Goal: Task Accomplishment & Management: Complete application form

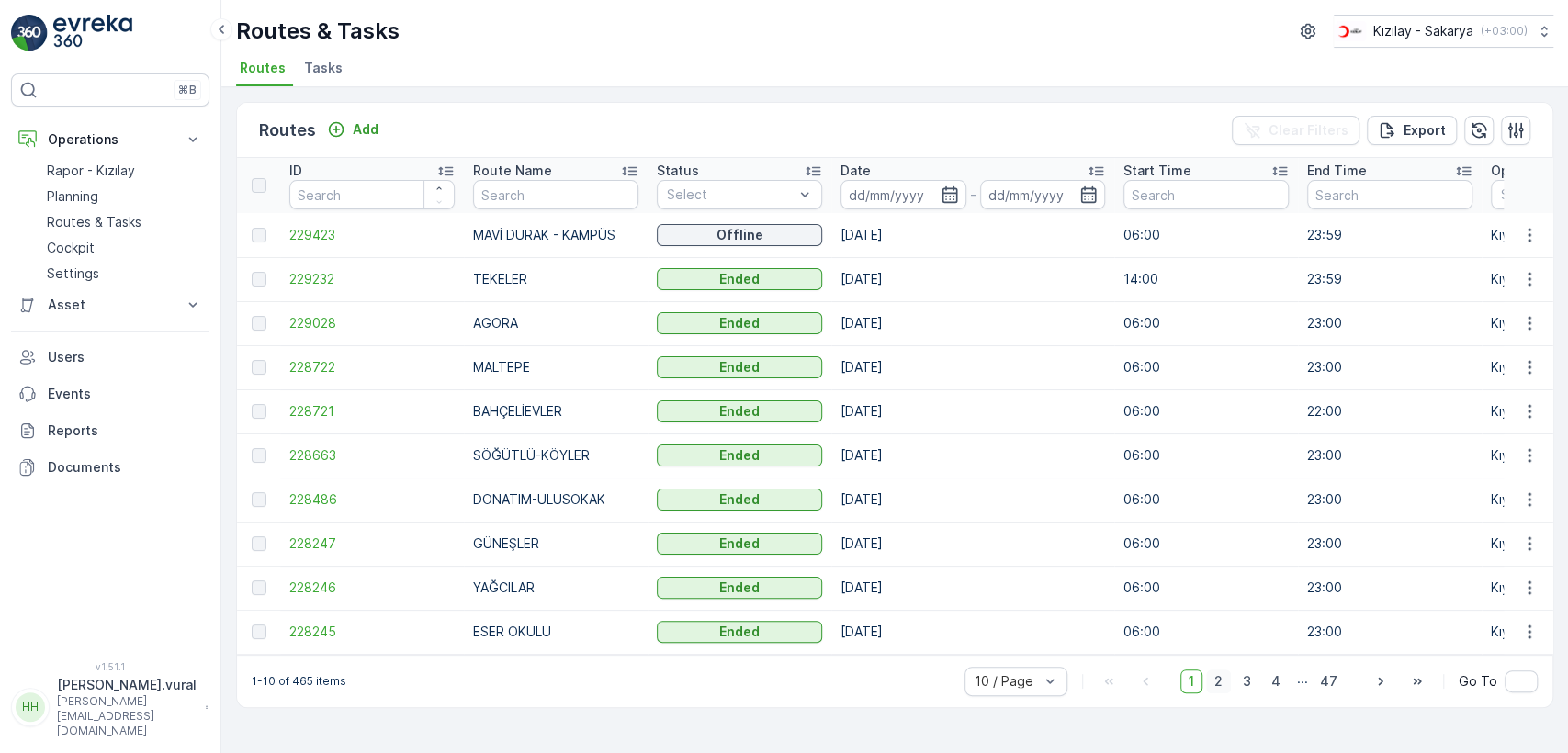
click at [1231, 686] on span "2" at bounding box center [1219, 682] width 25 height 24
click at [1197, 684] on span "1" at bounding box center [1192, 682] width 22 height 24
click at [1220, 686] on span "2" at bounding box center [1219, 682] width 25 height 24
click at [1244, 689] on span "3" at bounding box center [1247, 682] width 25 height 24
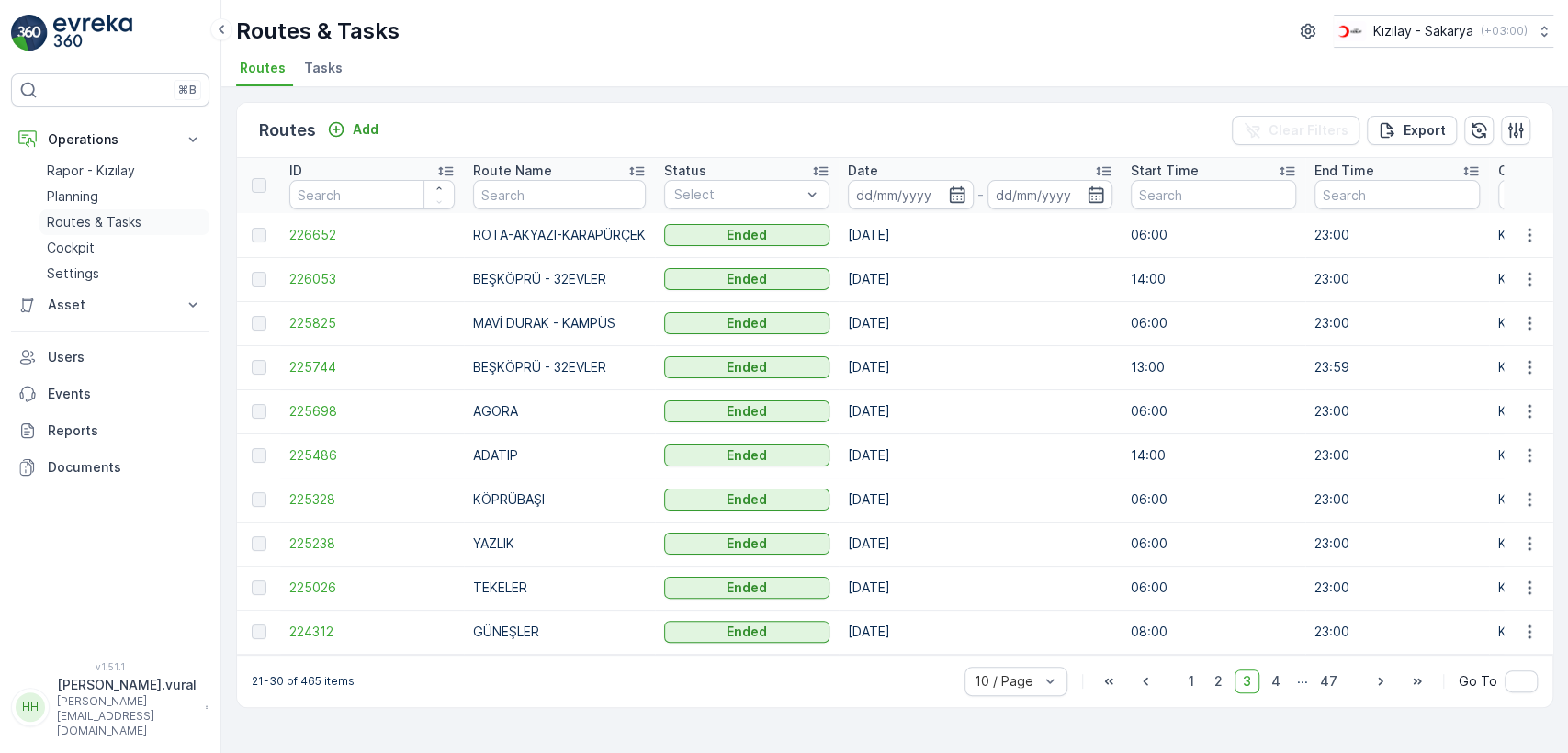
click at [138, 214] on p "Routes & Tasks" at bounding box center [94, 222] width 94 height 19
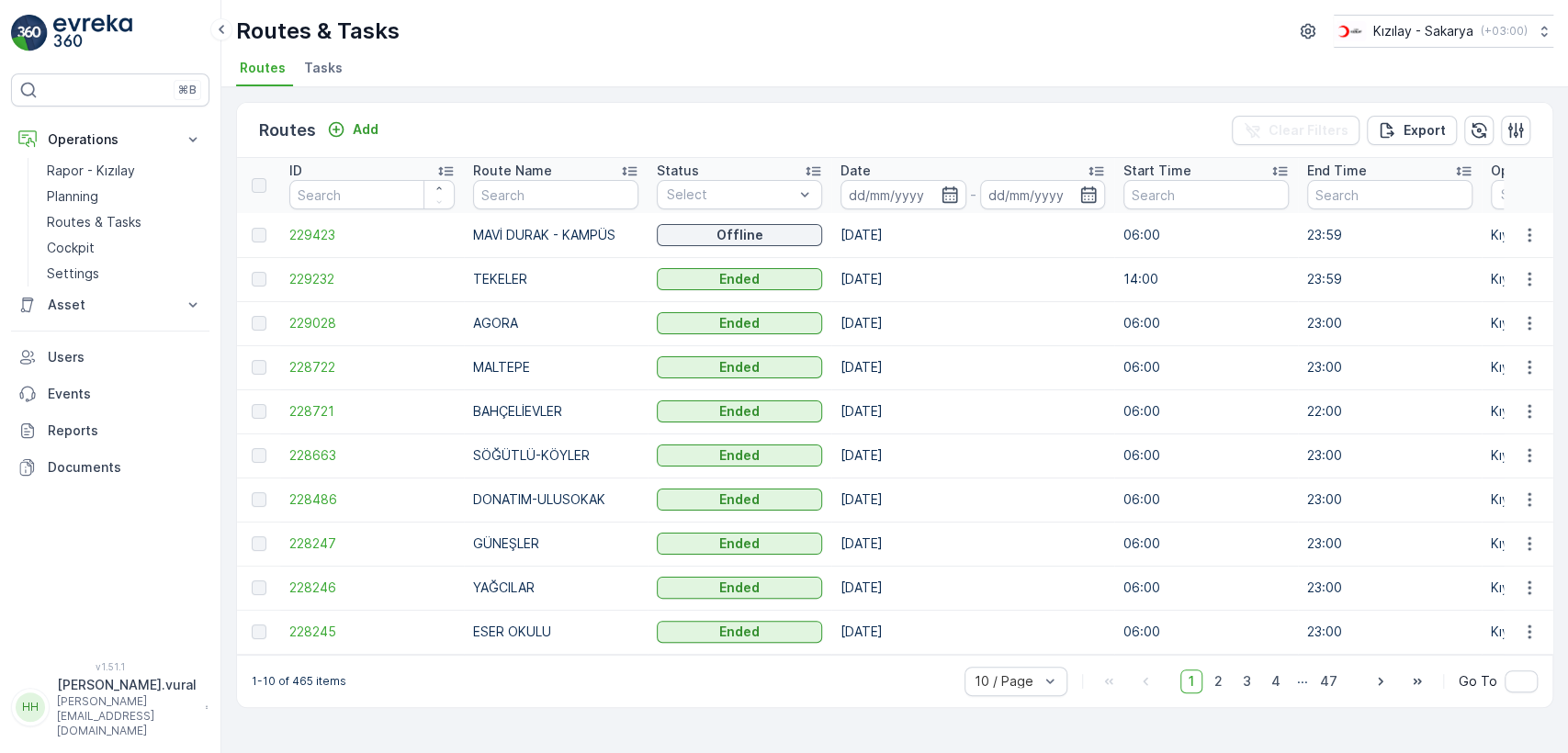
click at [372, 105] on div "Routes Add Clear Filters Export" at bounding box center [895, 131] width 1316 height 56
click at [354, 138] on button "Add" at bounding box center [352, 130] width 66 height 22
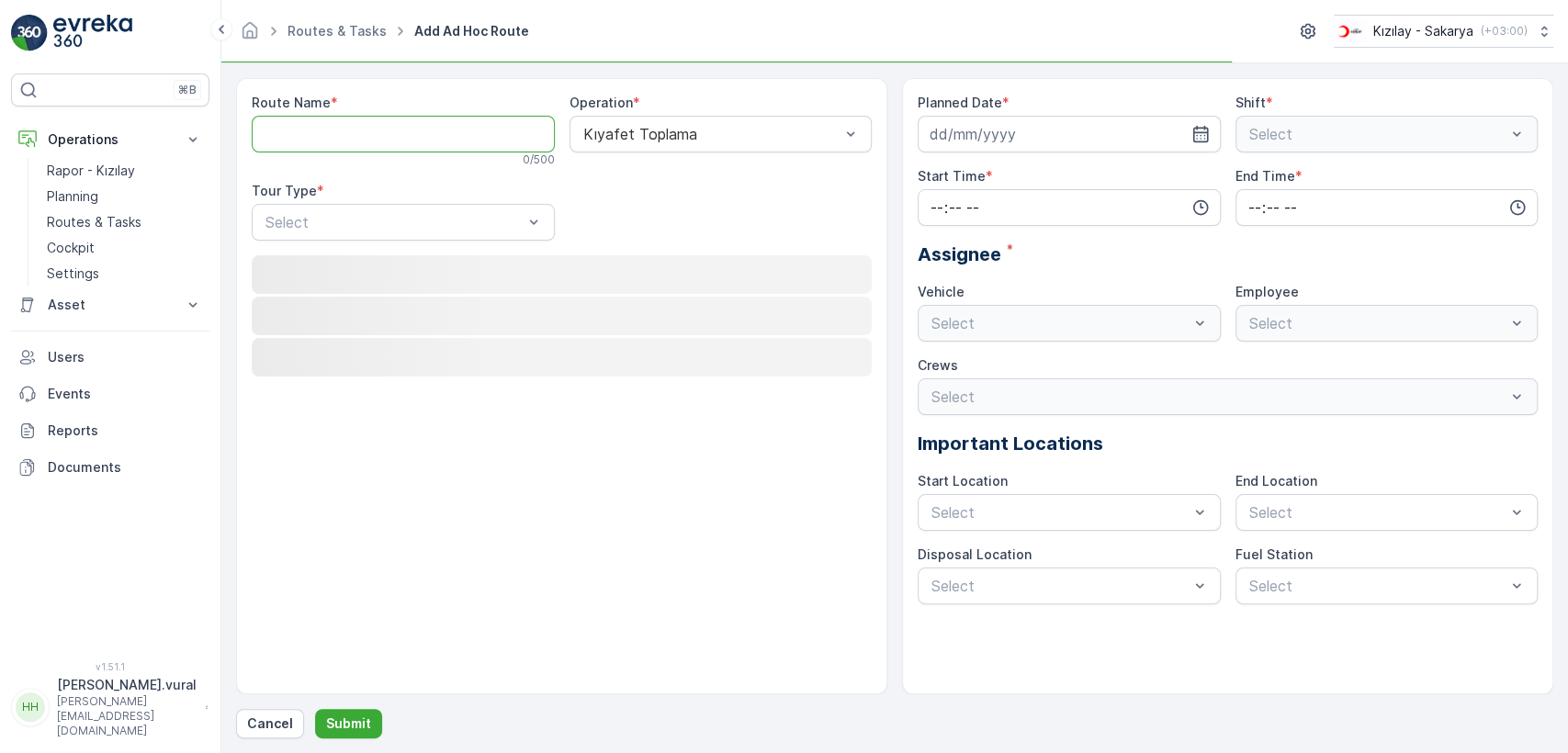
click at [345, 142] on Name "Route Name" at bounding box center [403, 134] width 303 height 37
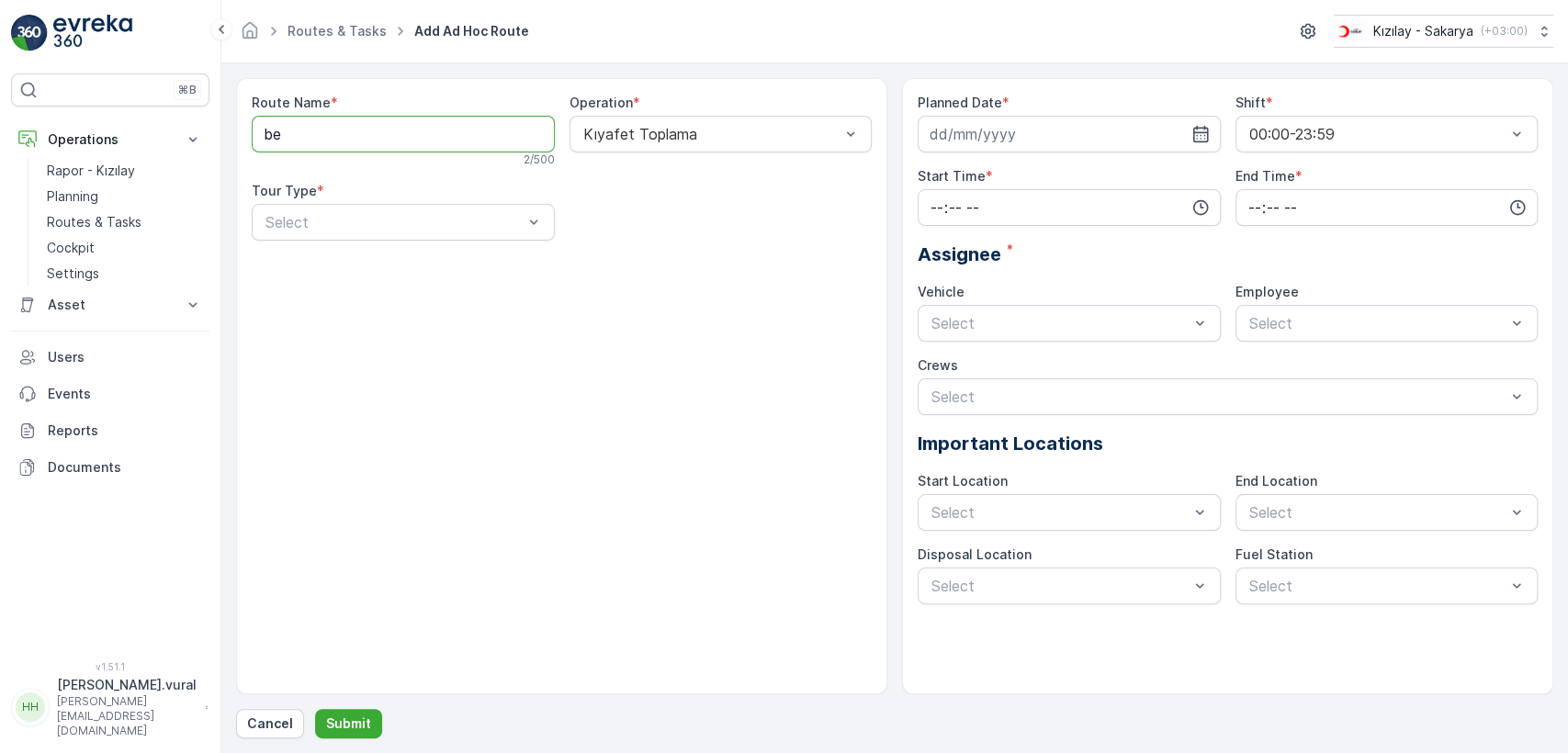
type Name "BEŞKÖPRÜ - 32EVLER"
click at [344, 272] on div "Static" at bounding box center [404, 268] width 282 height 17
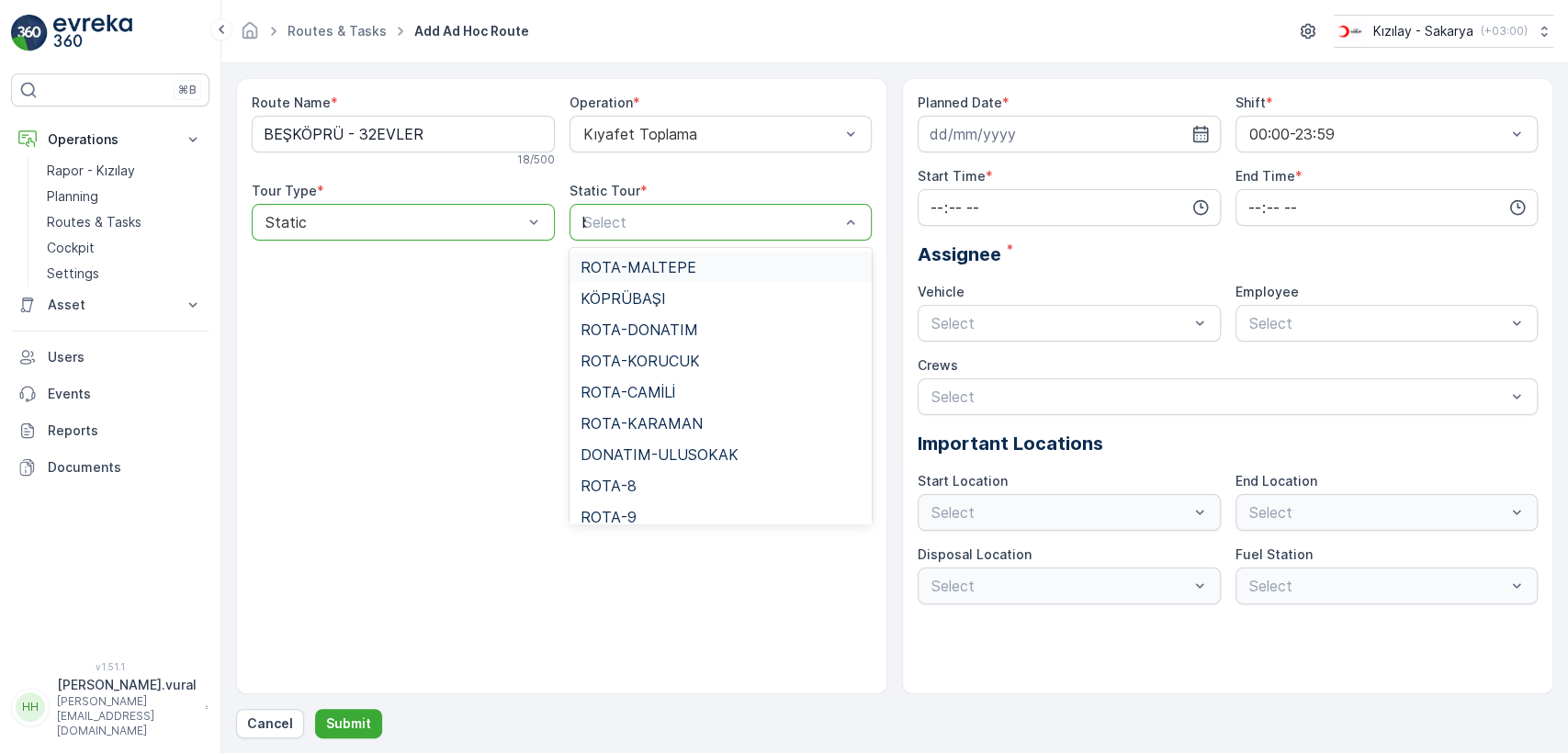
type input "be"
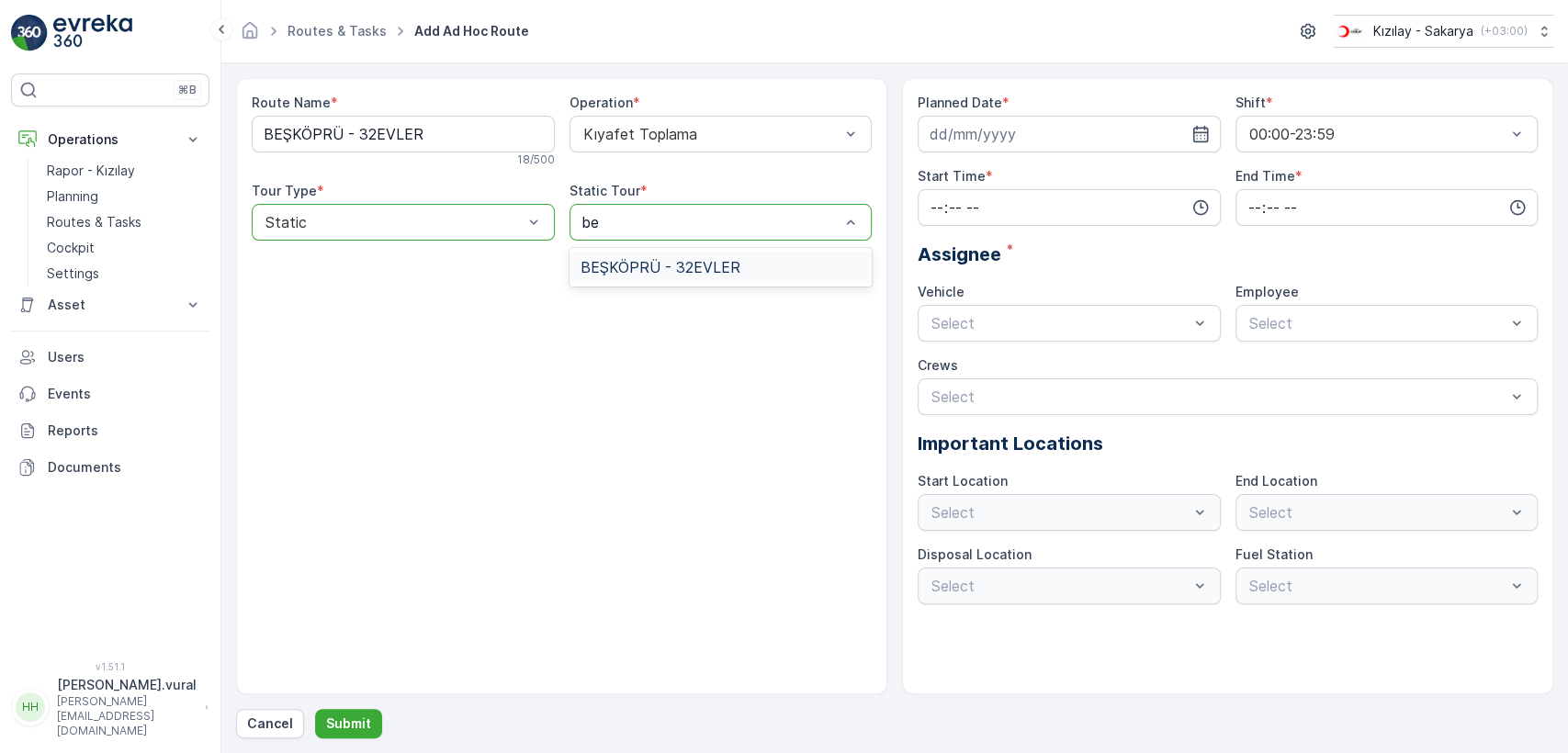
drag, startPoint x: 668, startPoint y: 269, endPoint x: 1060, endPoint y: 182, distance: 401.5
click at [669, 268] on span "BEŞKÖPRÜ - 32EVLER" at bounding box center [660, 268] width 160 height 17
click at [1036, 144] on input at bounding box center [1069, 134] width 303 height 37
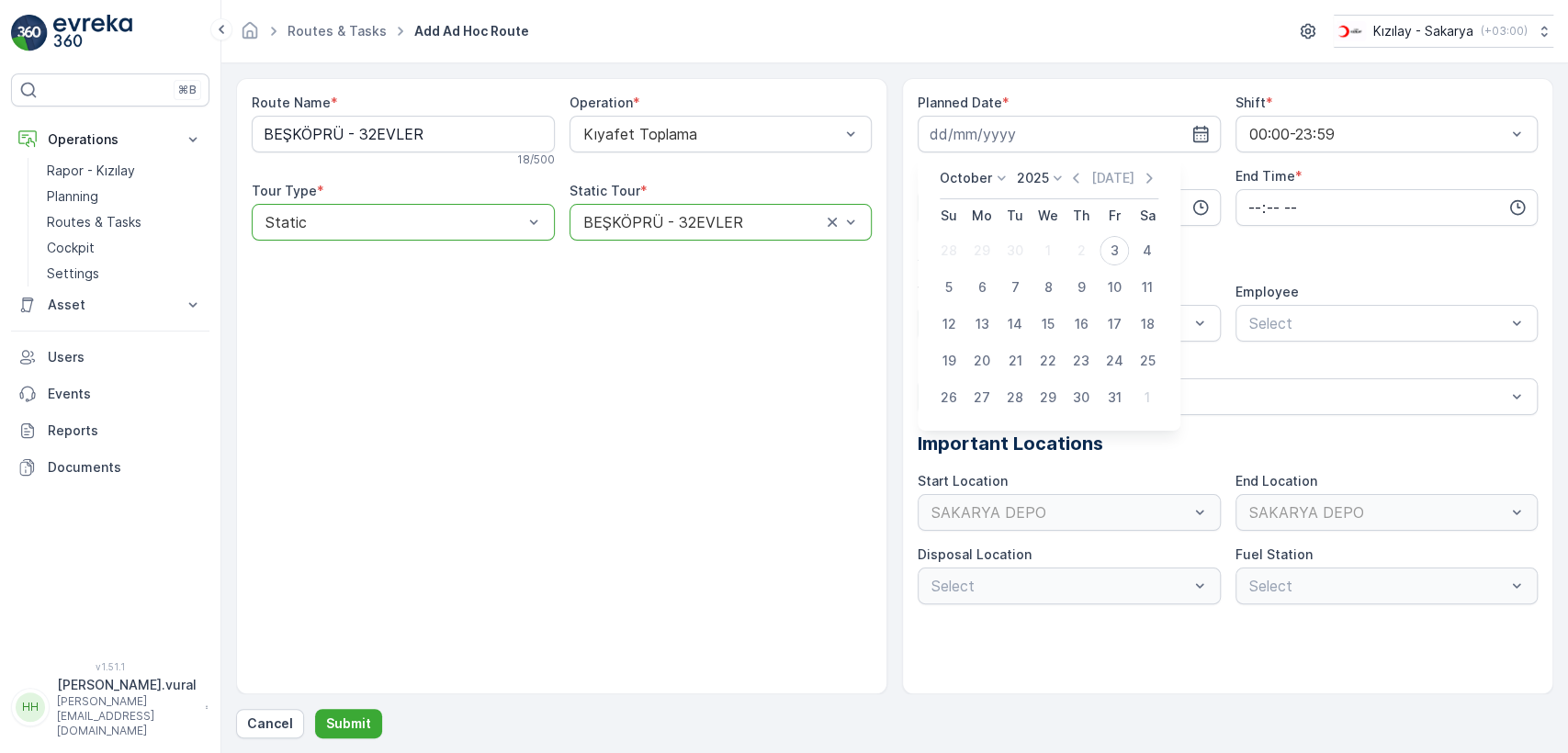
click at [1108, 248] on div "3" at bounding box center [1114, 251] width 30 height 30
type input "[DATE]"
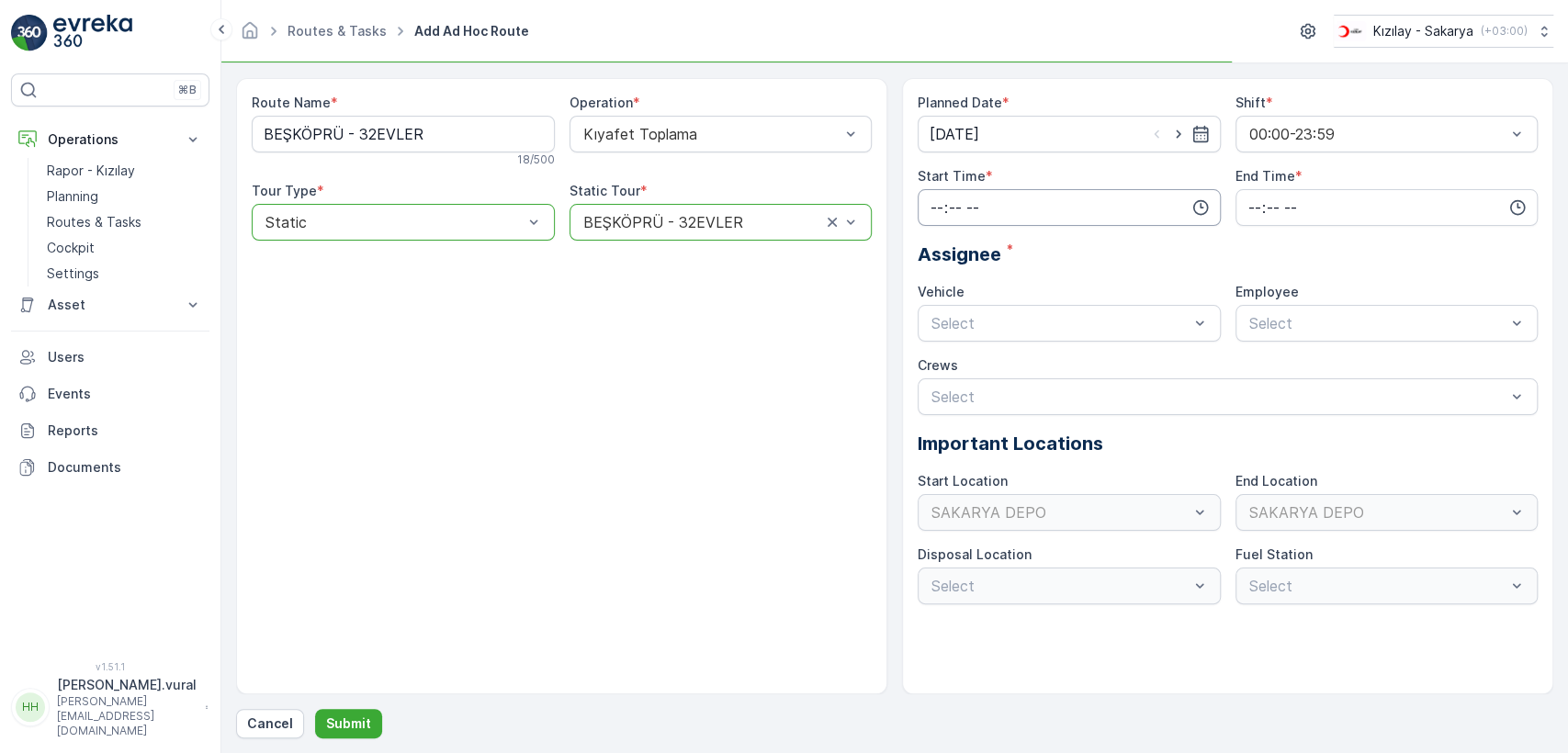
click at [1004, 220] on input "time" at bounding box center [1069, 207] width 303 height 37
click at [934, 287] on span "14" at bounding box center [936, 294] width 15 height 19
type input "14:00"
click at [1270, 220] on input "time" at bounding box center [1386, 207] width 303 height 37
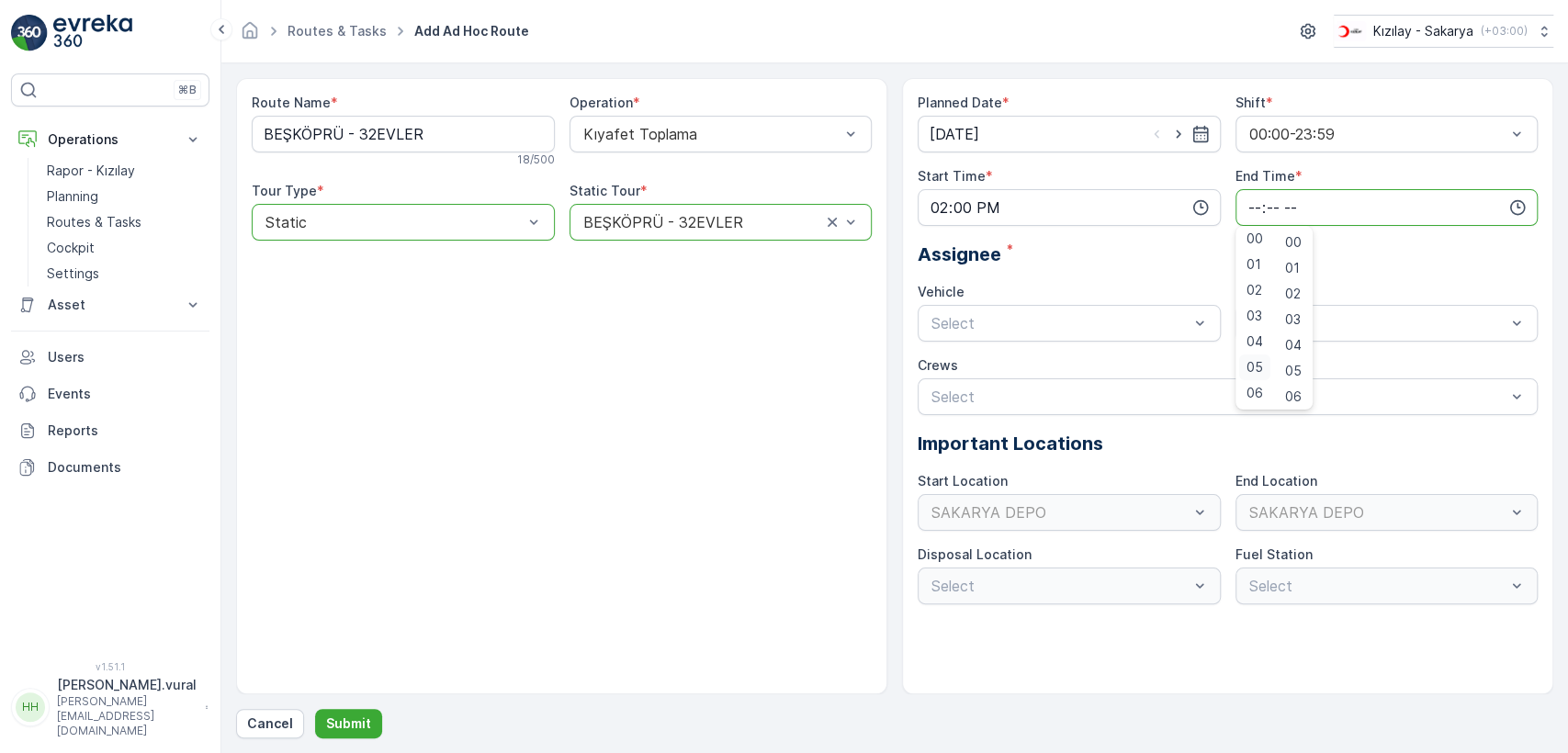
scroll to position [441, 0]
click at [1256, 387] on span "23" at bounding box center [1254, 394] width 15 height 19
click at [1297, 389] on span "59" at bounding box center [1294, 394] width 17 height 19
type input "23:59"
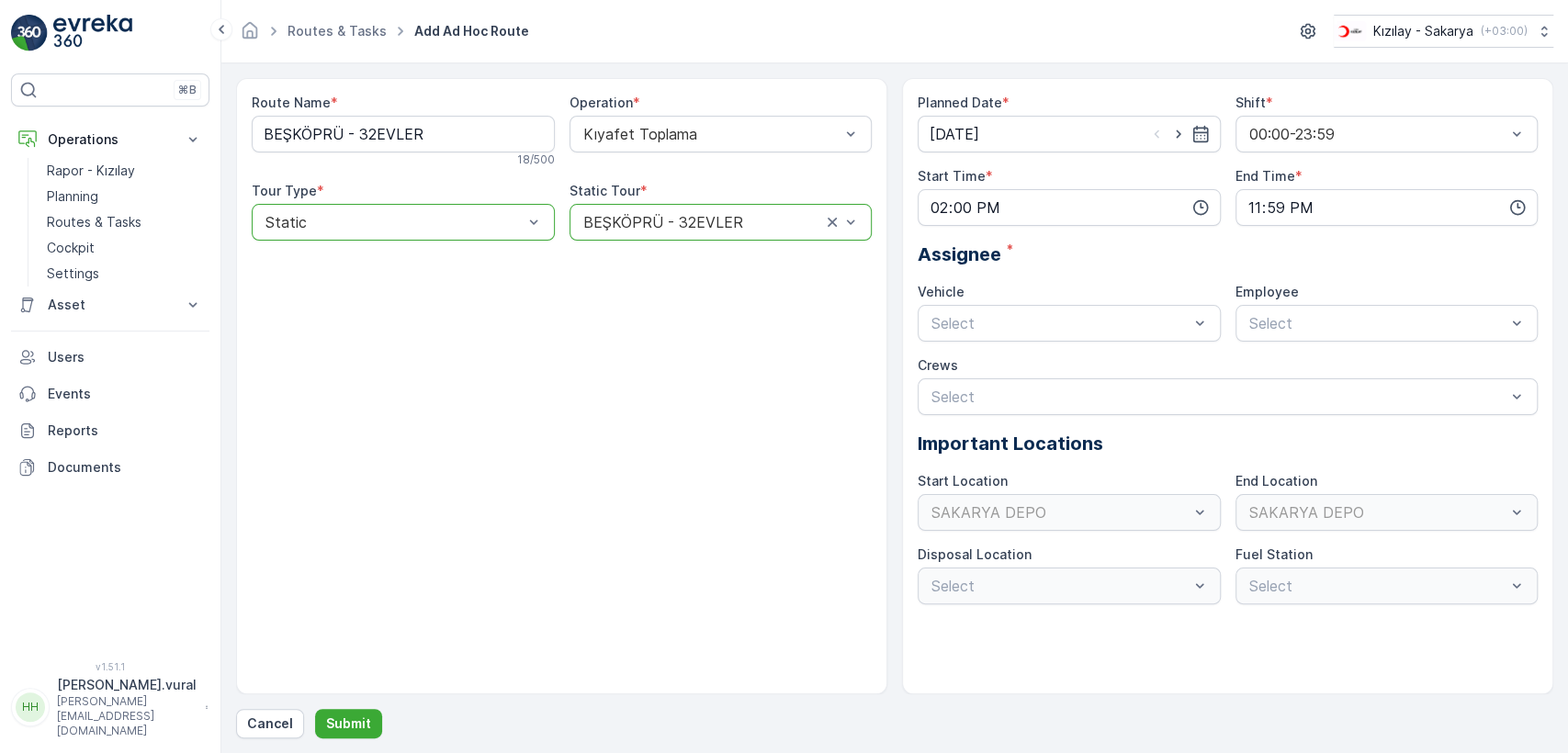
click at [1084, 342] on div "Planned Date * 03.10.2025 Shift * 00:00-23:59 Start Time * 14:00 End Time * 23:…" at bounding box center [1228, 349] width 621 height 511
click at [1044, 390] on div "06 ECH 422 Busy" at bounding box center [1069, 400] width 303 height 31
click at [1286, 373] on span "06ECH422" at bounding box center [1284, 369] width 74 height 17
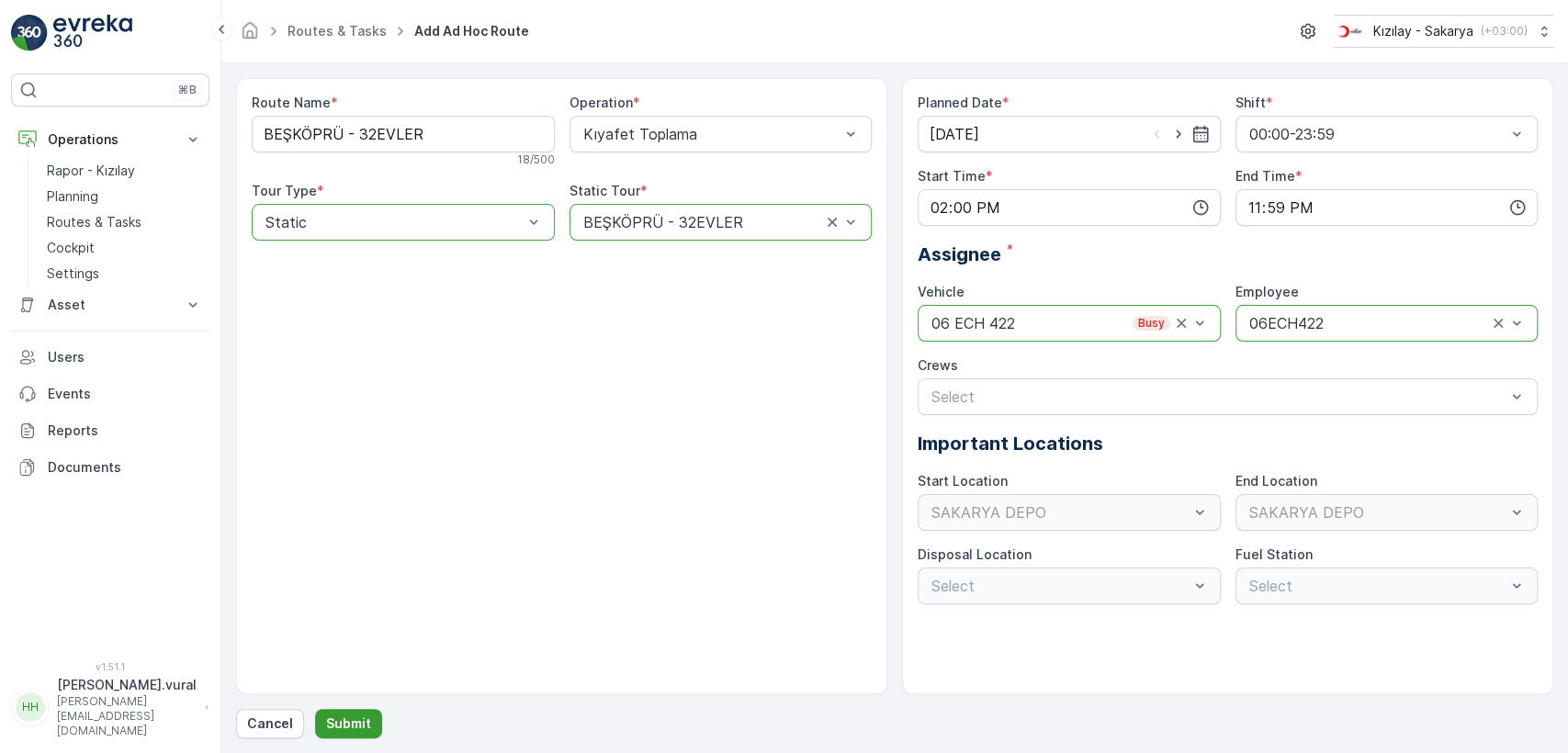
click at [338, 715] on p "Submit" at bounding box center [348, 724] width 45 height 19
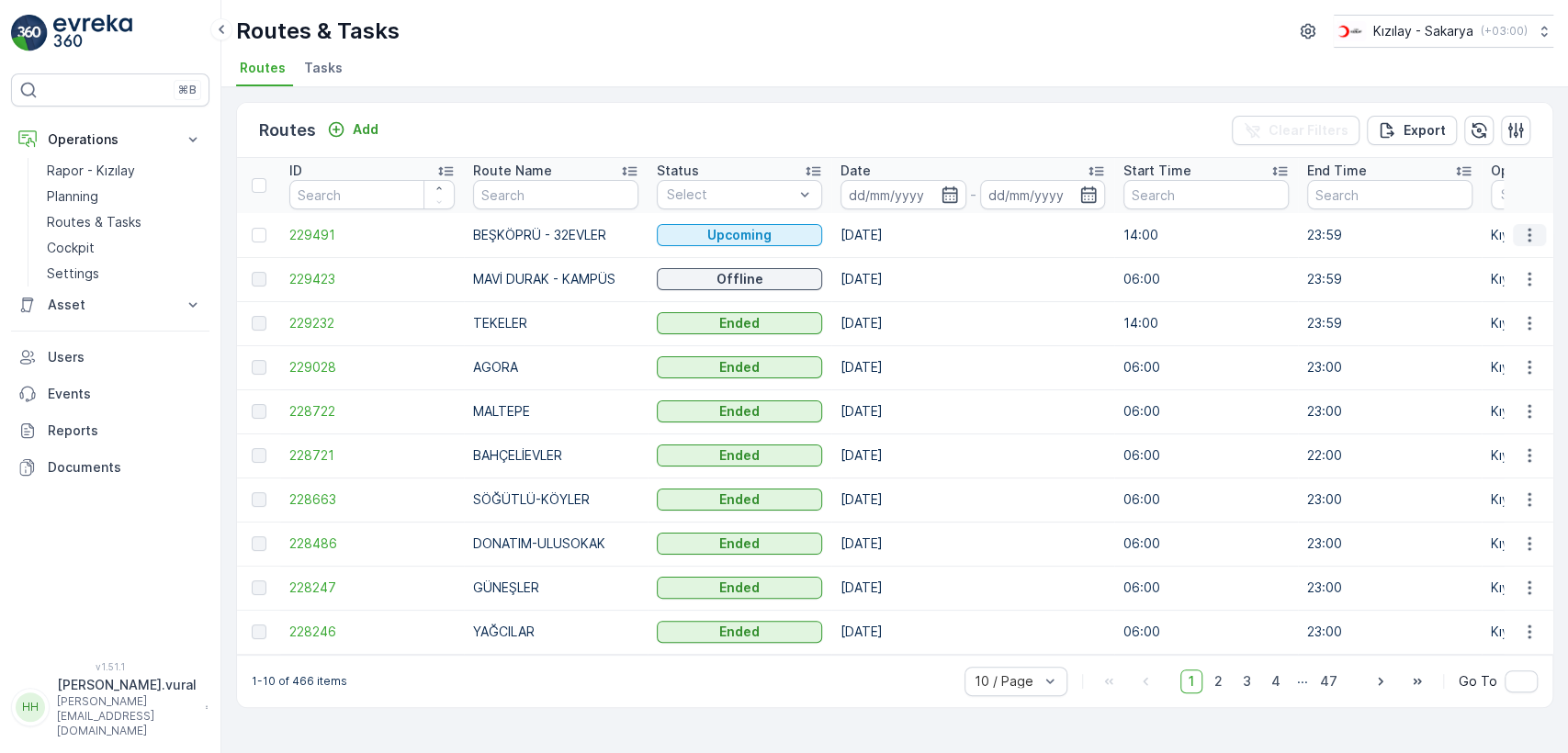
click at [1533, 234] on icon "button" at bounding box center [1530, 235] width 19 height 19
click at [1513, 268] on span "See More Details" at bounding box center [1486, 263] width 107 height 19
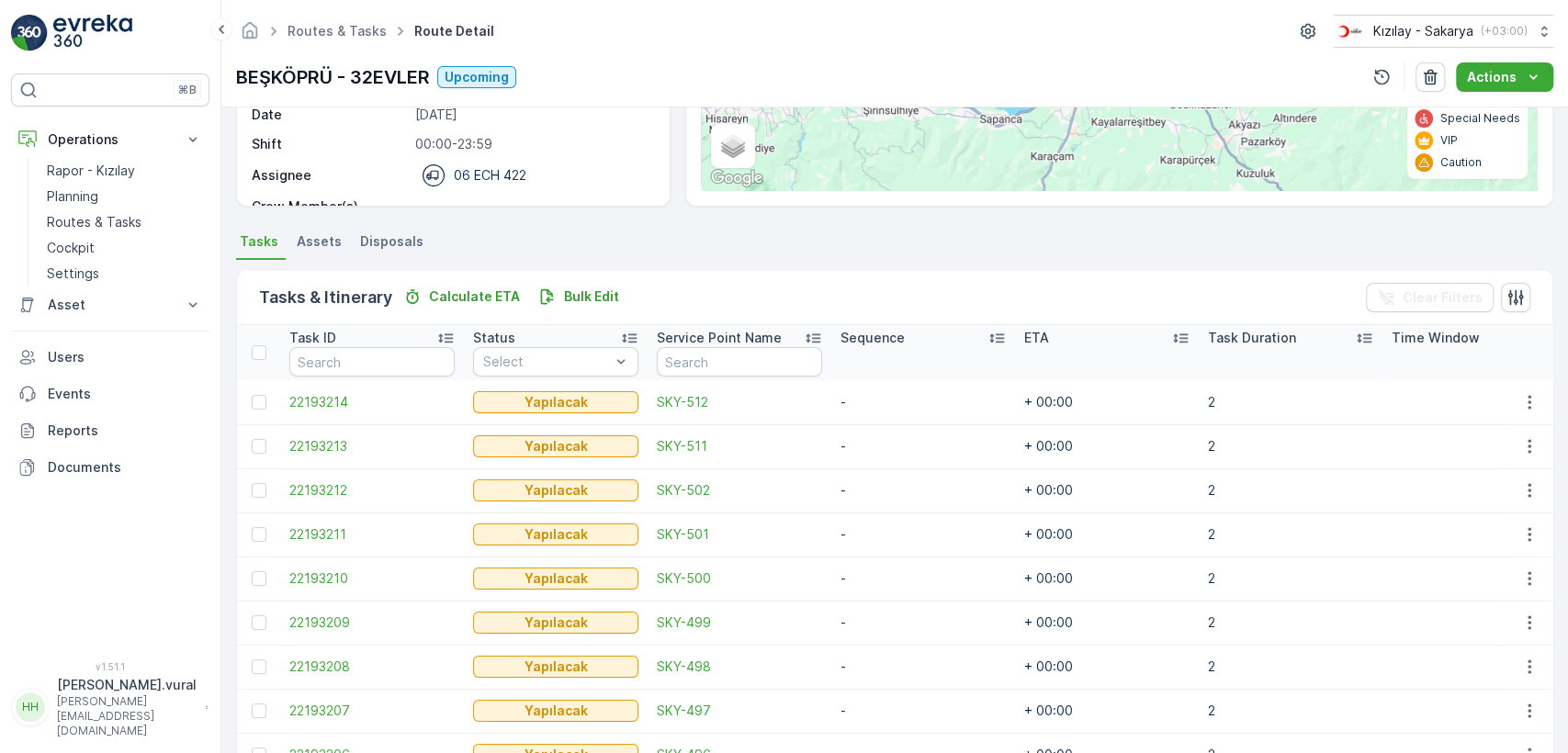
scroll to position [408, 0]
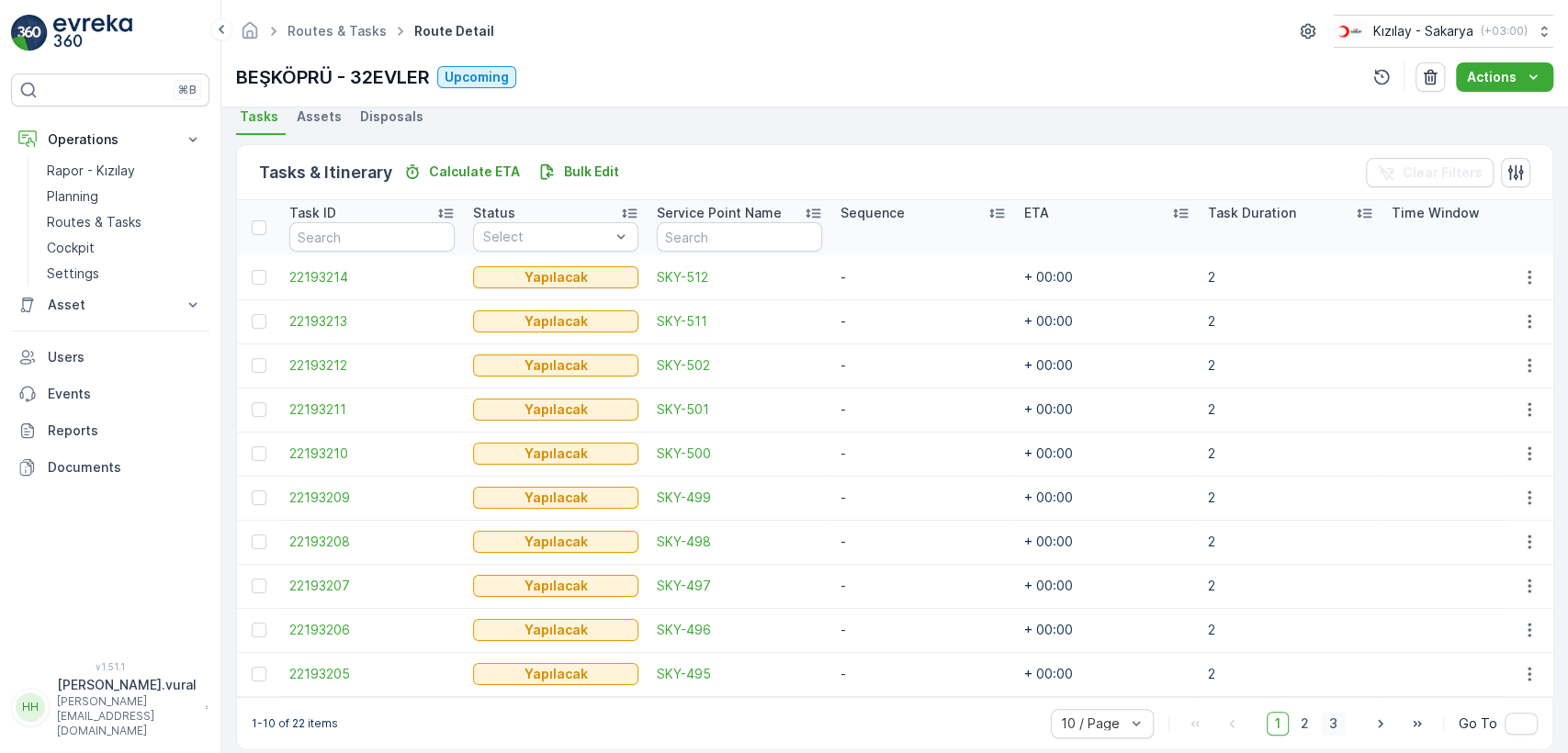
click at [1324, 726] on span "3" at bounding box center [1334, 724] width 25 height 24
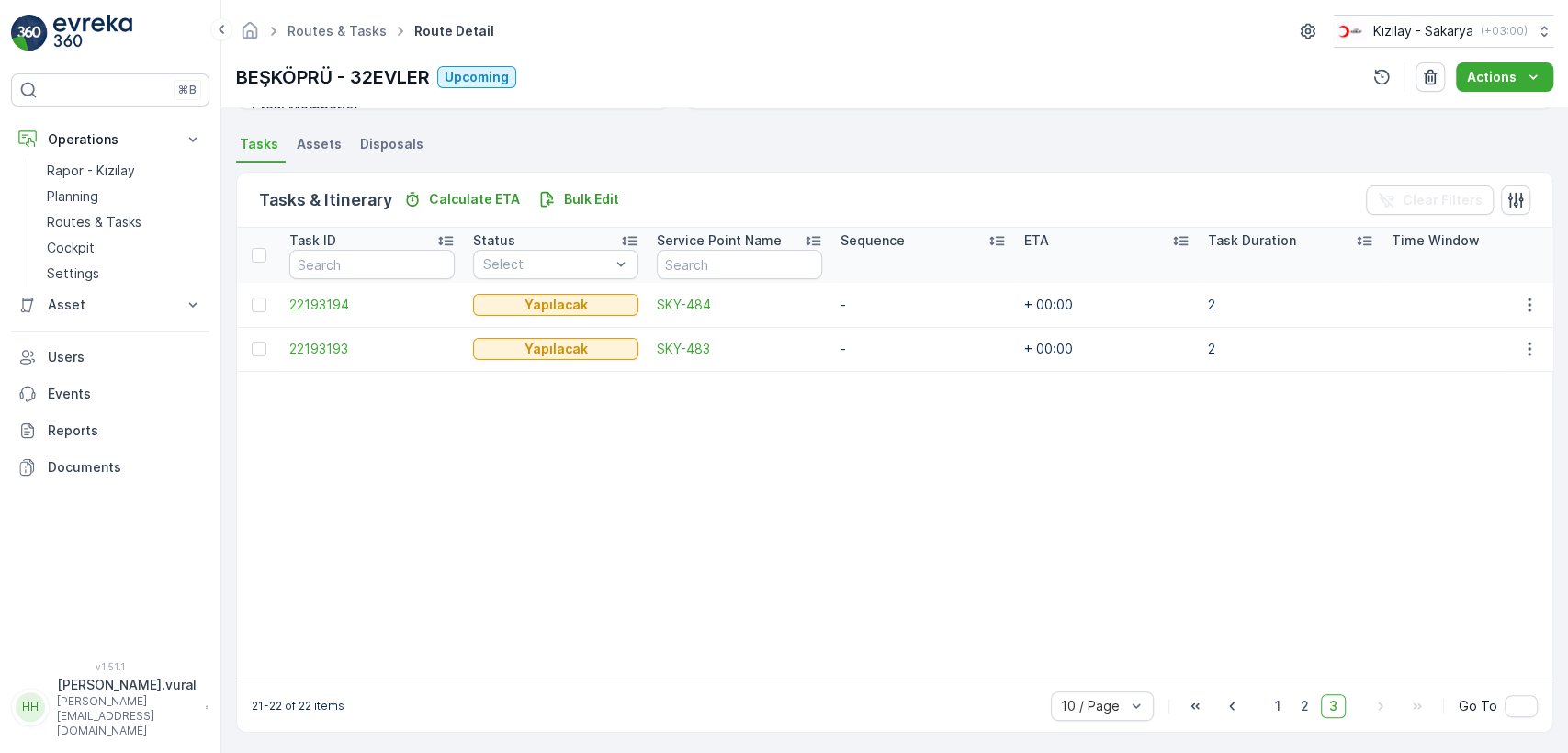
scroll to position [393, 0]
click at [1298, 703] on span "2" at bounding box center [1305, 703] width 25 height 24
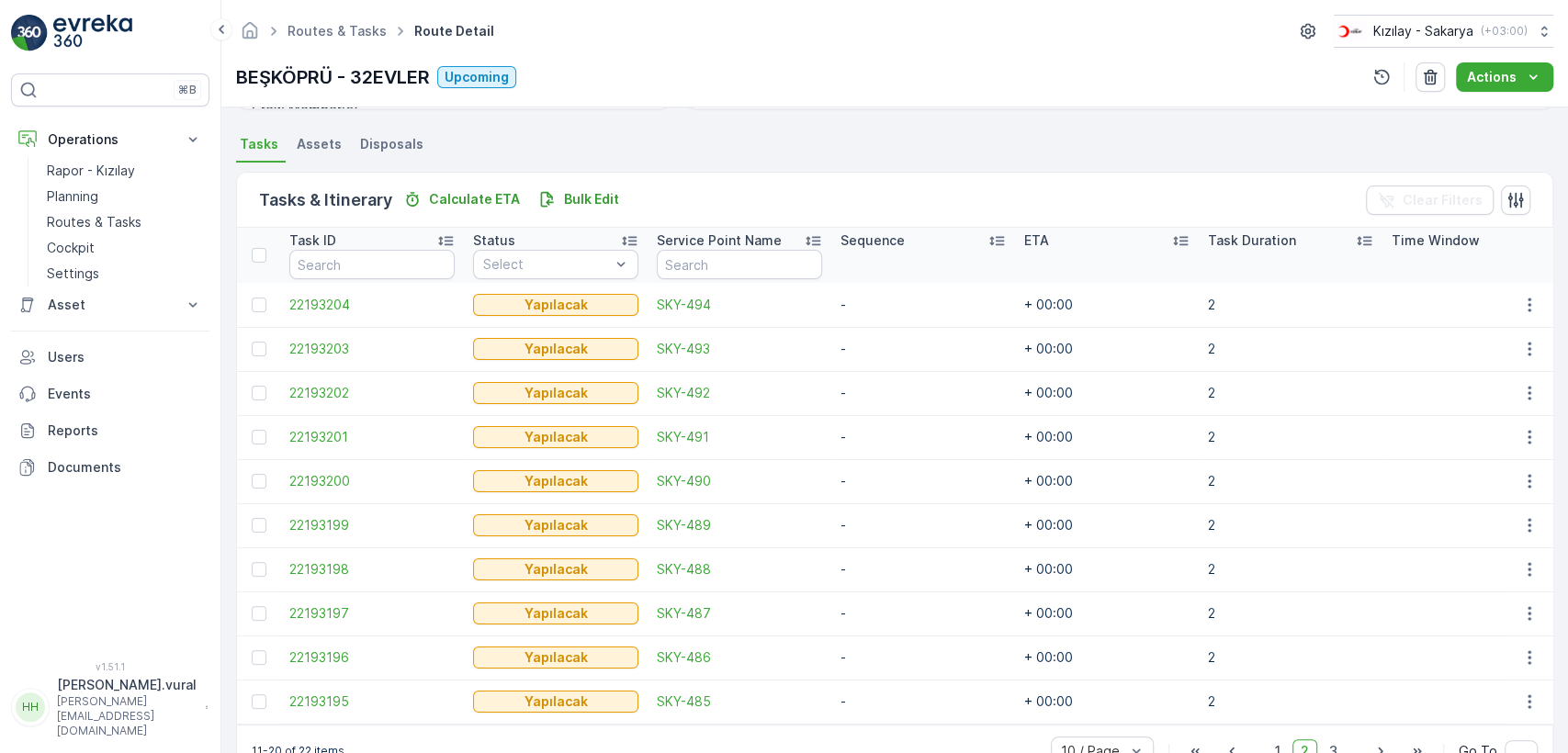
scroll to position [408, 0]
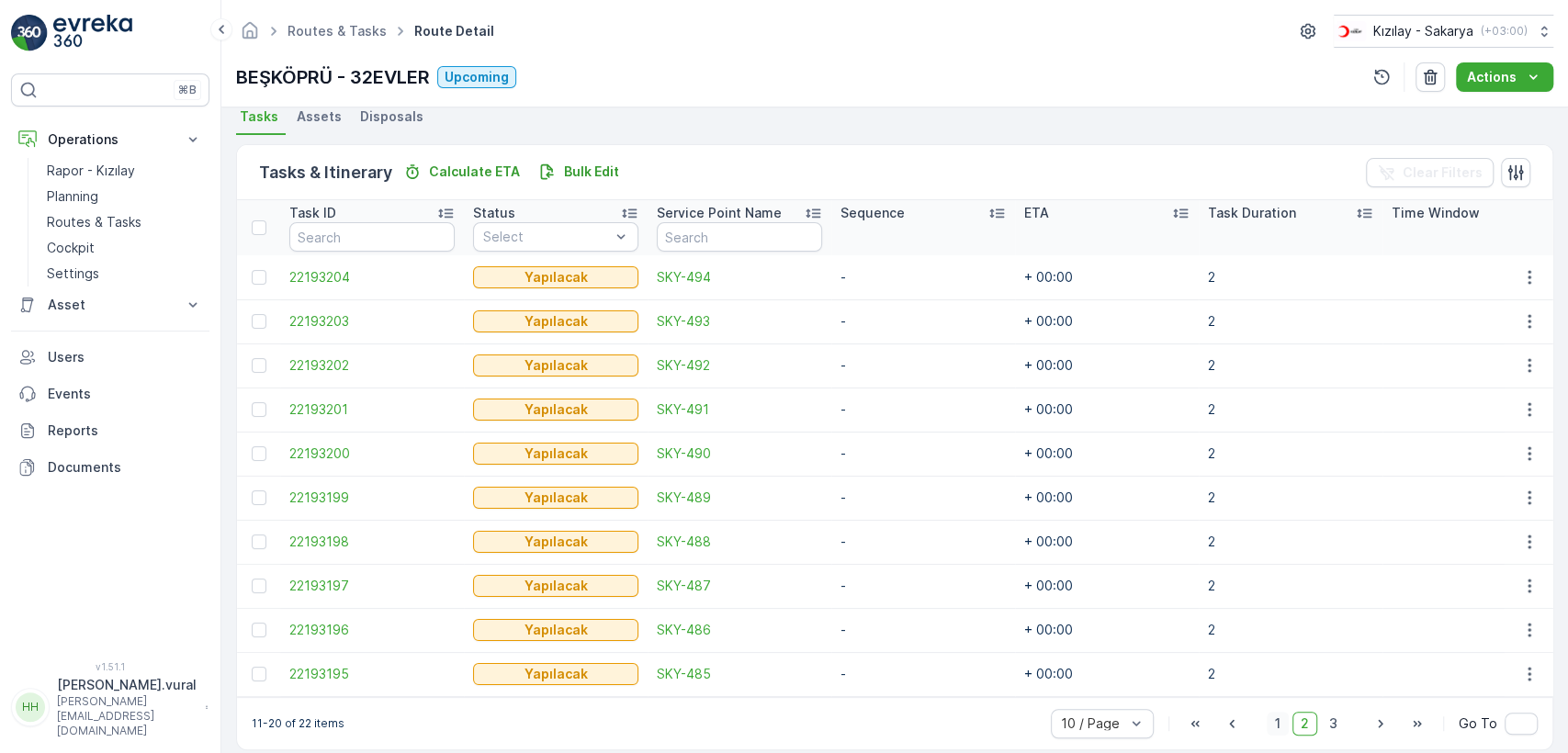
click at [1267, 723] on span "1" at bounding box center [1278, 724] width 22 height 24
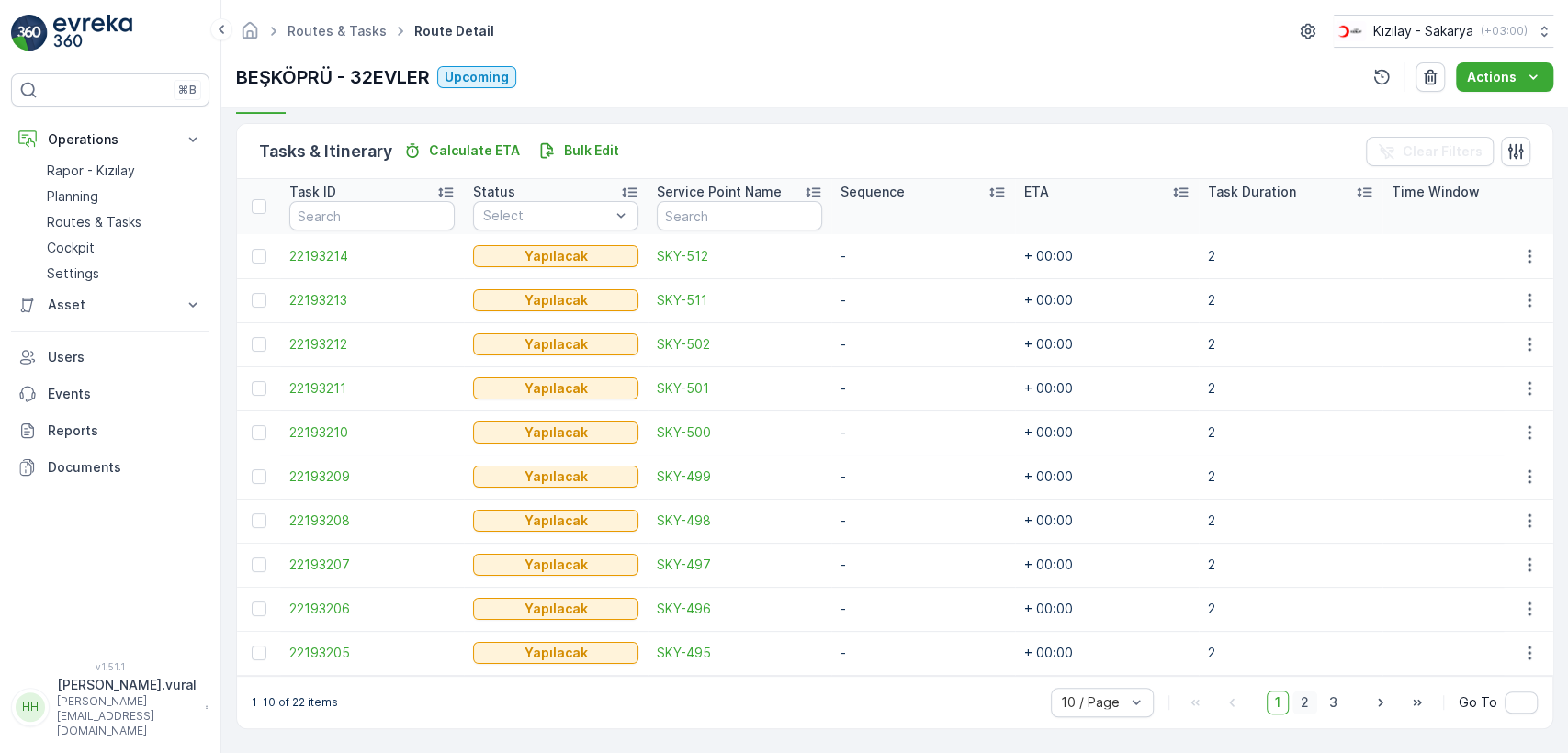
click at [1309, 696] on span "2" at bounding box center [1305, 703] width 25 height 24
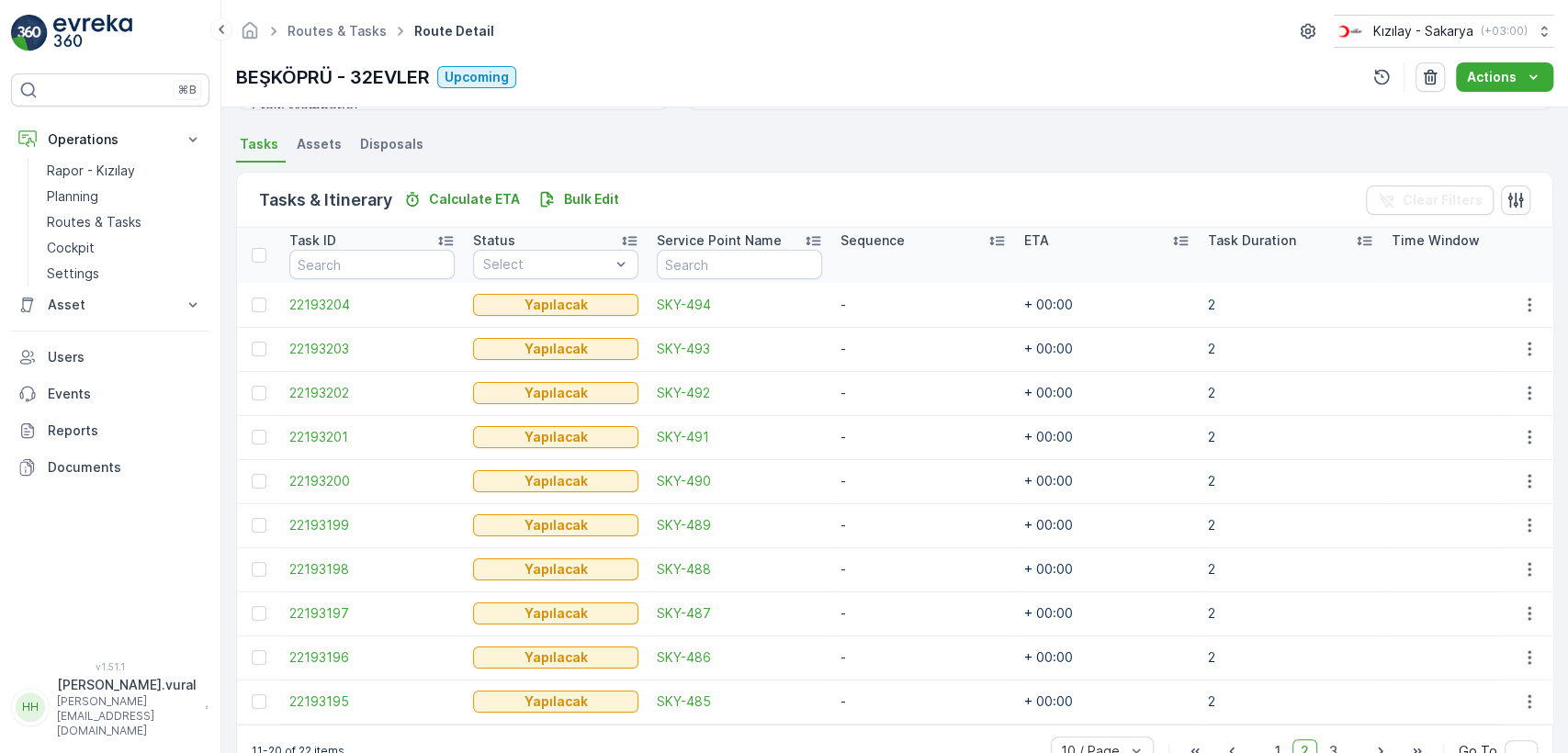
scroll to position [436, 0]
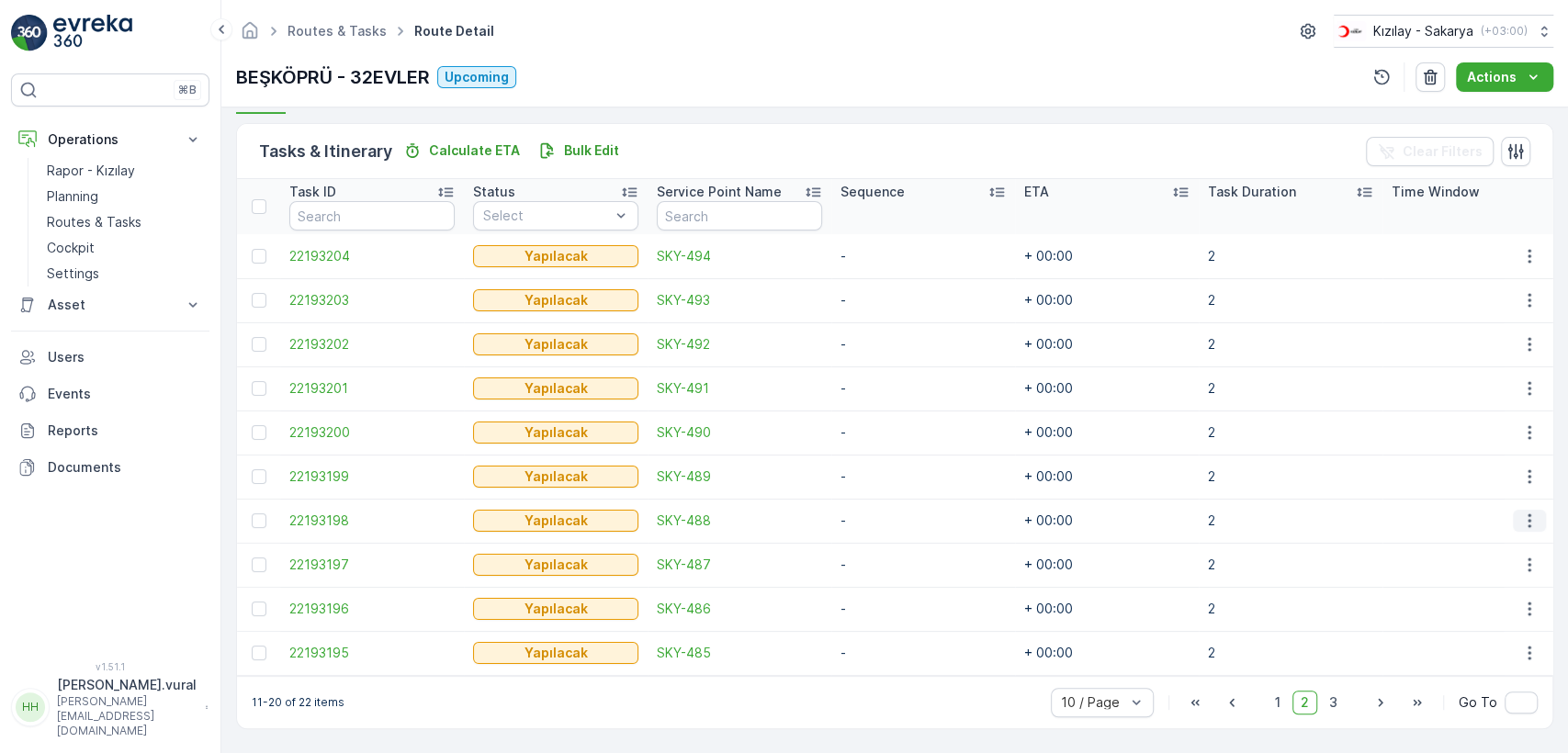
click at [1528, 515] on icon "button" at bounding box center [1529, 521] width 3 height 14
click at [1471, 639] on div "Delete" at bounding box center [1500, 651] width 139 height 26
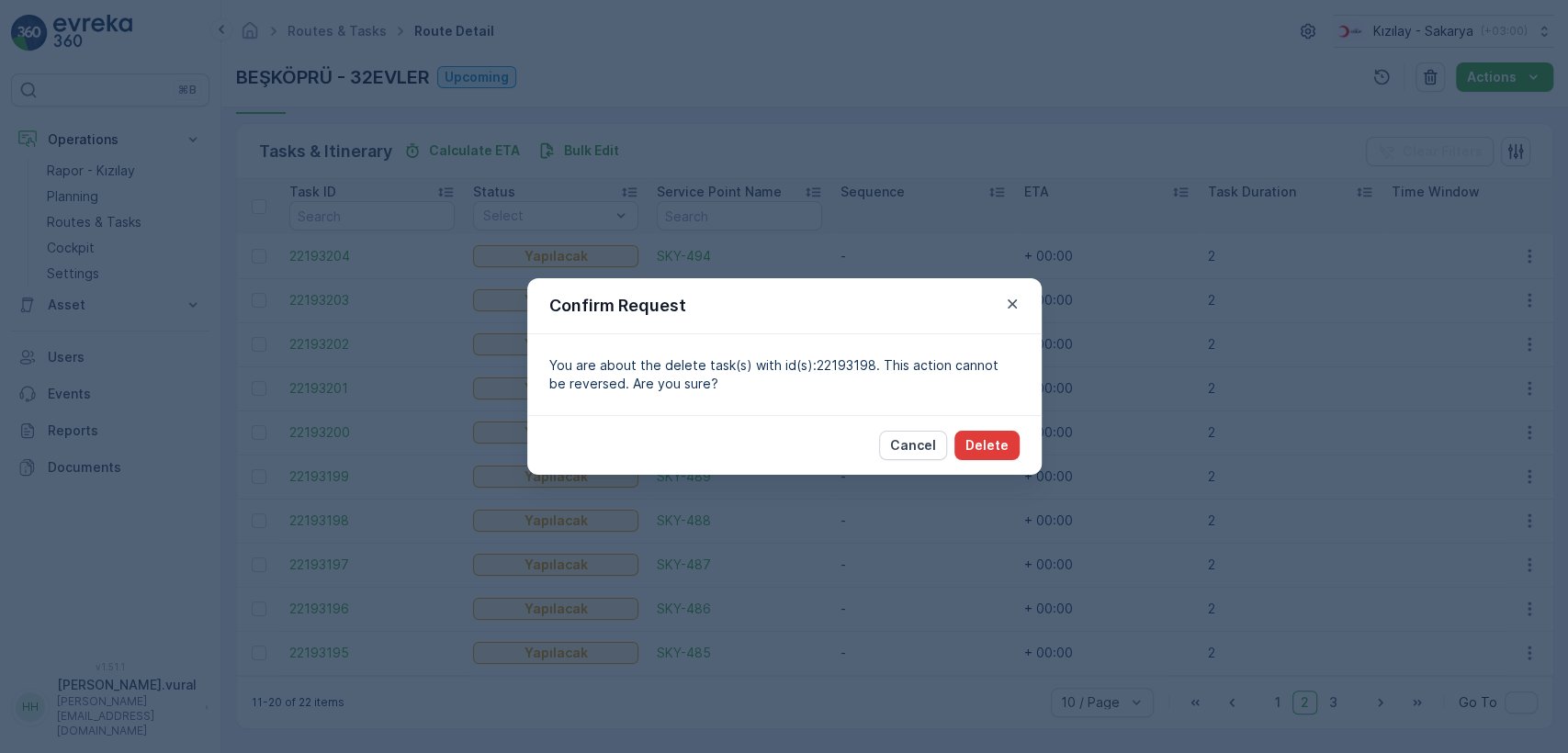
click at [996, 443] on p "Delete" at bounding box center [987, 446] width 44 height 19
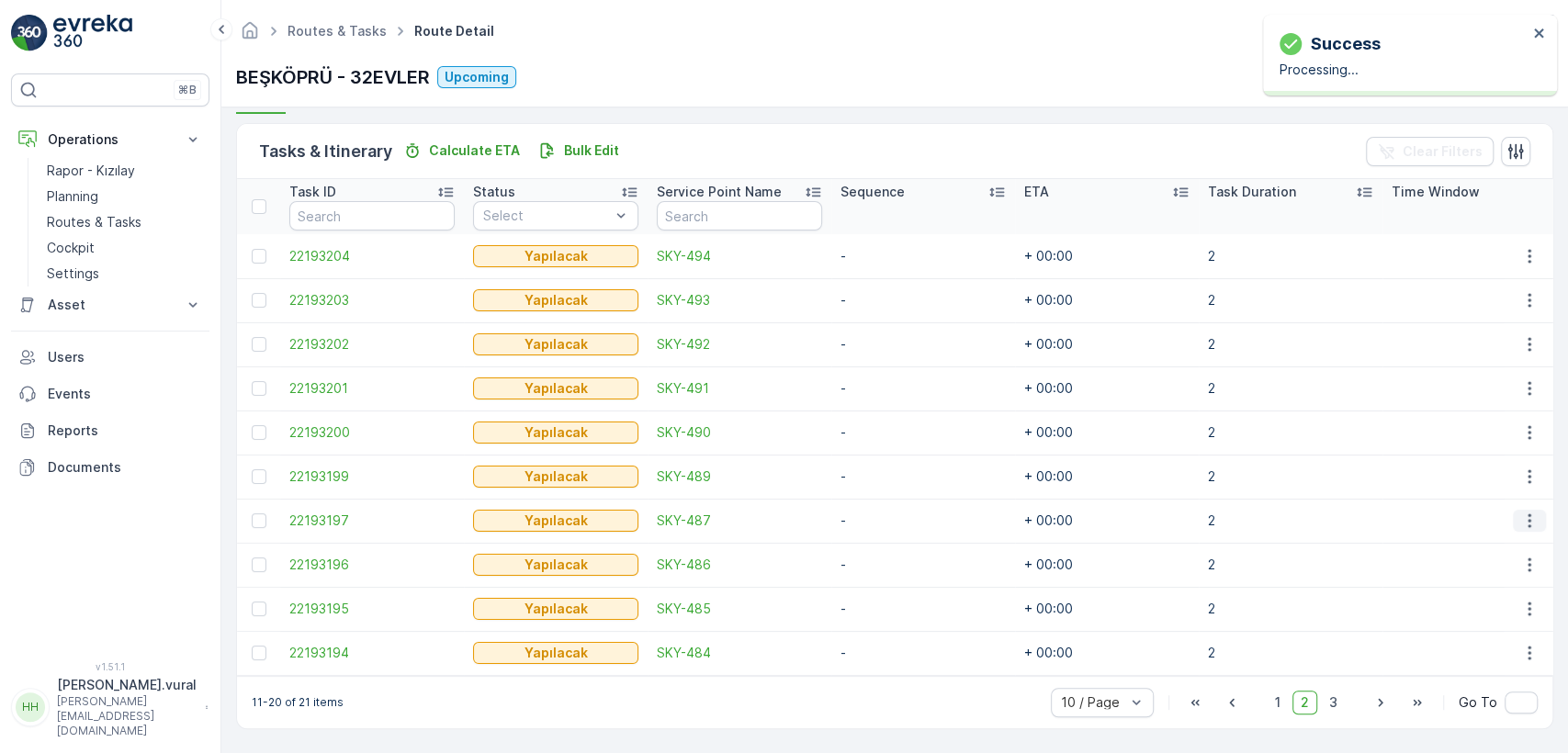
click at [1530, 512] on icon "button" at bounding box center [1530, 521] width 19 height 19
click at [1490, 640] on div "Delete" at bounding box center [1500, 651] width 139 height 26
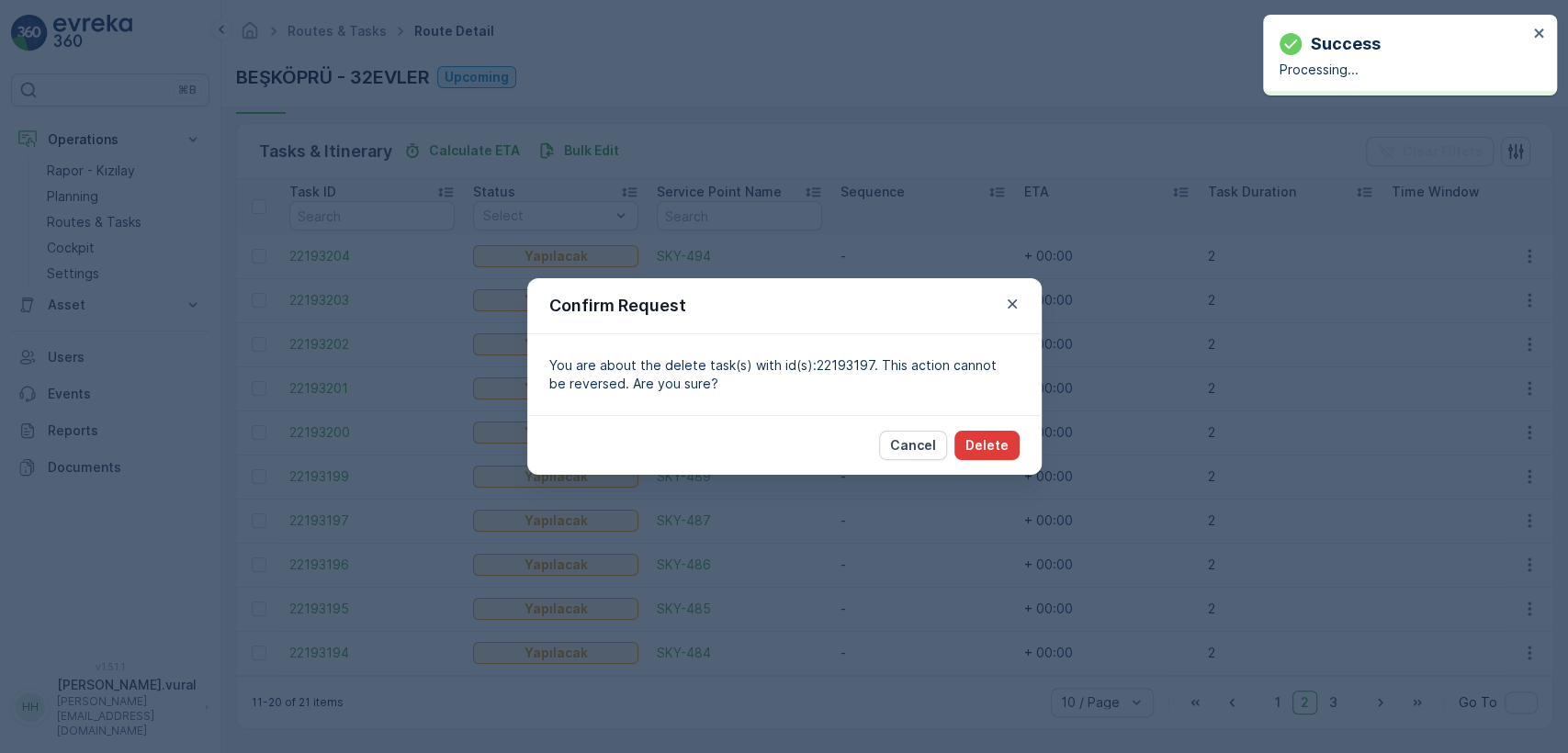
click at [1017, 449] on button "Delete" at bounding box center [987, 446] width 65 height 30
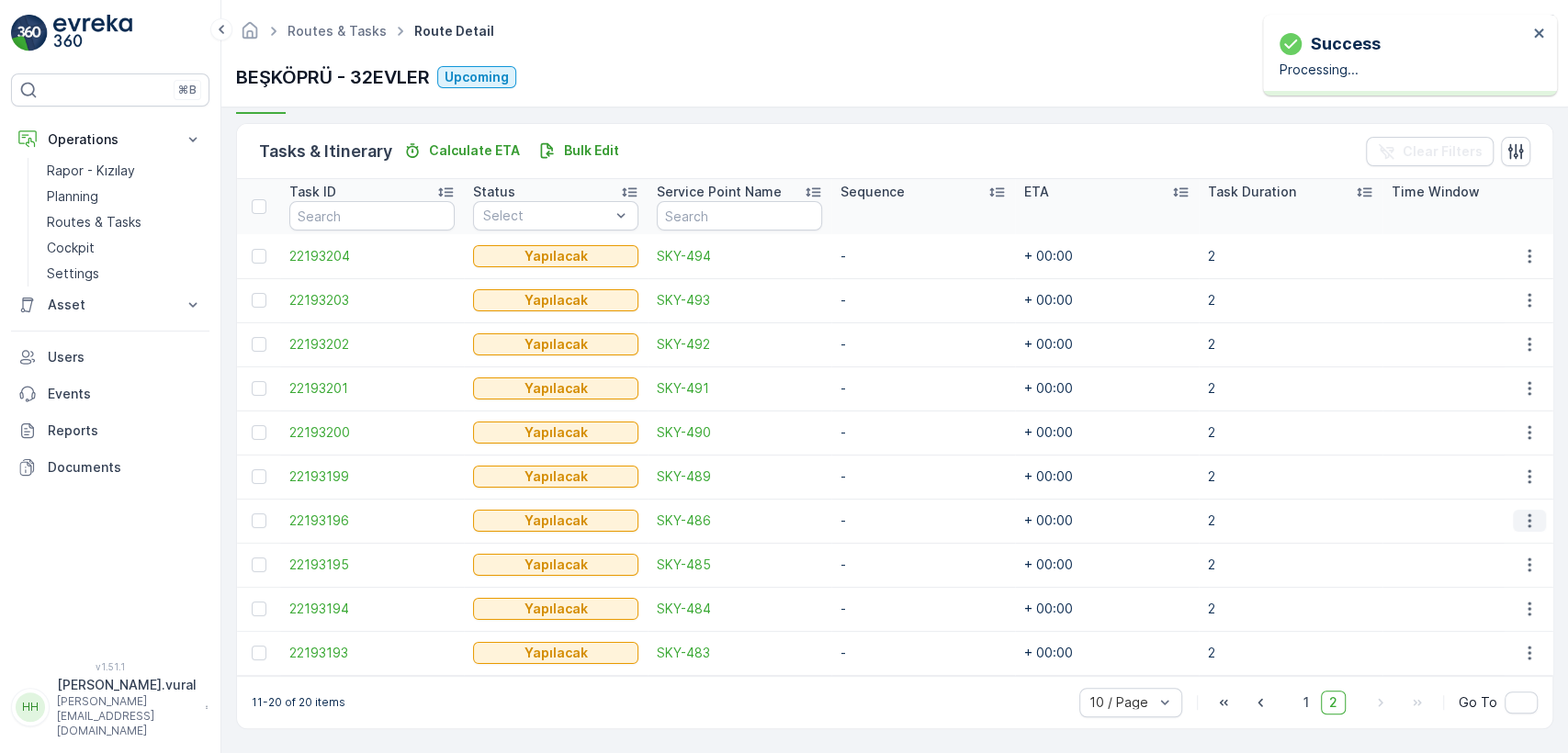
click at [1521, 512] on icon "button" at bounding box center [1530, 521] width 19 height 19
click at [1474, 643] on span "Delete" at bounding box center [1459, 651] width 43 height 19
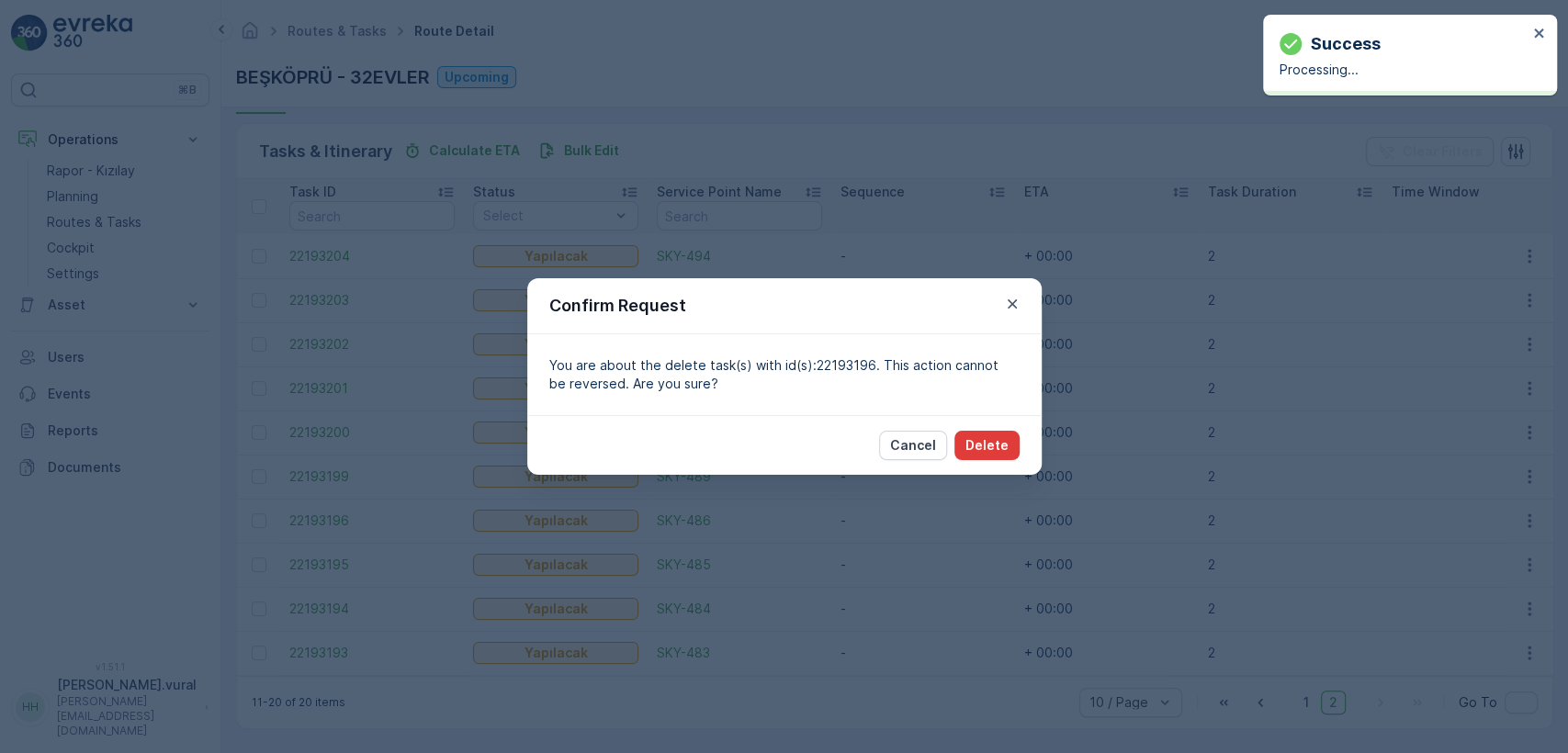
click at [976, 443] on p "Delete" at bounding box center [987, 446] width 44 height 19
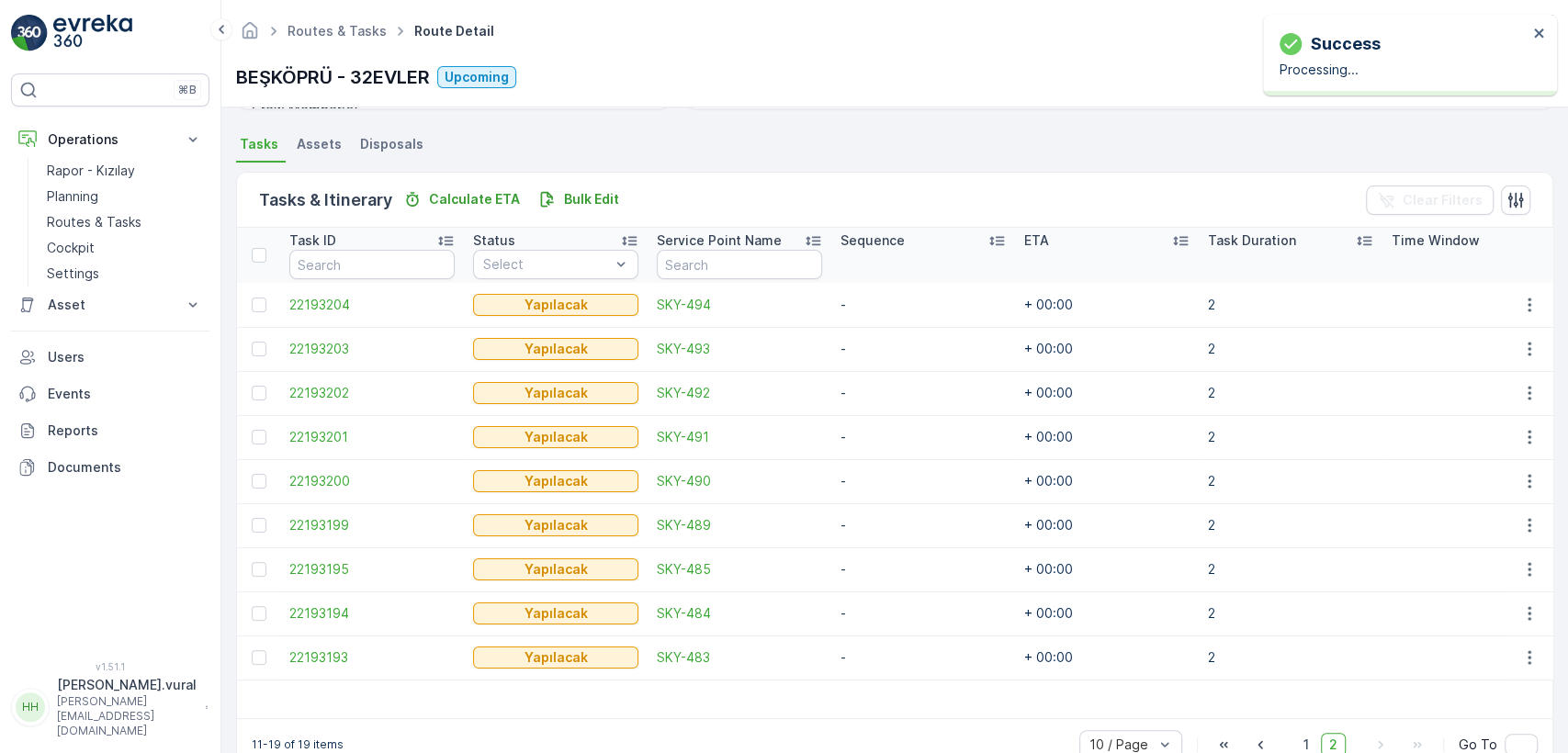
scroll to position [431, 0]
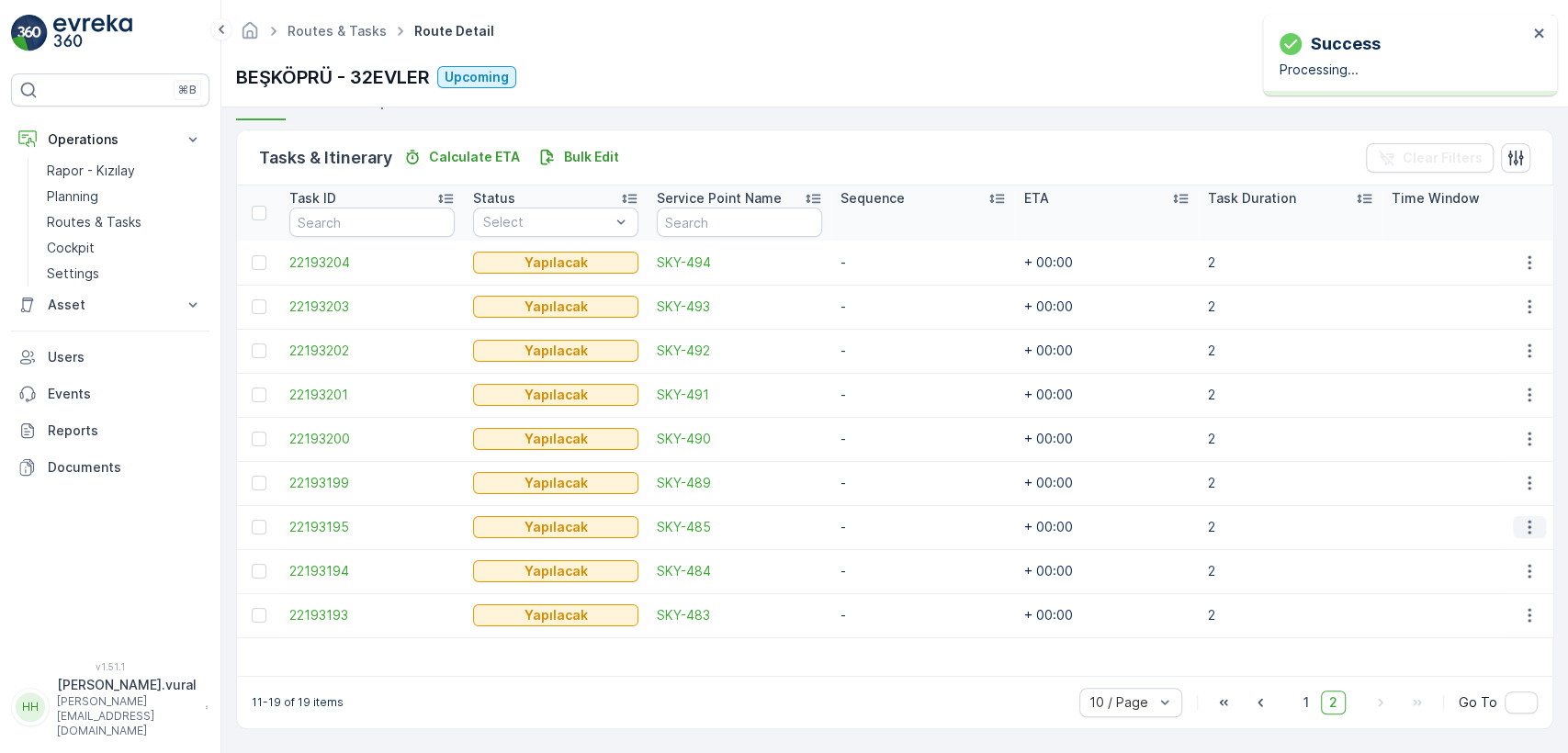
click at [1530, 518] on icon "button" at bounding box center [1530, 527] width 19 height 19
click at [1470, 656] on span "Delete" at bounding box center [1459, 657] width 43 height 19
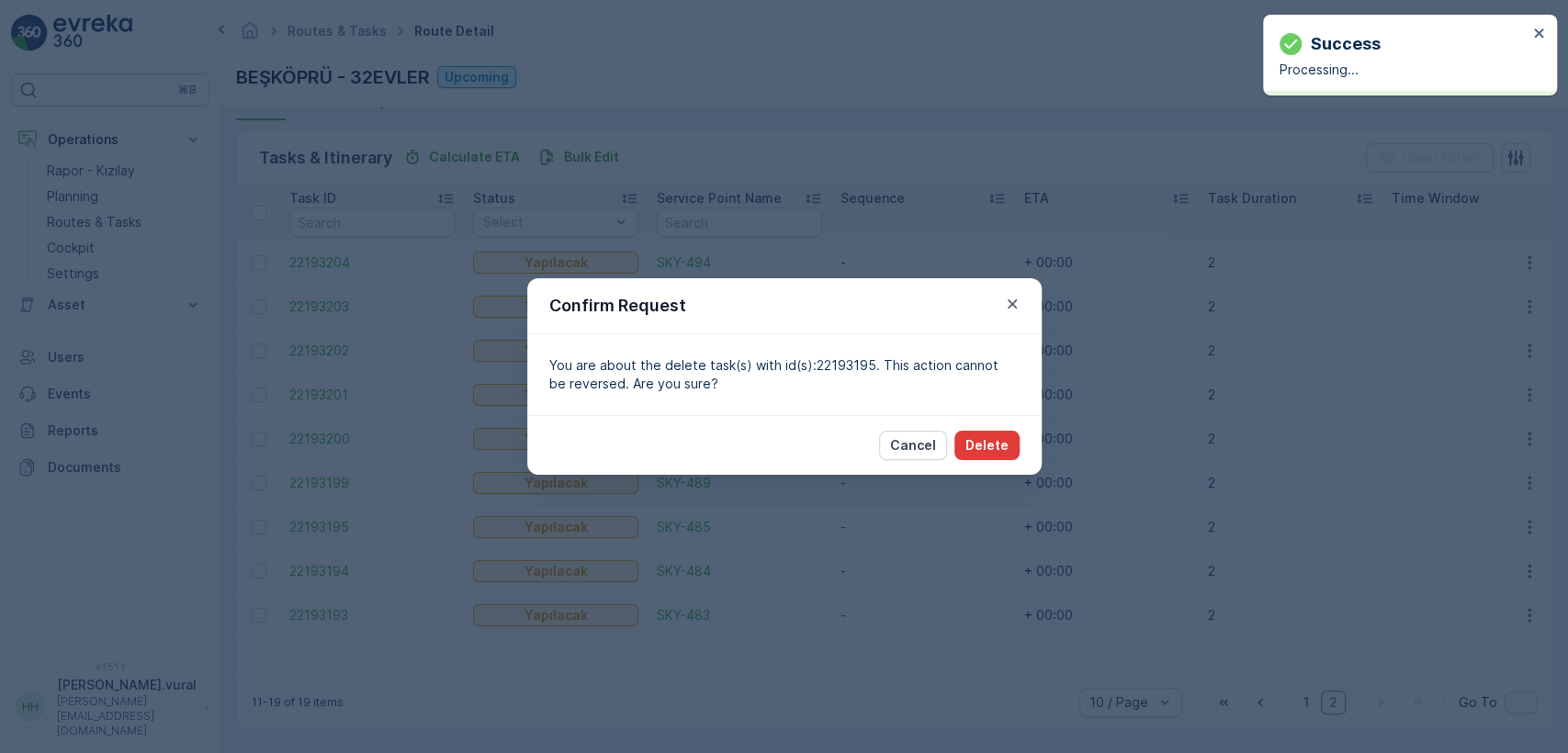
click at [1005, 448] on p "Delete" at bounding box center [987, 446] width 44 height 19
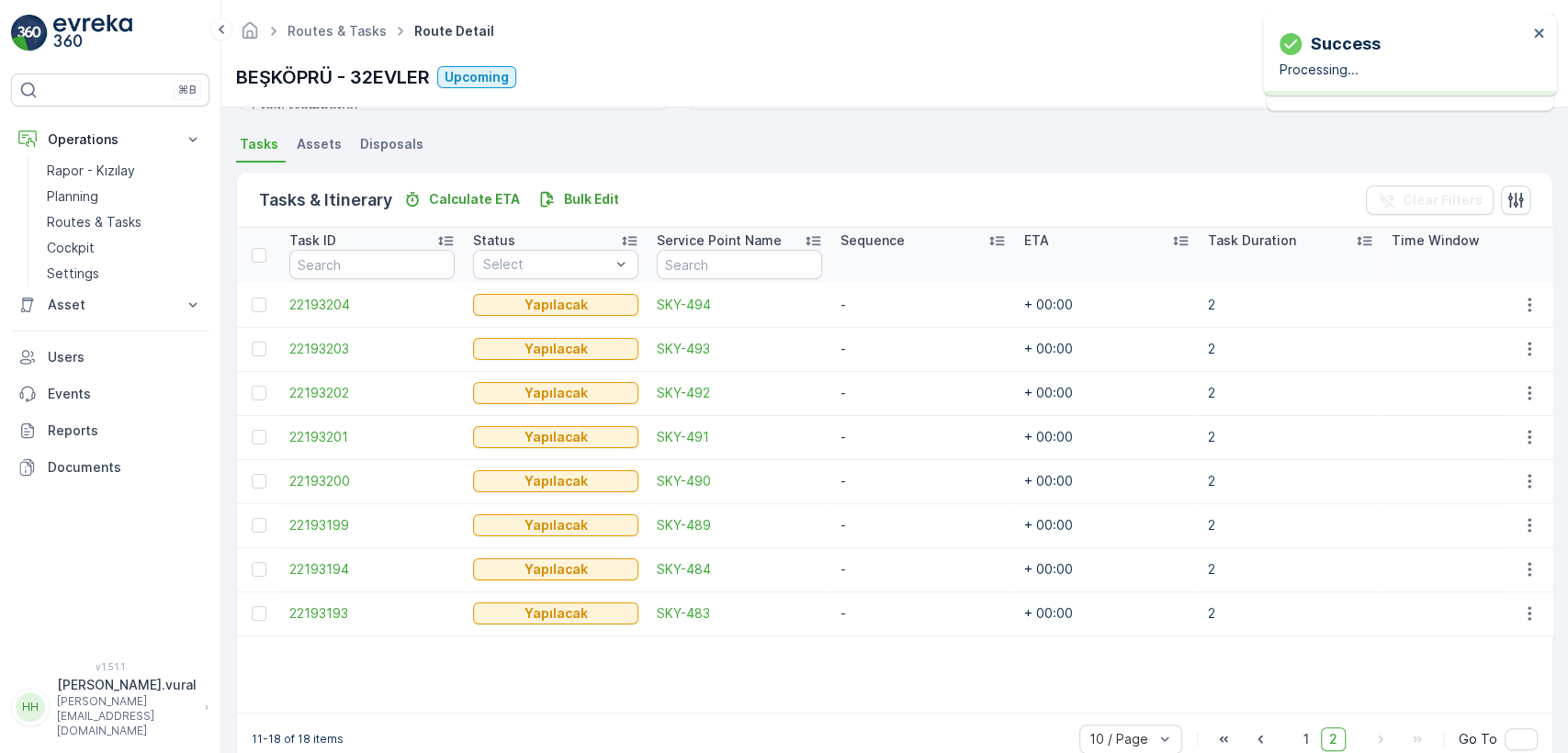
scroll to position [425, 0]
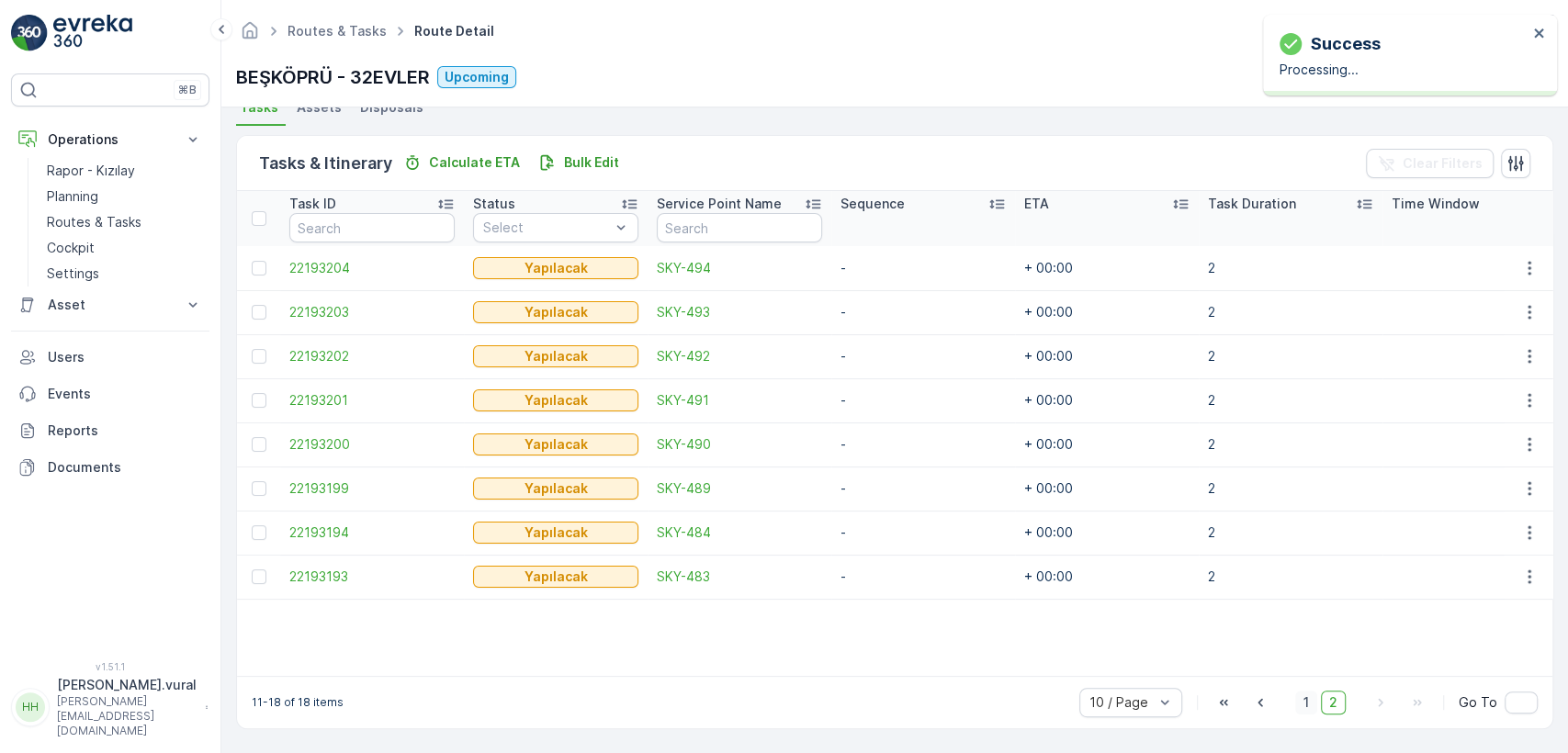
click at [1311, 698] on span "1" at bounding box center [1307, 703] width 22 height 24
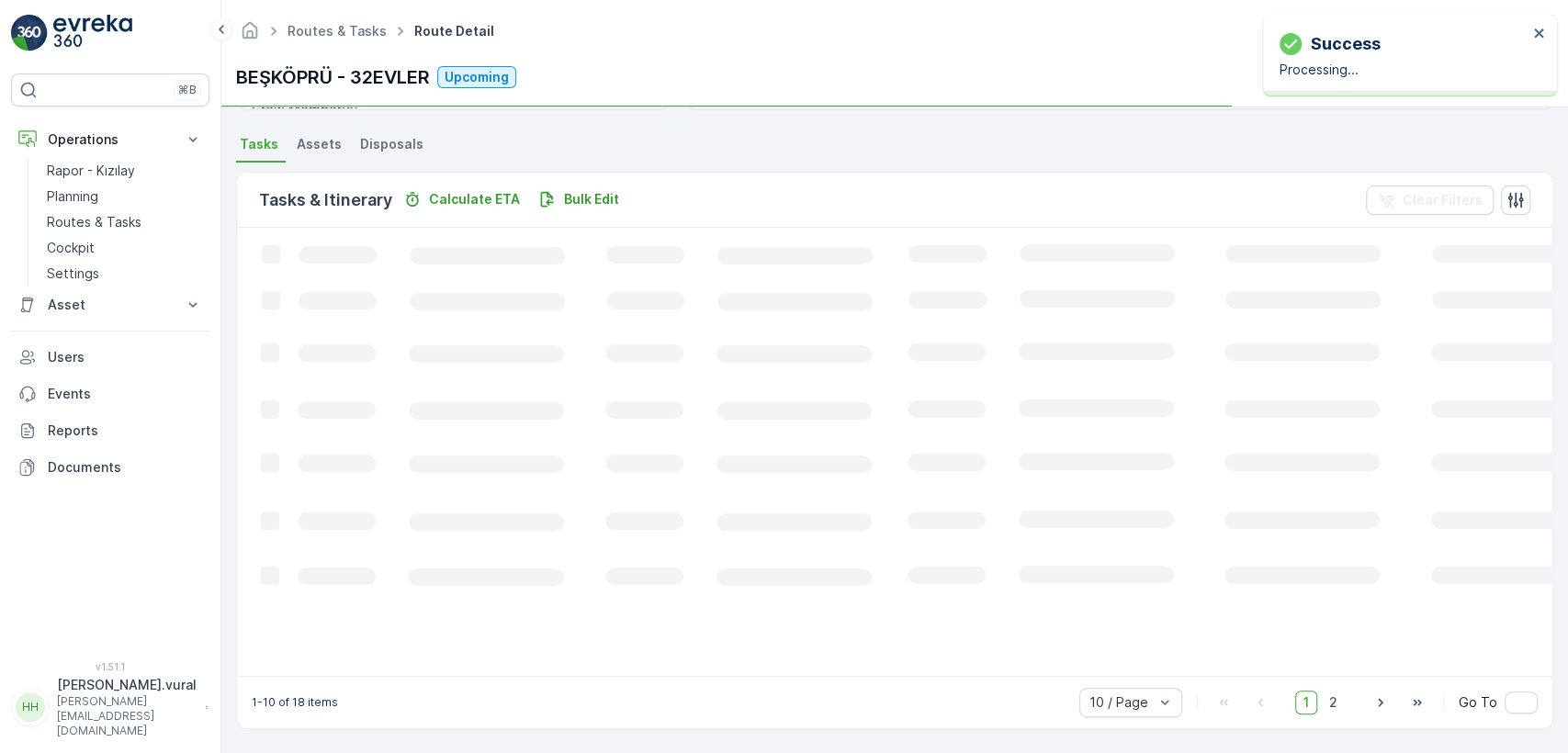
scroll to position [431, 0]
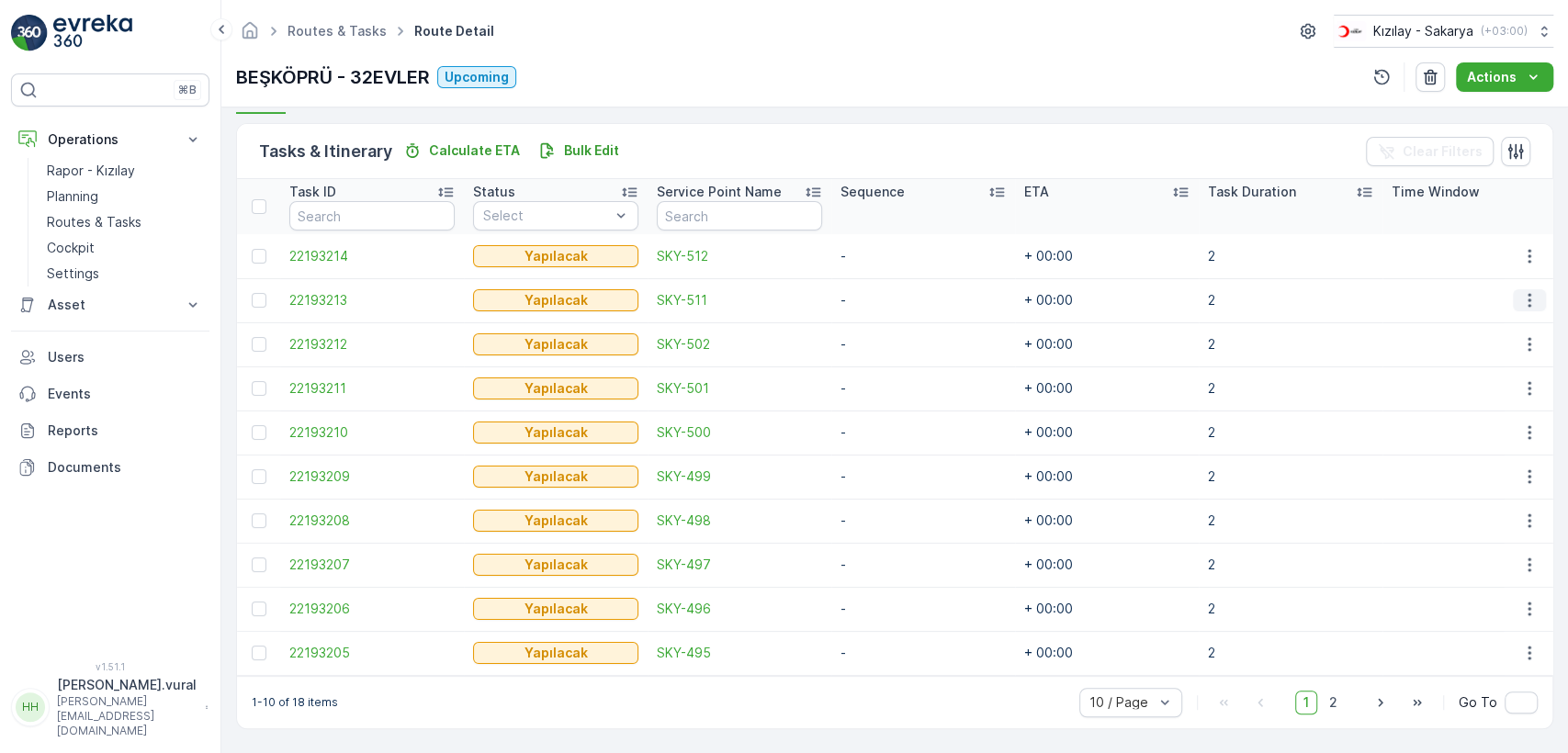
click at [1537, 295] on button "button" at bounding box center [1530, 300] width 33 height 22
click at [1490, 421] on ul "See More Details Edit Change Route Remove from Route Delete" at bounding box center [1500, 381] width 146 height 144
click at [1486, 428] on div "Delete" at bounding box center [1500, 436] width 139 height 26
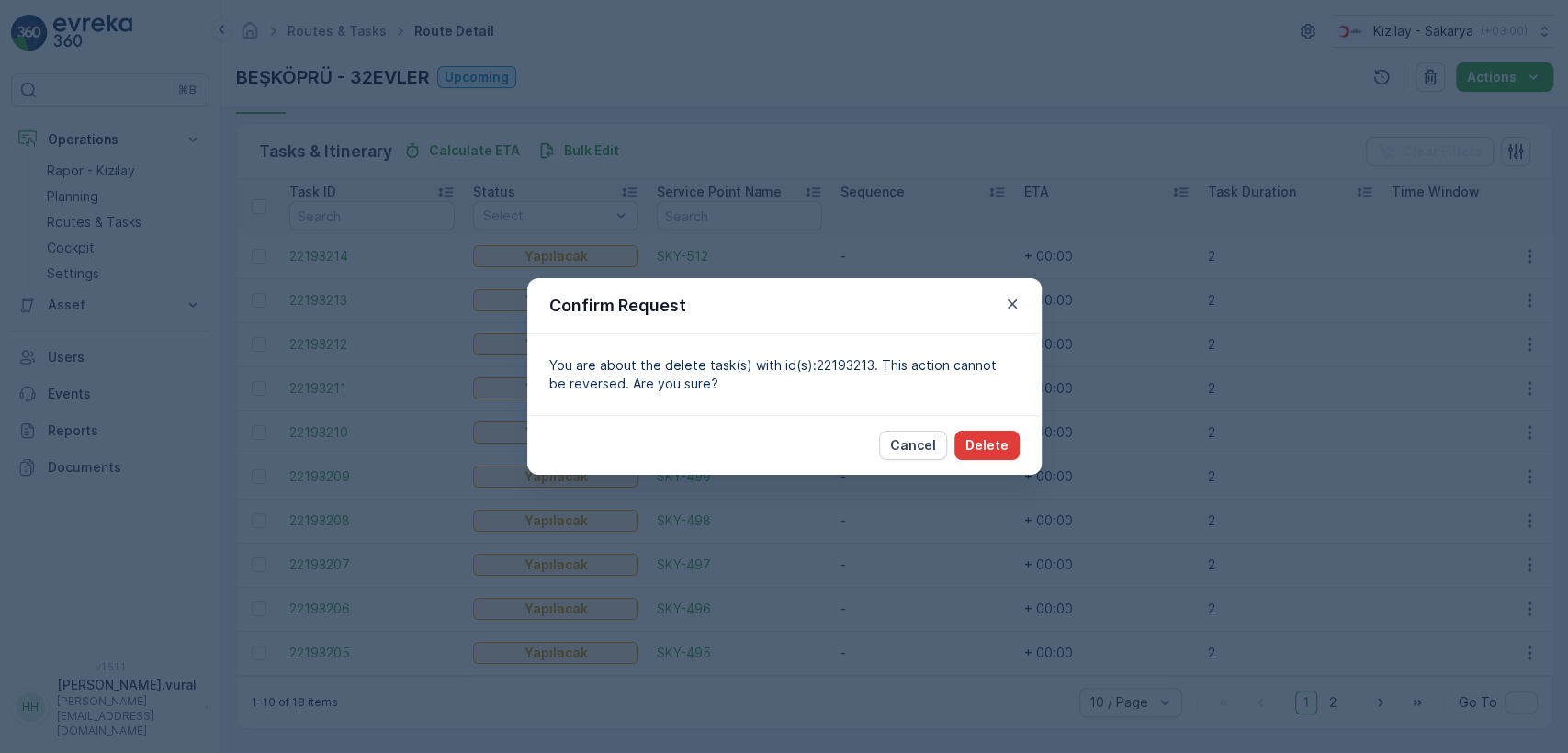
click at [1014, 439] on button "Delete" at bounding box center [987, 446] width 65 height 30
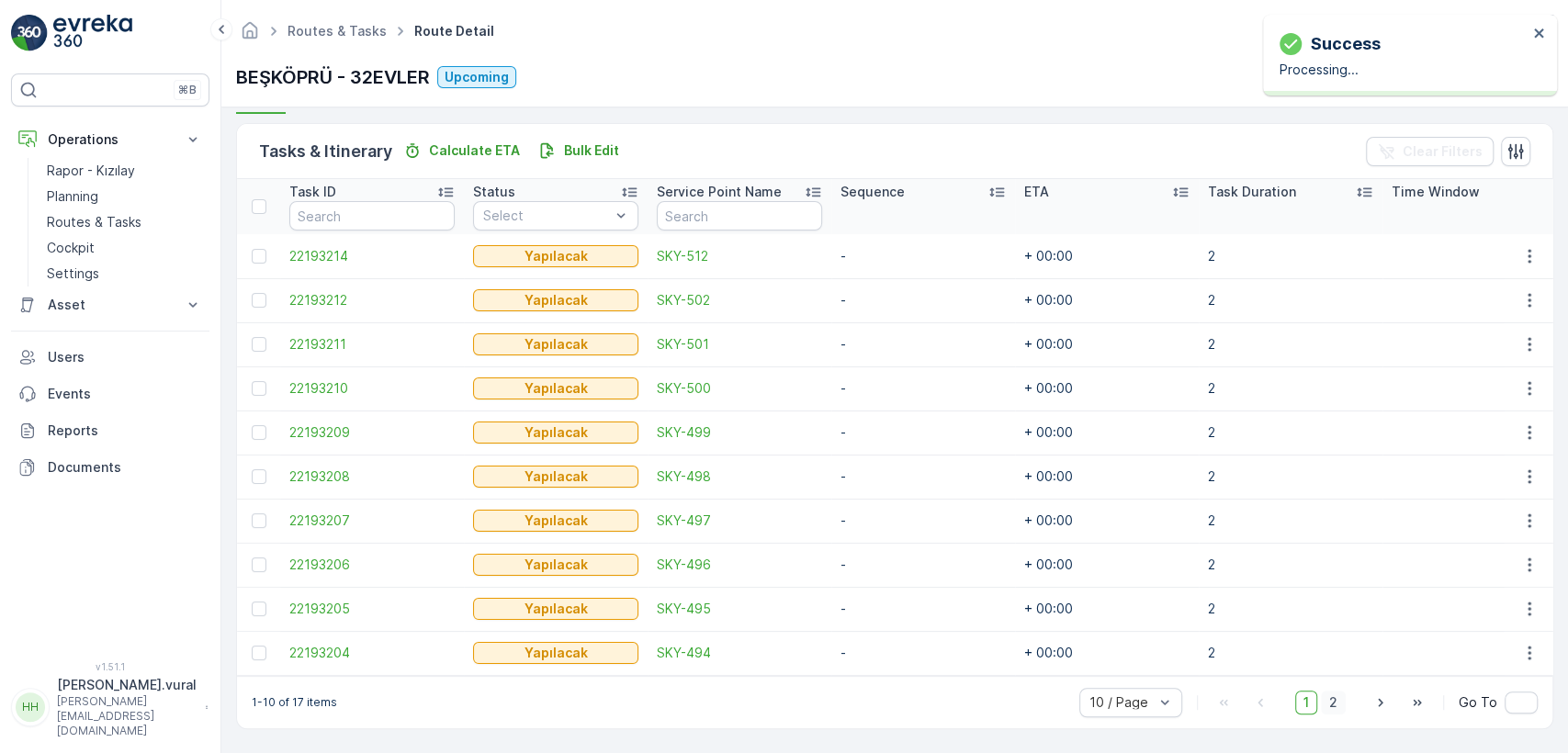
click at [1335, 700] on span "2" at bounding box center [1334, 703] width 25 height 24
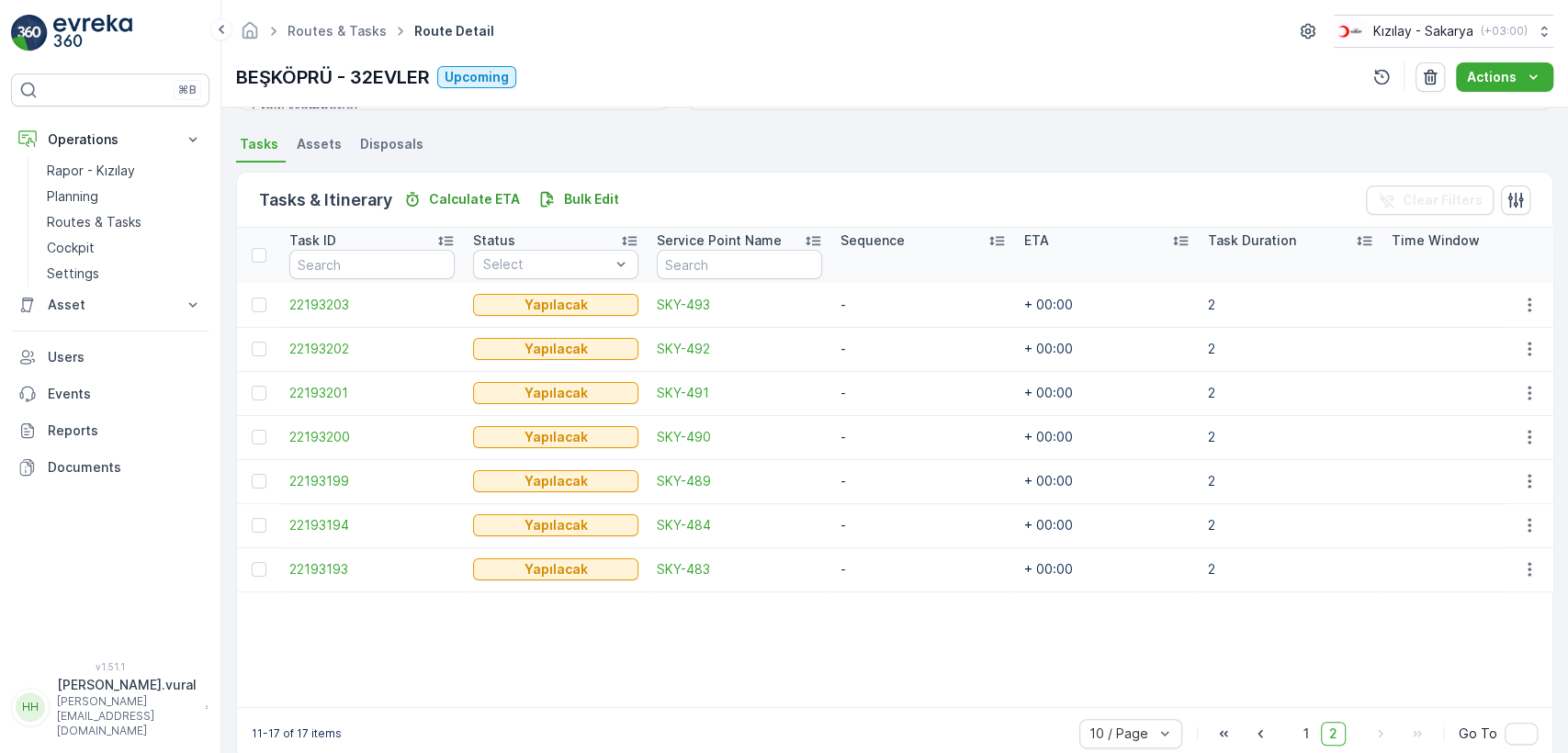
scroll to position [419, 0]
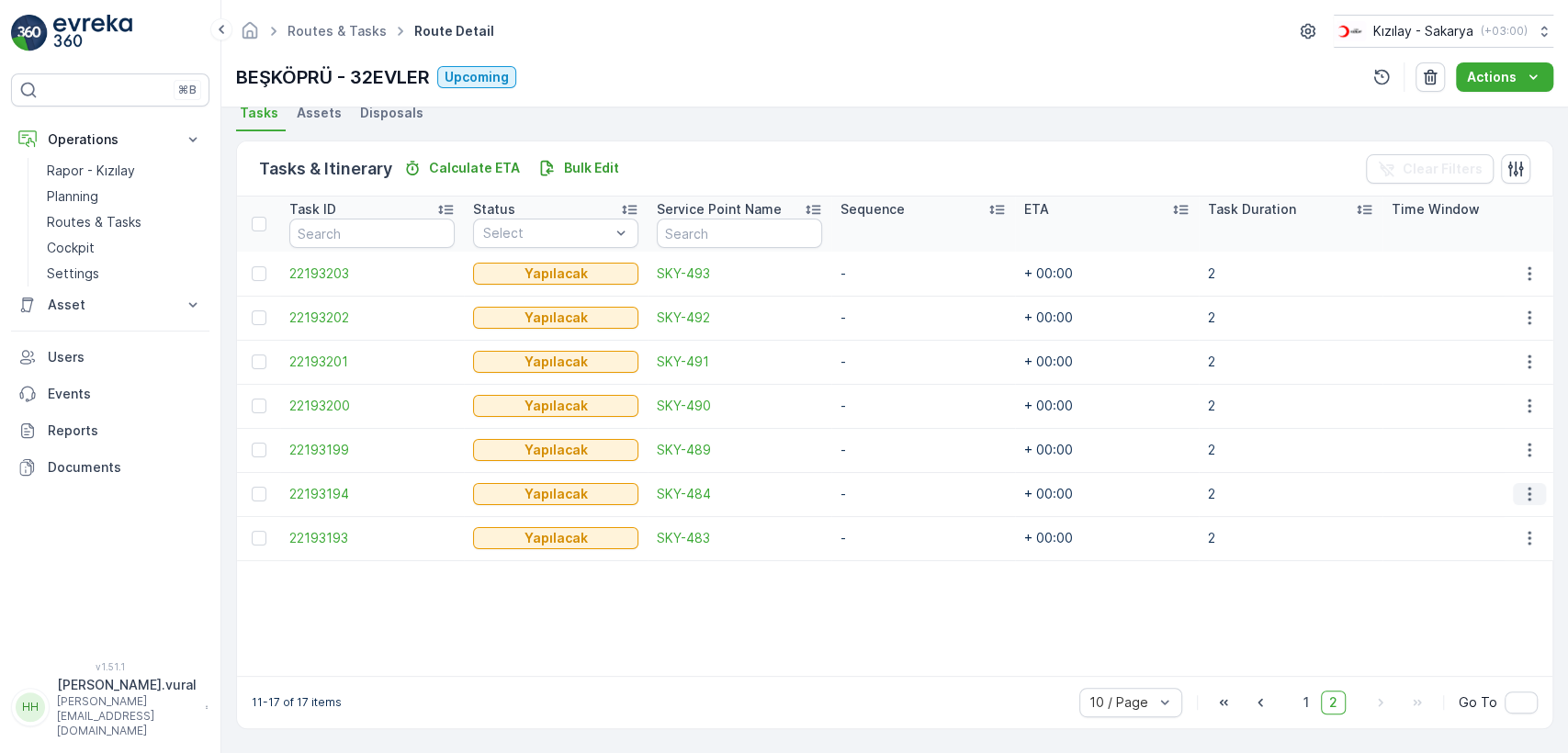
click at [1533, 485] on icon "button" at bounding box center [1530, 495] width 19 height 19
click at [1489, 615] on div "Delete" at bounding box center [1500, 625] width 139 height 26
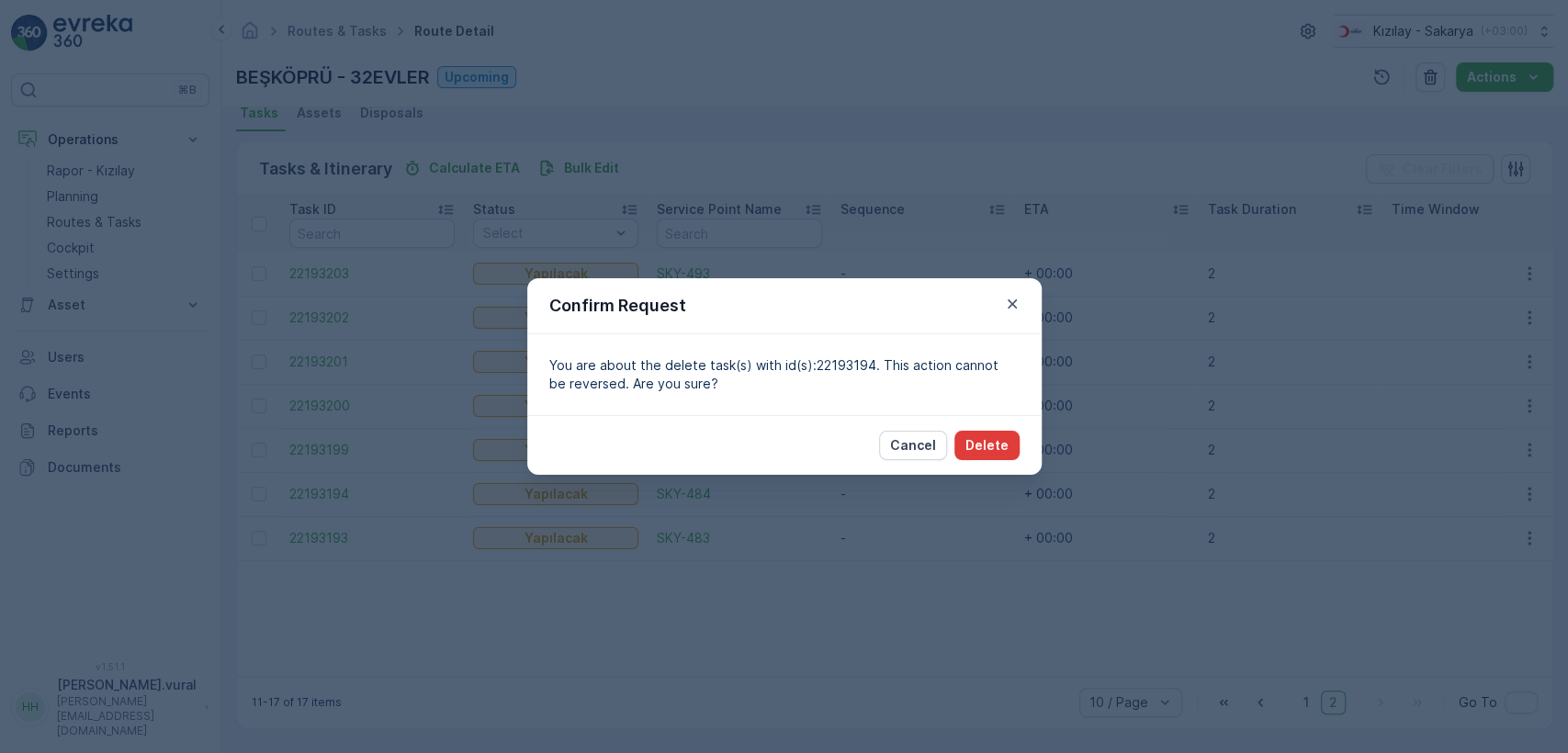
click at [997, 456] on button "Delete" at bounding box center [987, 446] width 65 height 30
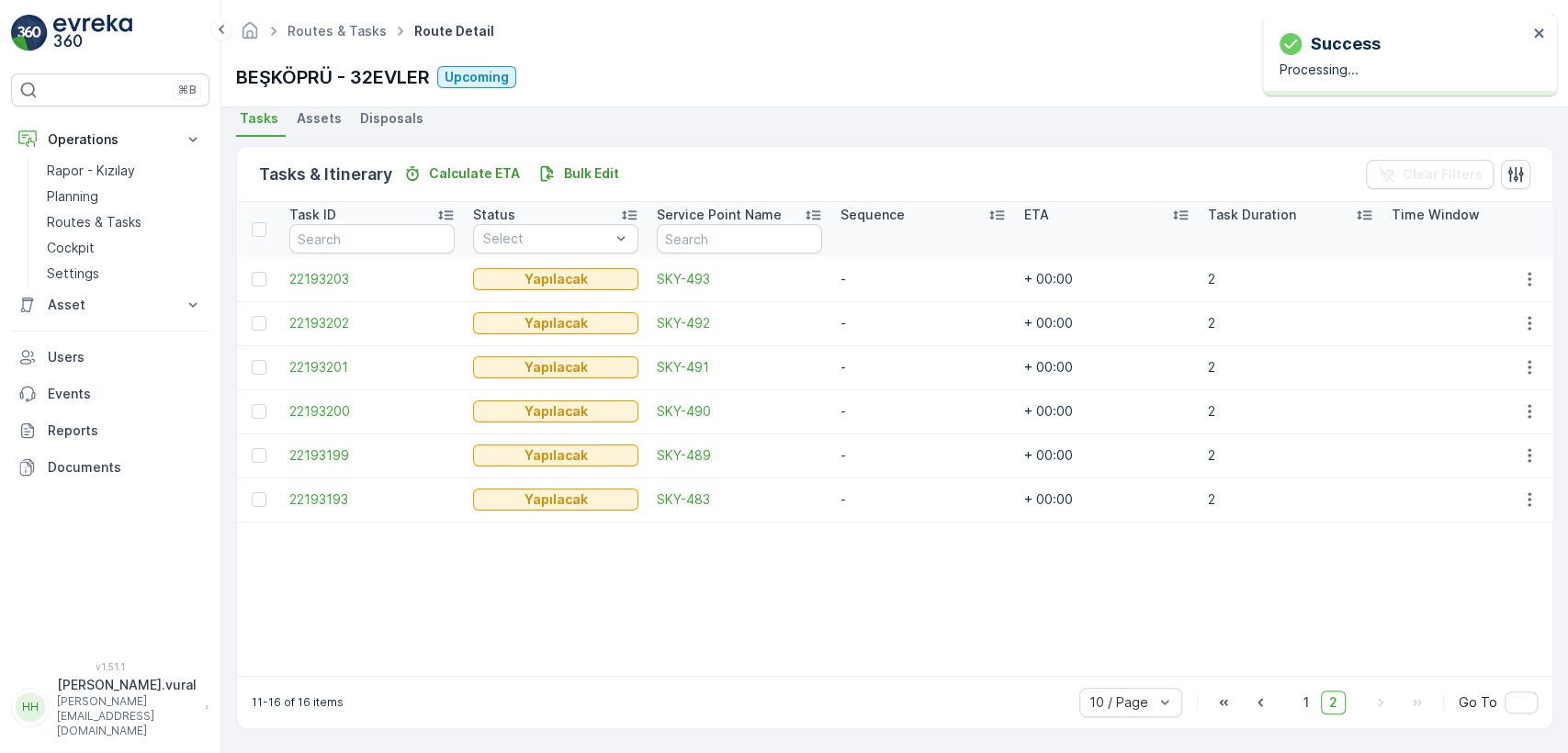
scroll to position [414, 0]
click at [1303, 699] on span "1" at bounding box center [1307, 703] width 22 height 24
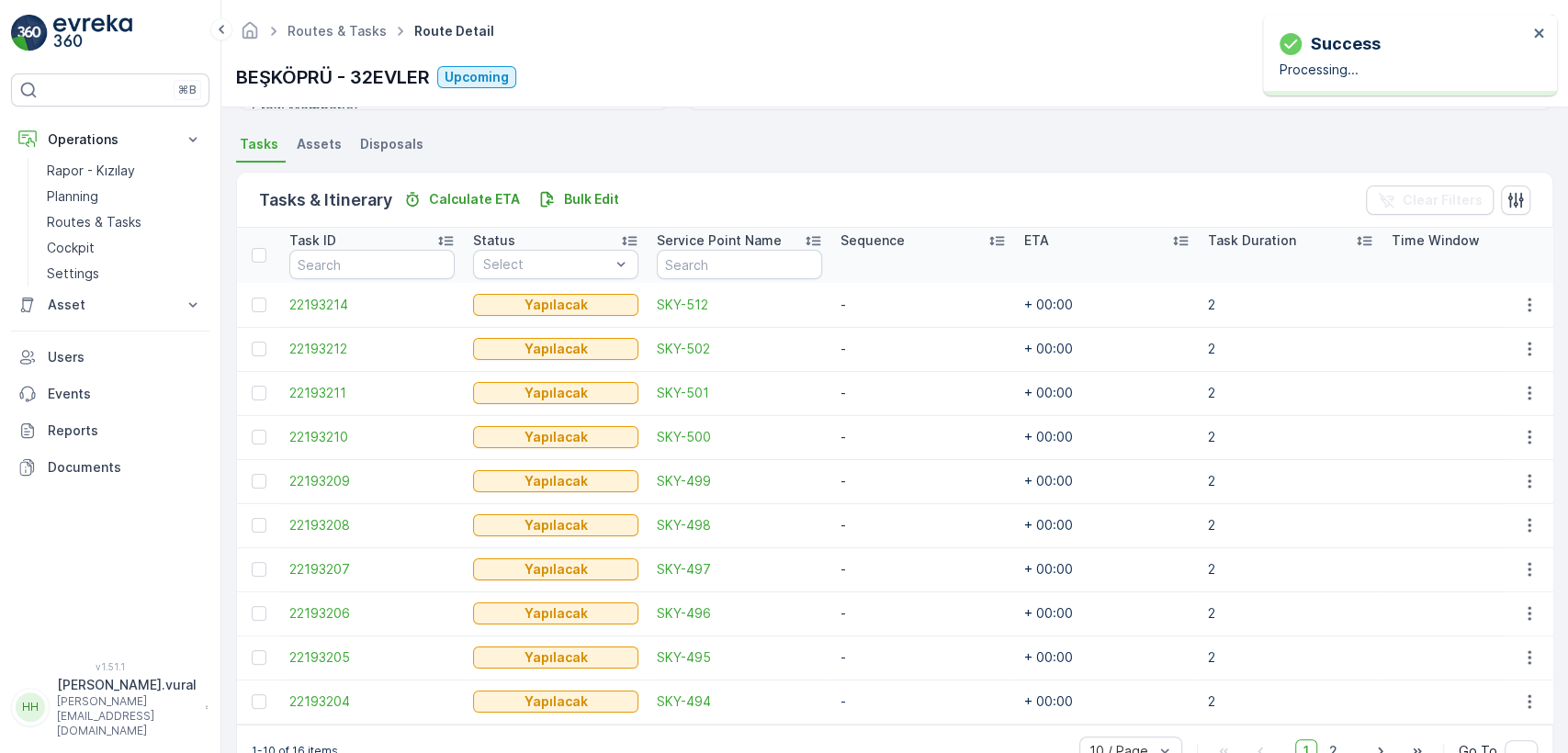
scroll to position [419, 0]
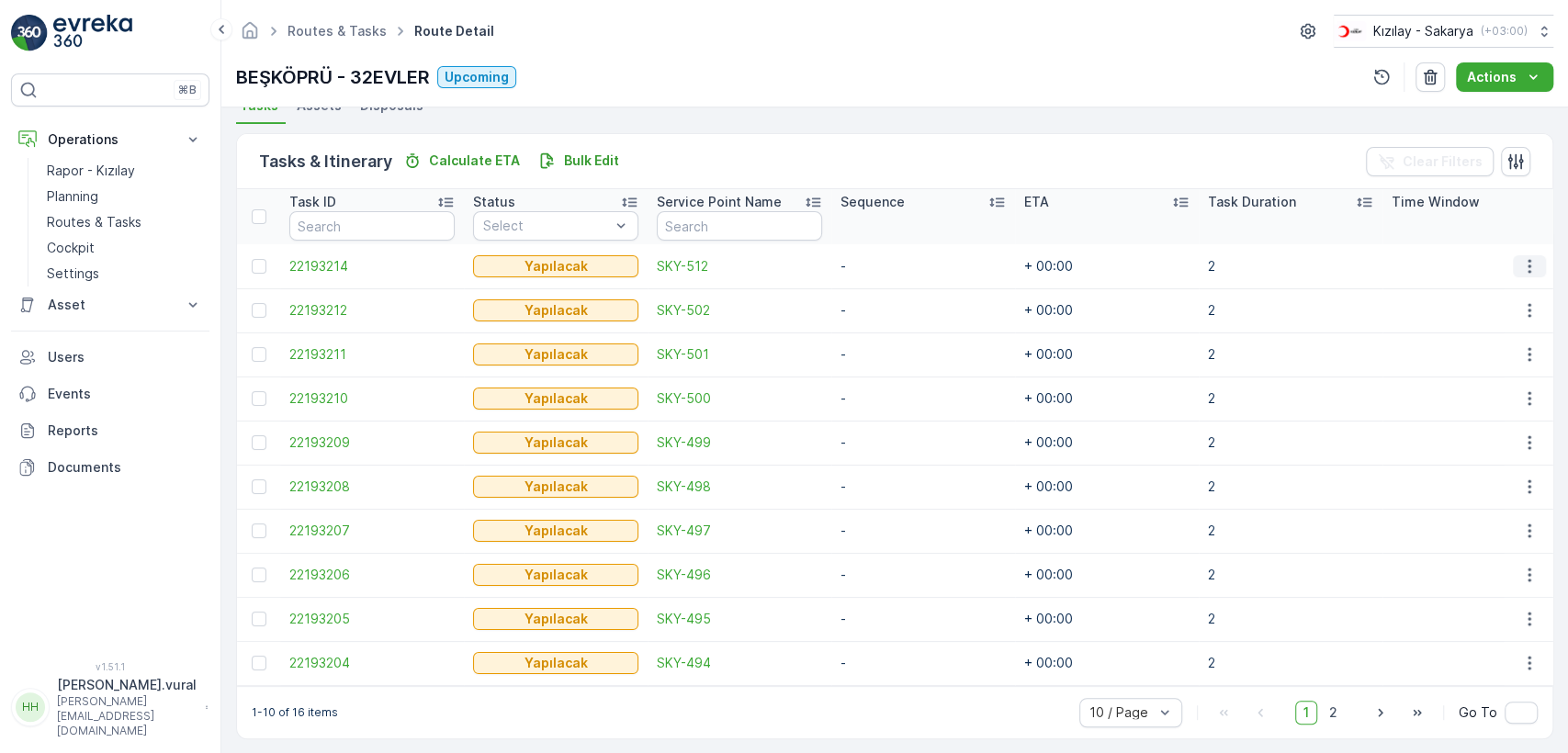
click at [1528, 260] on icon "button" at bounding box center [1529, 266] width 3 height 14
click at [1497, 406] on div "Delete" at bounding box center [1500, 405] width 139 height 26
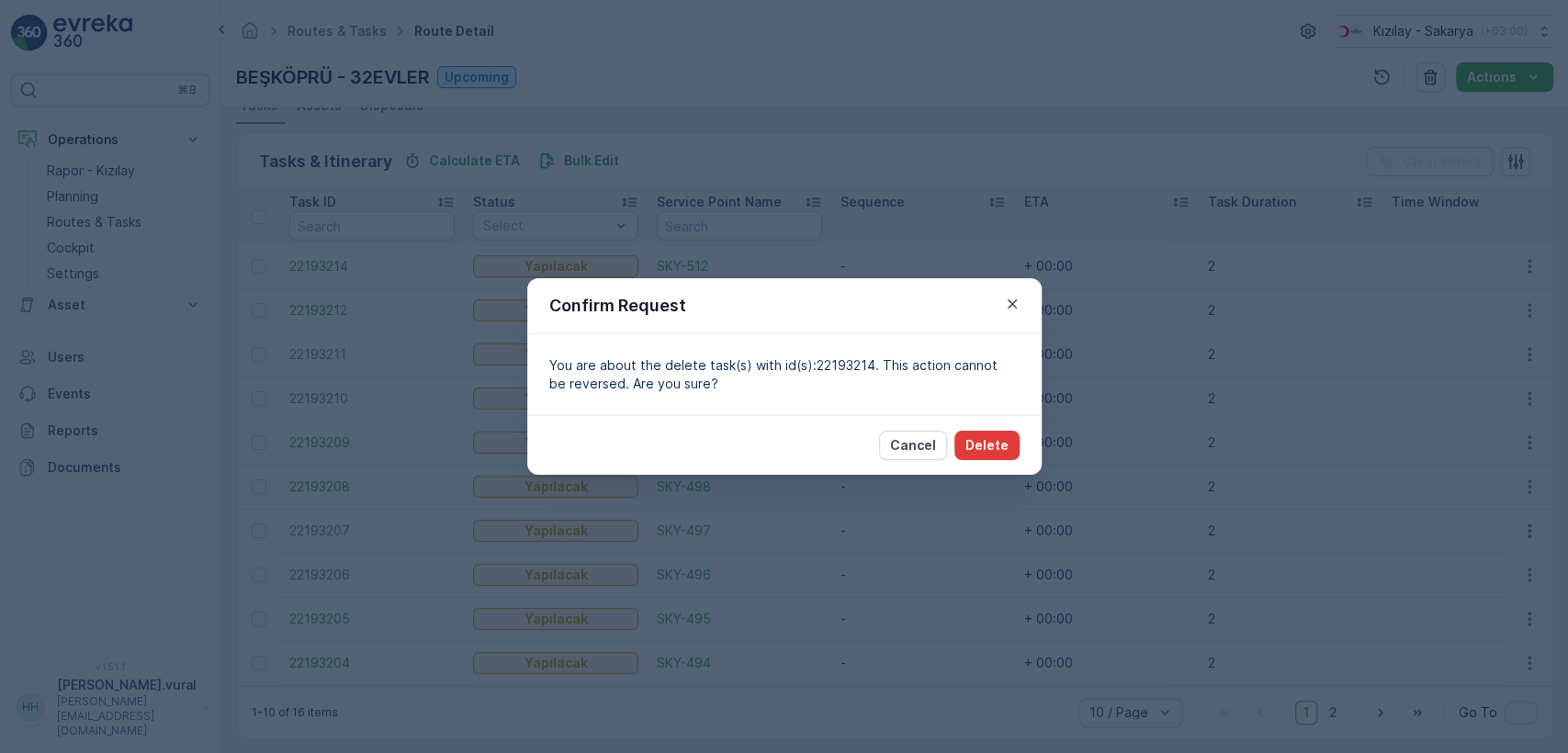
click at [1010, 454] on button "Delete" at bounding box center [987, 446] width 65 height 30
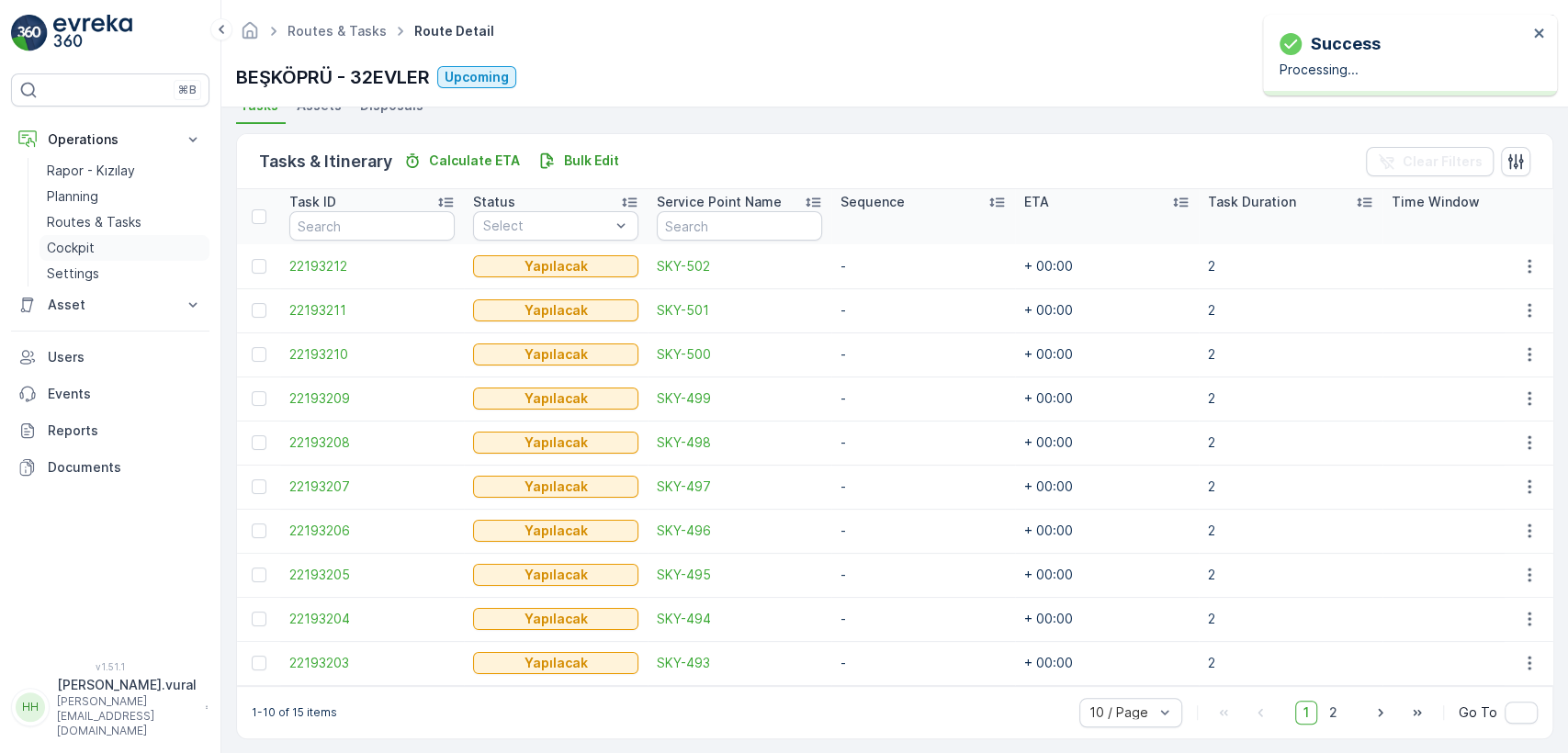
click at [144, 254] on link "Cockpit" at bounding box center [125, 248] width 170 height 26
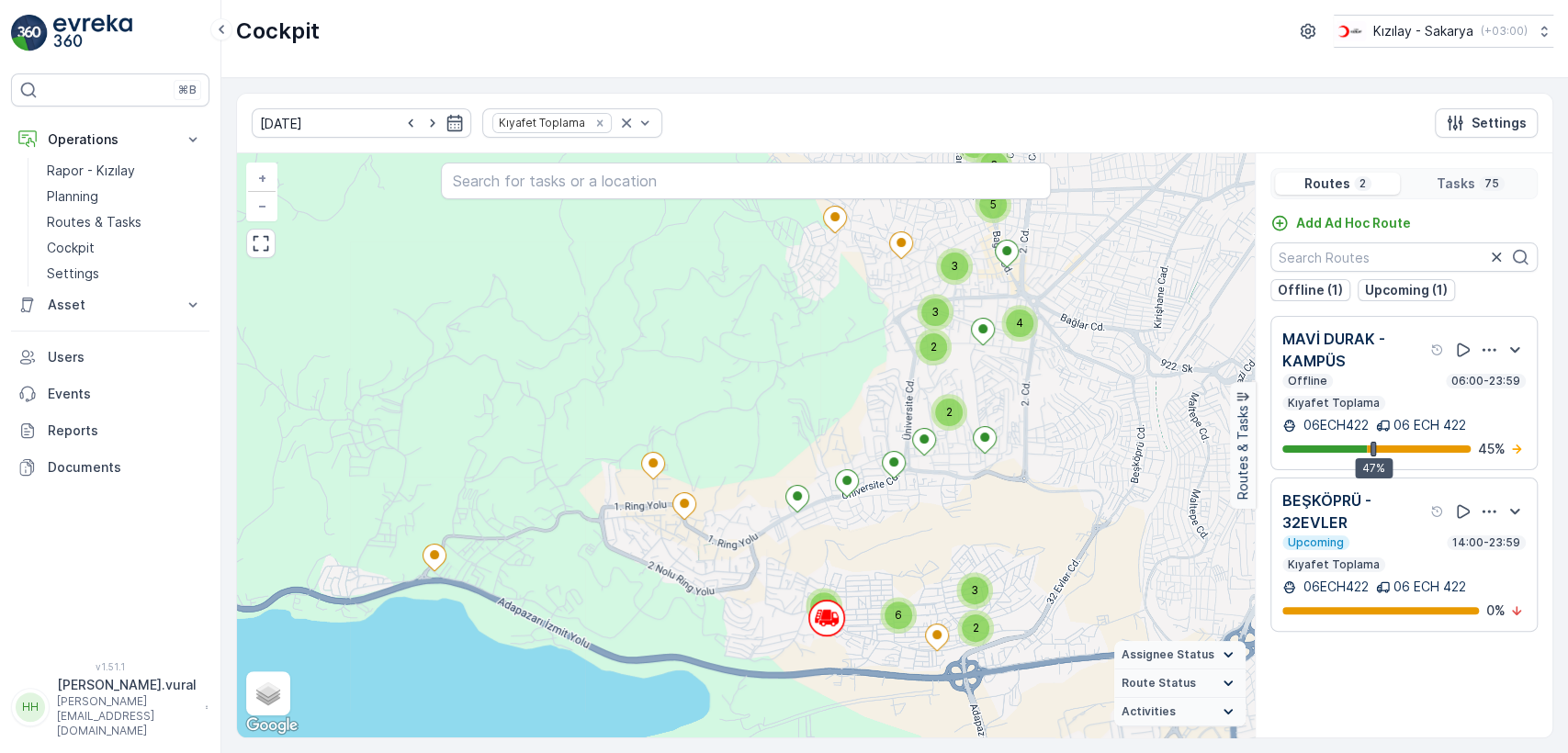
drag, startPoint x: 675, startPoint y: 608, endPoint x: 682, endPoint y: 523, distance: 85.3
click at [679, 533] on div "2 3 6 2 3 2 2 2 2 3 2 3 4 3 2 3 5 + − Satellite Roadmap Terrain Hybrid Leaflet …" at bounding box center [746, 446] width 1018 height 584
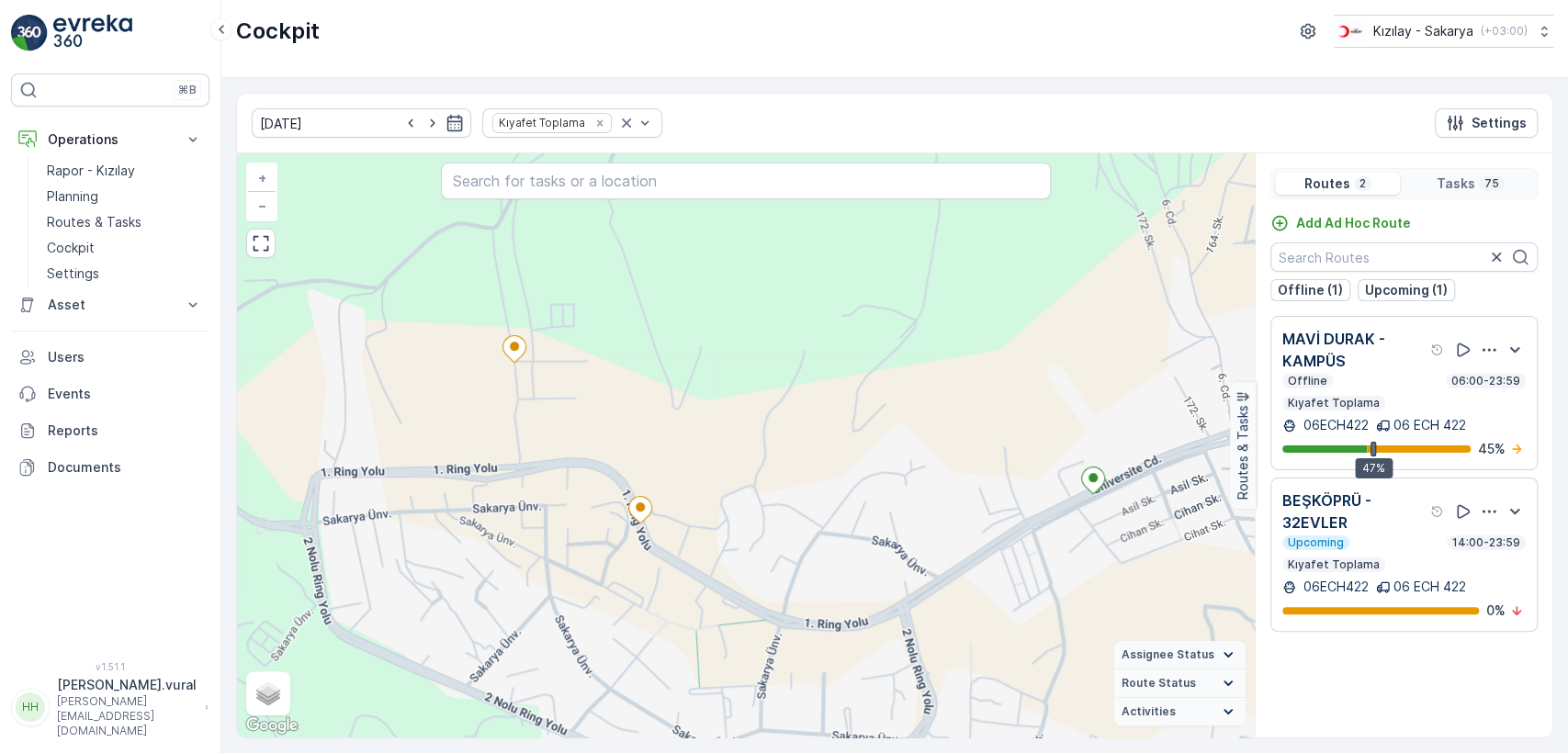
drag, startPoint x: 691, startPoint y: 527, endPoint x: 687, endPoint y: 425, distance: 102.1
click at [687, 428] on div "2 + − Satellite Roadmap Terrain Hybrid Leaflet Keyboard shortcuts Map Data Map …" at bounding box center [746, 446] width 1018 height 584
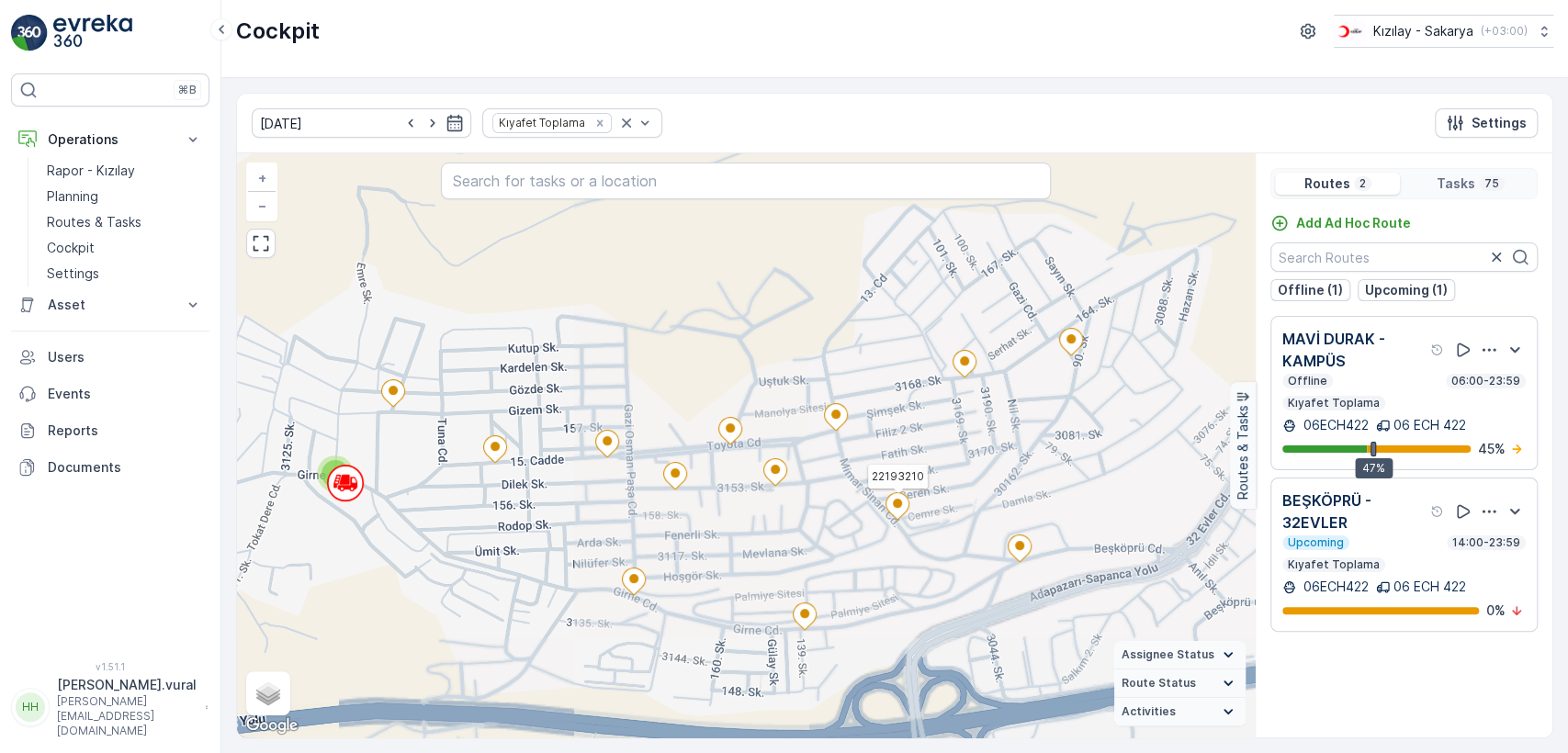
drag, startPoint x: 893, startPoint y: 502, endPoint x: 832, endPoint y: 539, distance: 71.3
click at [893, 508] on ellipse at bounding box center [897, 504] width 9 height 9
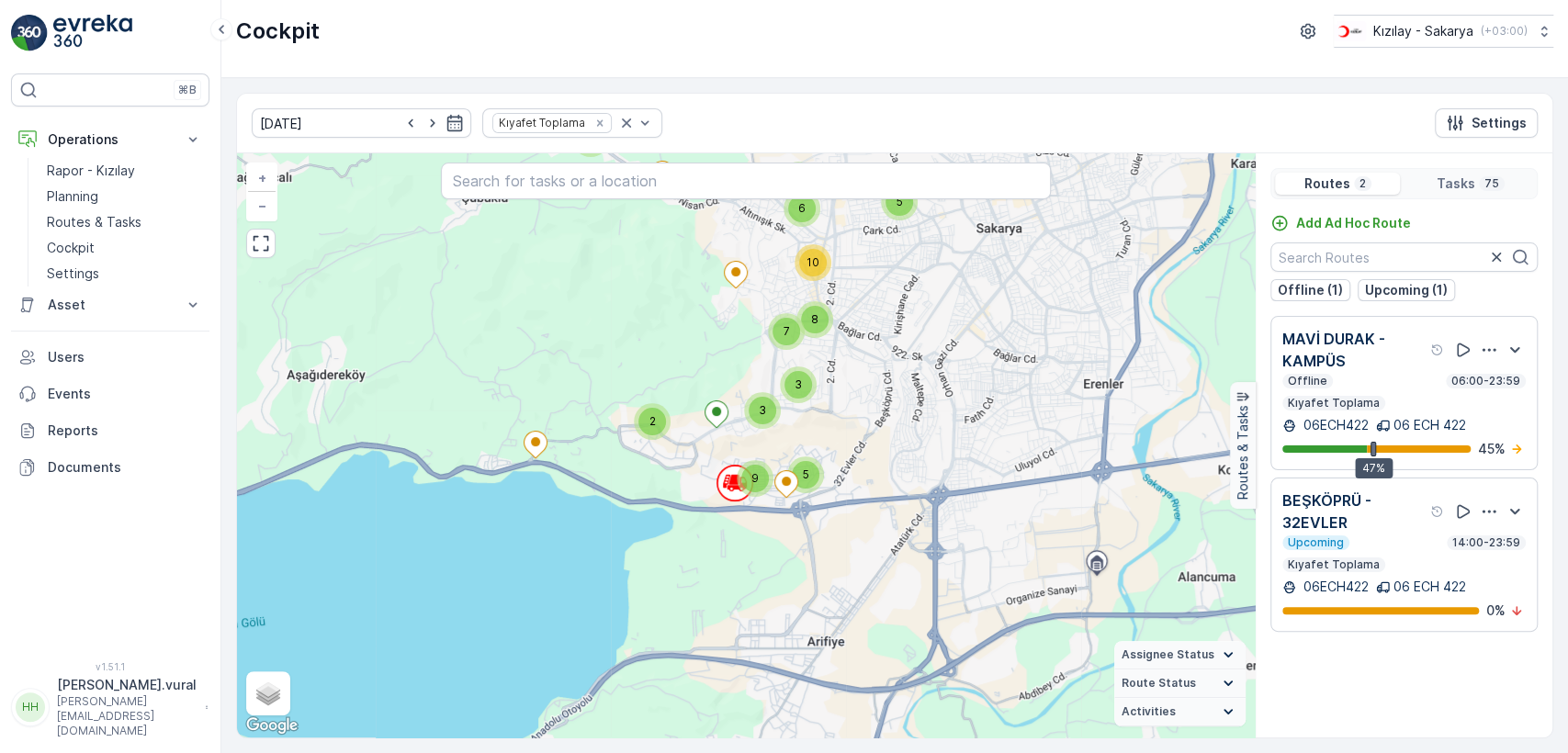
drag, startPoint x: 956, startPoint y: 467, endPoint x: 874, endPoint y: 450, distance: 83.7
click at [876, 451] on div "4 2 2 9 2 5 3 3 5 7 6 8 10 + − Satellite Roadmap Terrain Hybrid Leaflet Keyboar…" at bounding box center [746, 446] width 1018 height 584
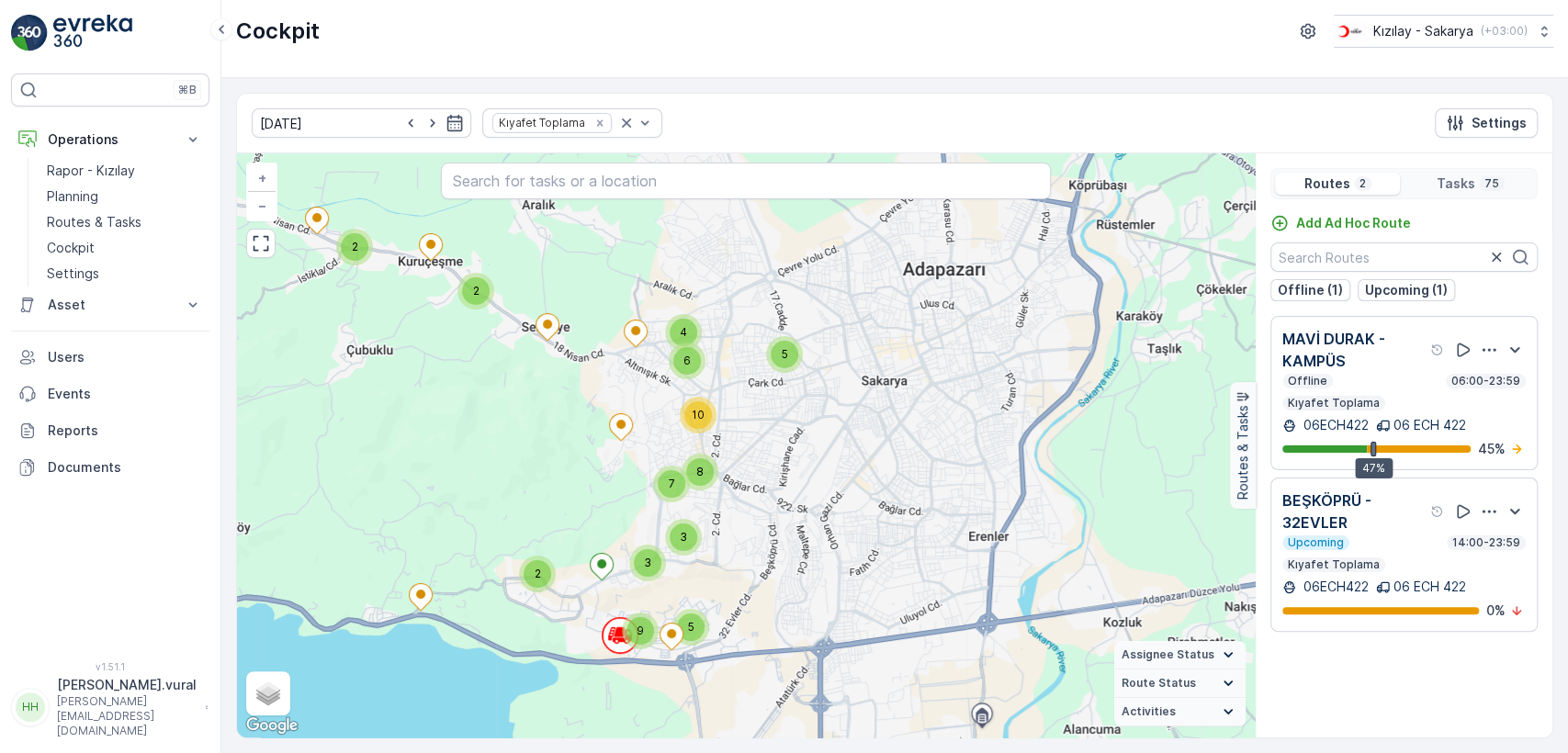
drag, startPoint x: 881, startPoint y: 373, endPoint x: 844, endPoint y: 536, distance: 167.1
click at [846, 538] on div "4 2 2 9 2 5 3 3 5 7 6 8 10 + − Satellite Roadmap Terrain Hybrid Leaflet Keyboar…" at bounding box center [746, 446] width 1018 height 584
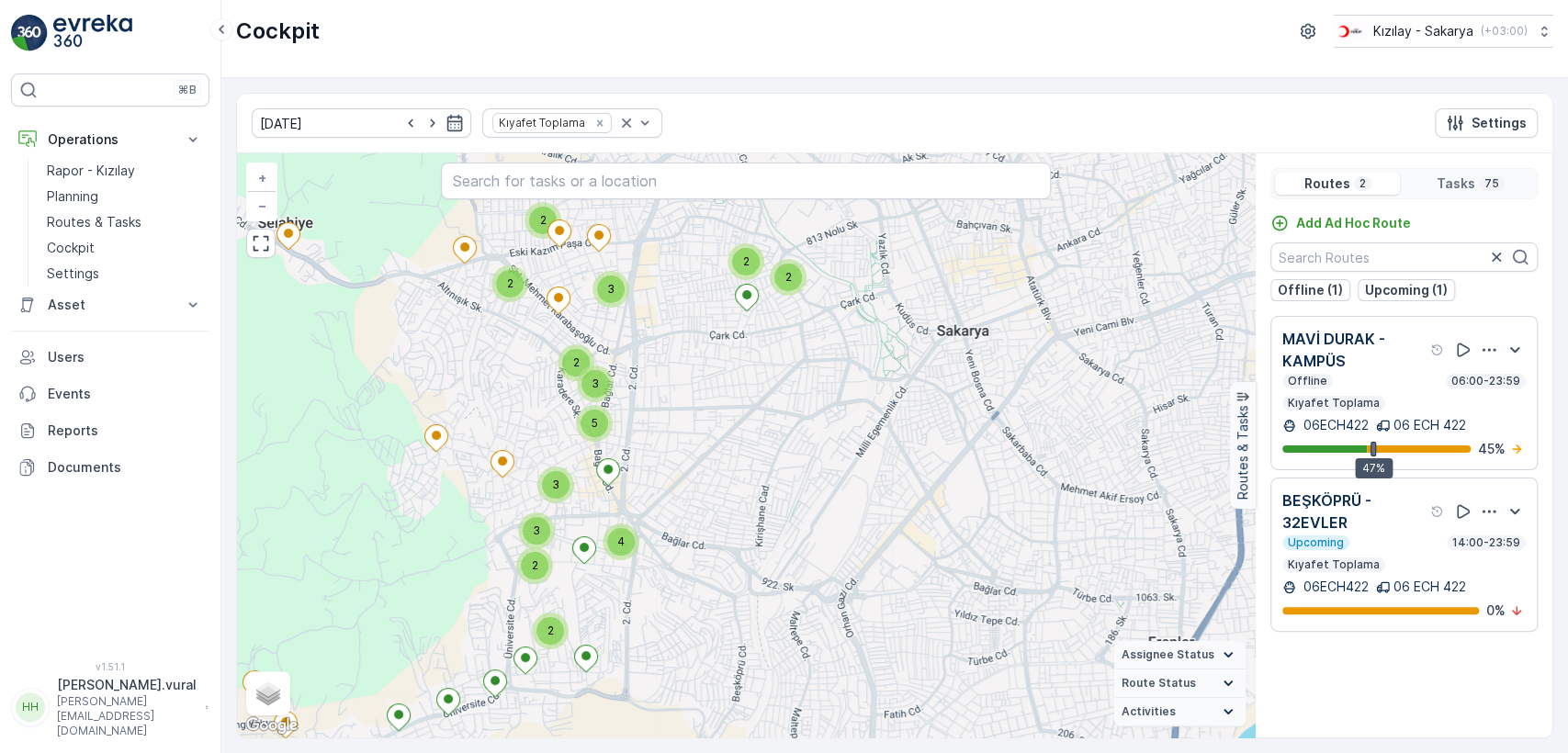
drag, startPoint x: 754, startPoint y: 609, endPoint x: 762, endPoint y: 485, distance: 124.3
click at [775, 491] on div "2 3 6 2 3 2 2 2 2 3 2 3 4 3 2 3 5 + − Satellite Roadmap Terrain Hybrid Leaflet …" at bounding box center [746, 446] width 1018 height 584
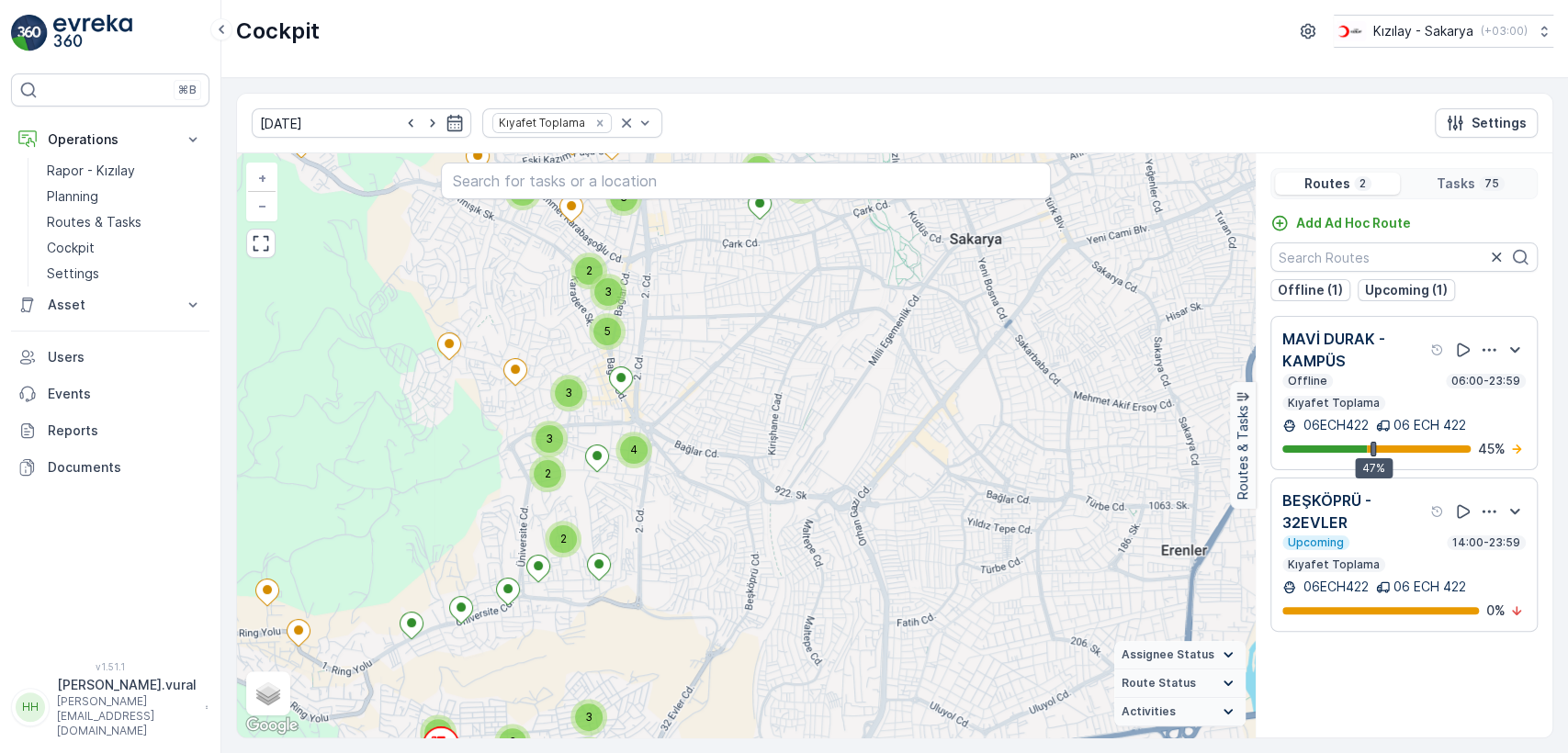
drag, startPoint x: 611, startPoint y: 674, endPoint x: 710, endPoint y: 459, distance: 236.7
click at [710, 459] on div "2 3 6 2 3 2 2 2 2 3 2 3 4 3 2 3 5 + − Satellite Roadmap Terrain Hybrid Leaflet …" at bounding box center [746, 446] width 1018 height 584
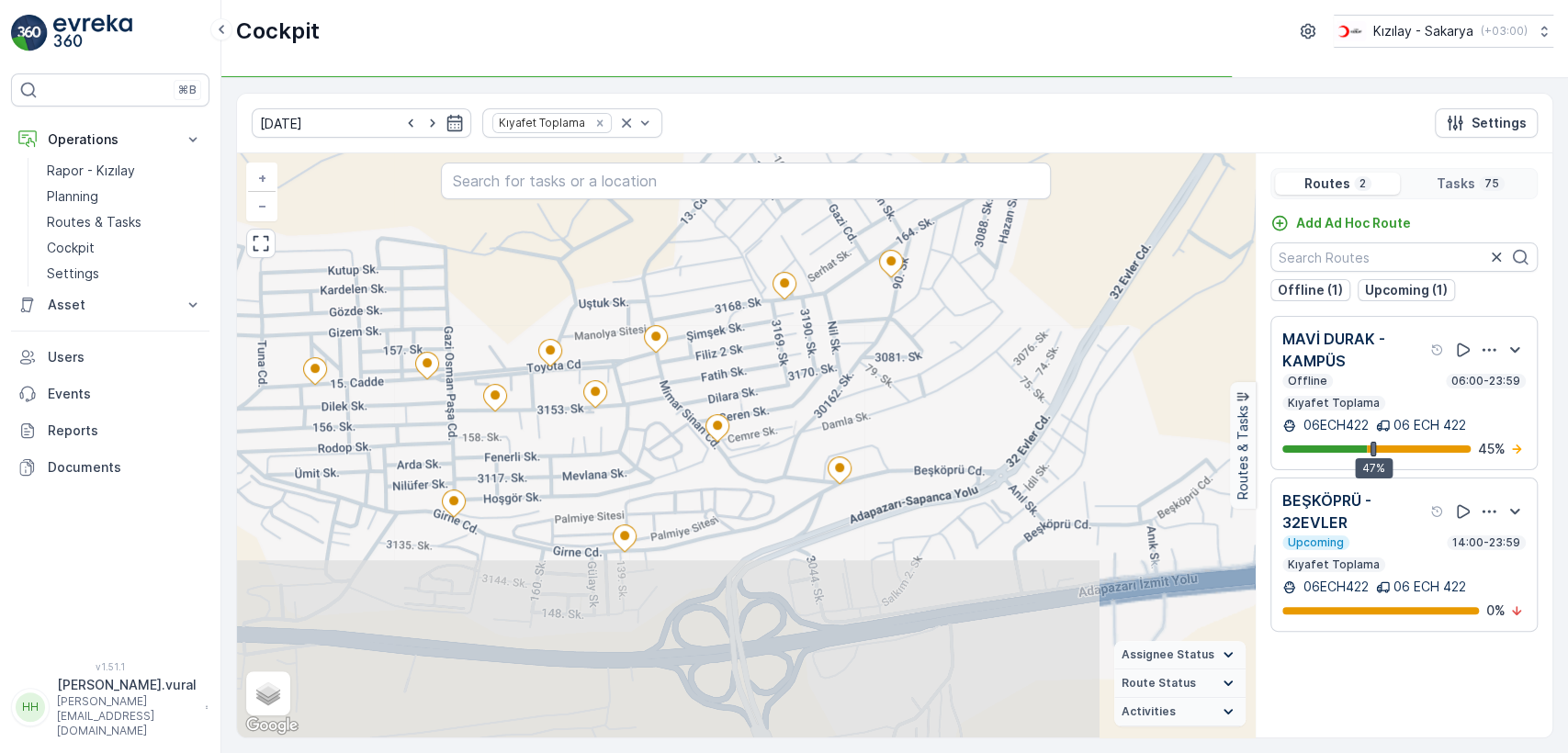
drag, startPoint x: 574, startPoint y: 642, endPoint x: 734, endPoint y: 319, distance: 360.5
click at [713, 353] on div "2 + − Satellite Roadmap Terrain Hybrid Leaflet Keyboard shortcuts Map Data Map …" at bounding box center [746, 446] width 1018 height 584
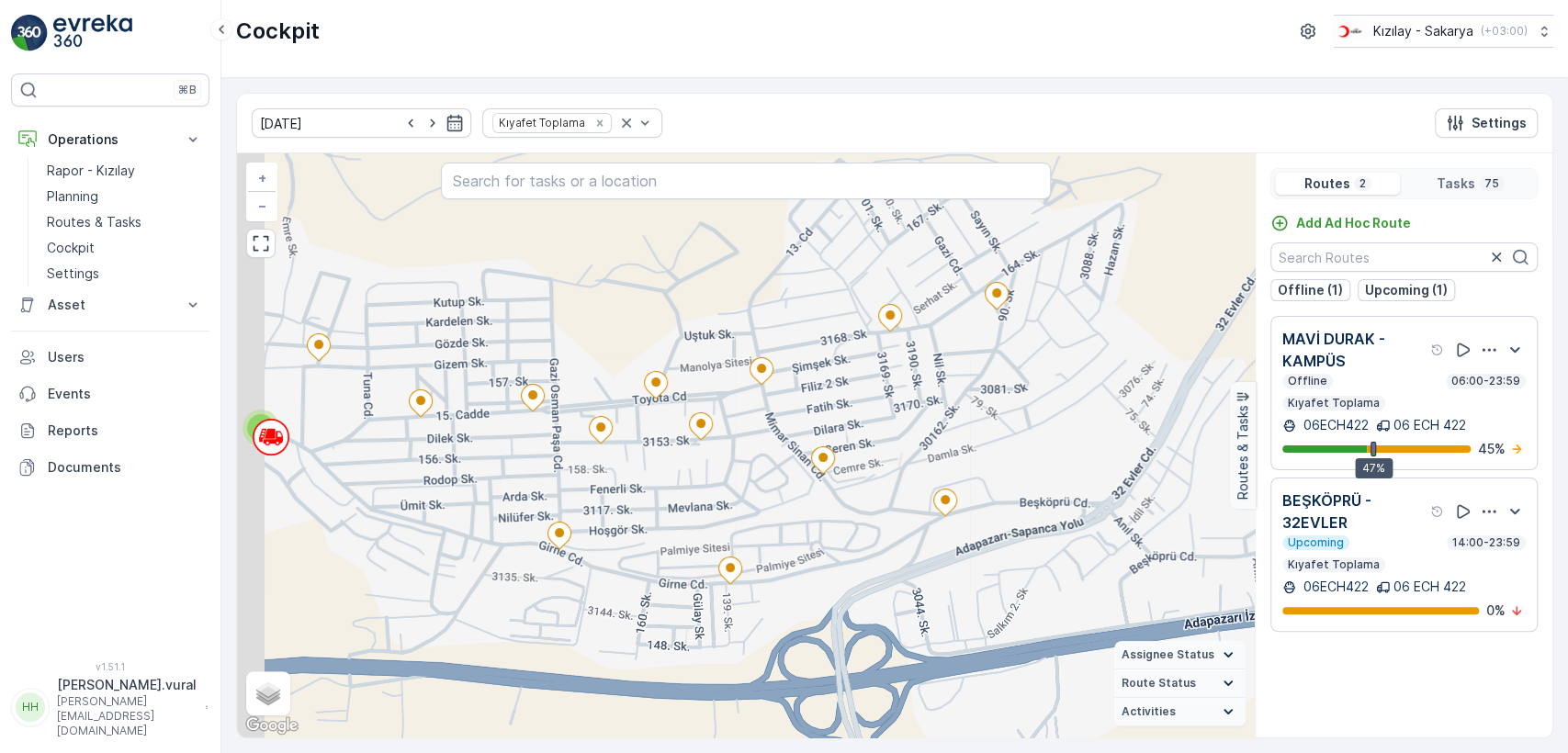
drag, startPoint x: 726, startPoint y: 575, endPoint x: 769, endPoint y: 638, distance: 76.3
click at [769, 638] on div "2 + − Satellite Roadmap Terrain Hybrid Leaflet Keyboard shortcuts Map Data Map …" at bounding box center [746, 446] width 1018 height 584
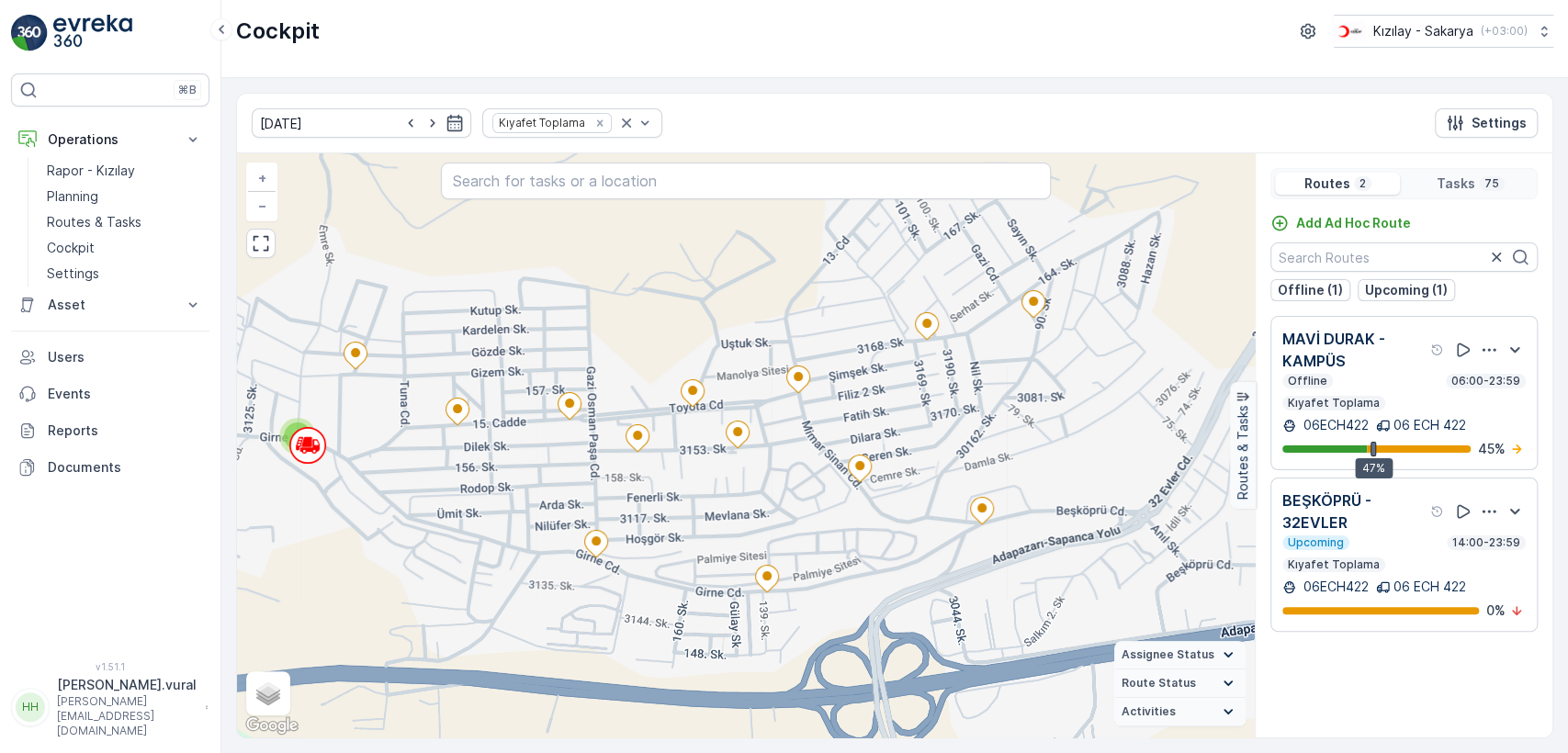
drag, startPoint x: 839, startPoint y: 561, endPoint x: 877, endPoint y: 554, distance: 38.6
click at [851, 564] on div "2 + − Satellite Roadmap Terrain Hybrid Leaflet Keyboard shortcuts Map Data Map …" at bounding box center [746, 446] width 1018 height 584
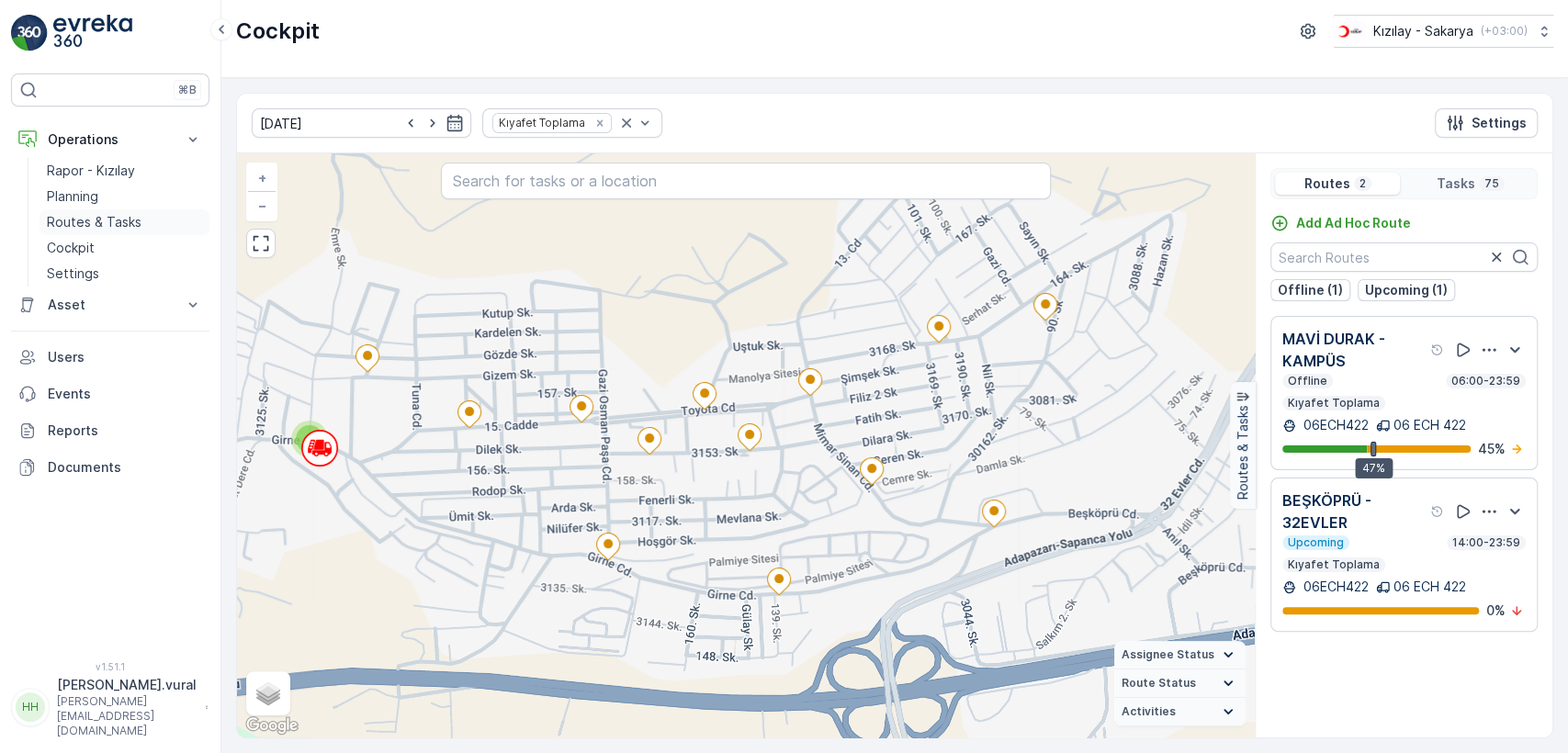
click at [94, 223] on p "Routes & Tasks" at bounding box center [94, 222] width 94 height 19
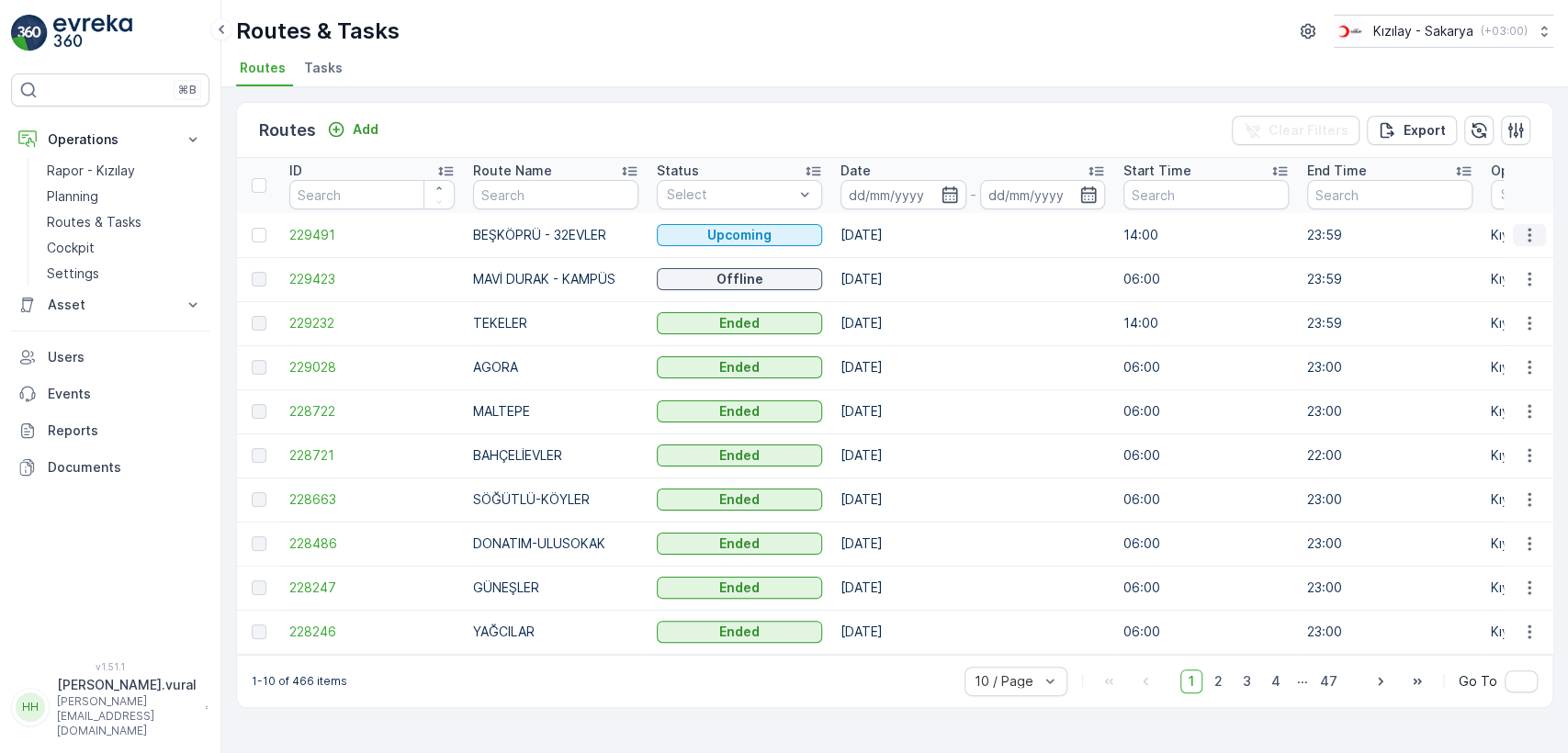
drag, startPoint x: 1537, startPoint y: 228, endPoint x: 1522, endPoint y: 244, distance: 21.9
click at [1536, 228] on icon "button" at bounding box center [1530, 235] width 19 height 19
click at [1509, 263] on span "See More Details" at bounding box center [1486, 263] width 107 height 19
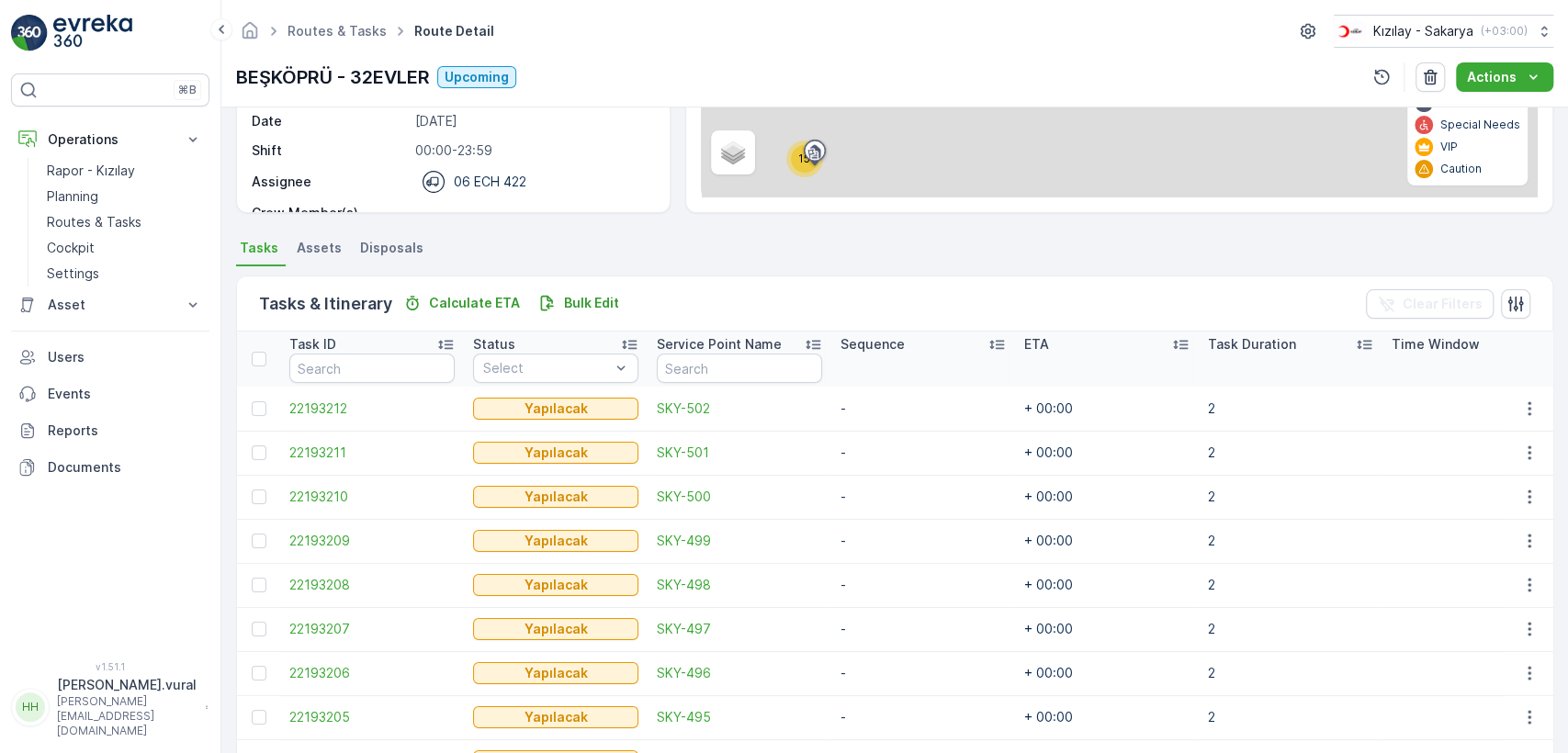
scroll to position [436, 0]
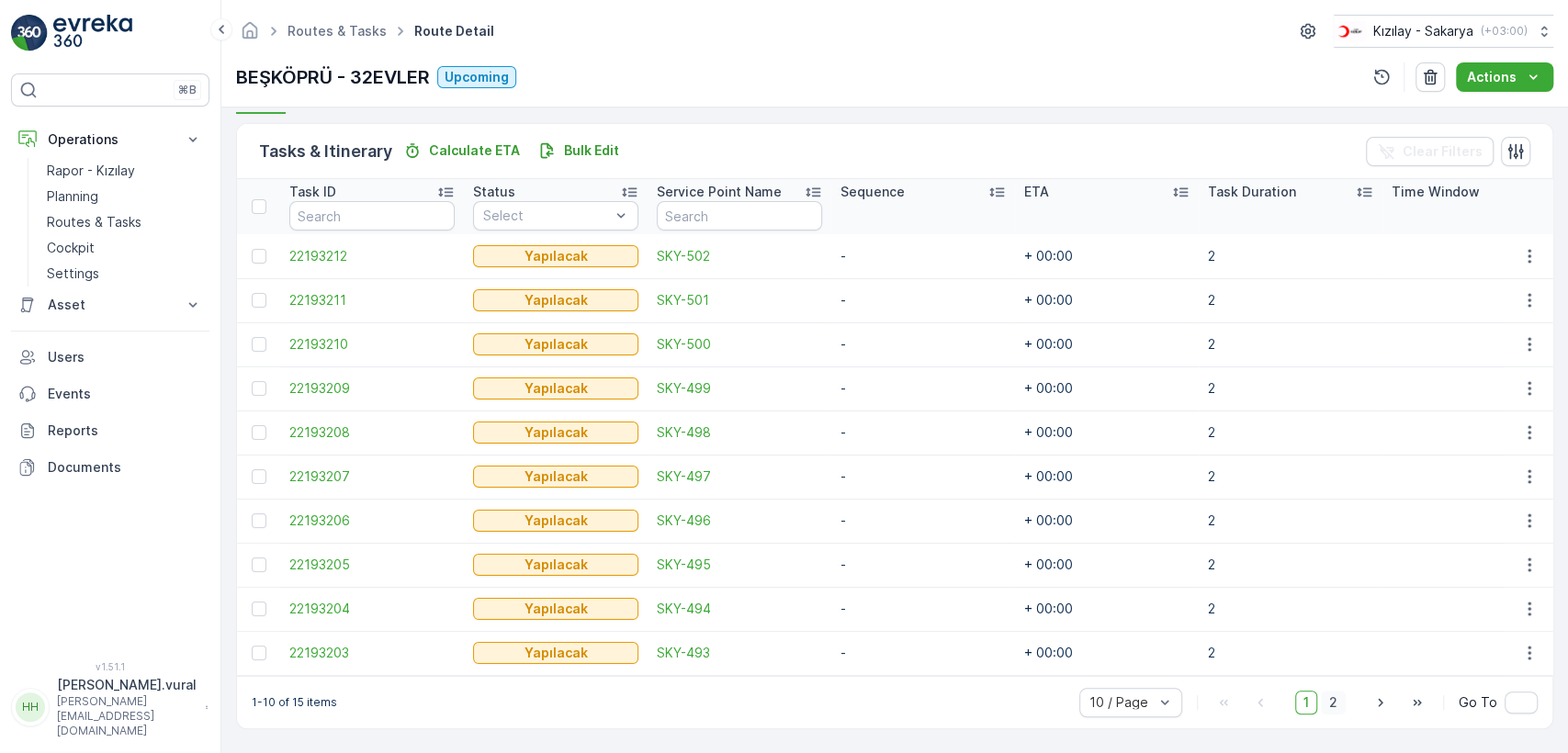
click at [1329, 700] on span "2" at bounding box center [1334, 703] width 25 height 24
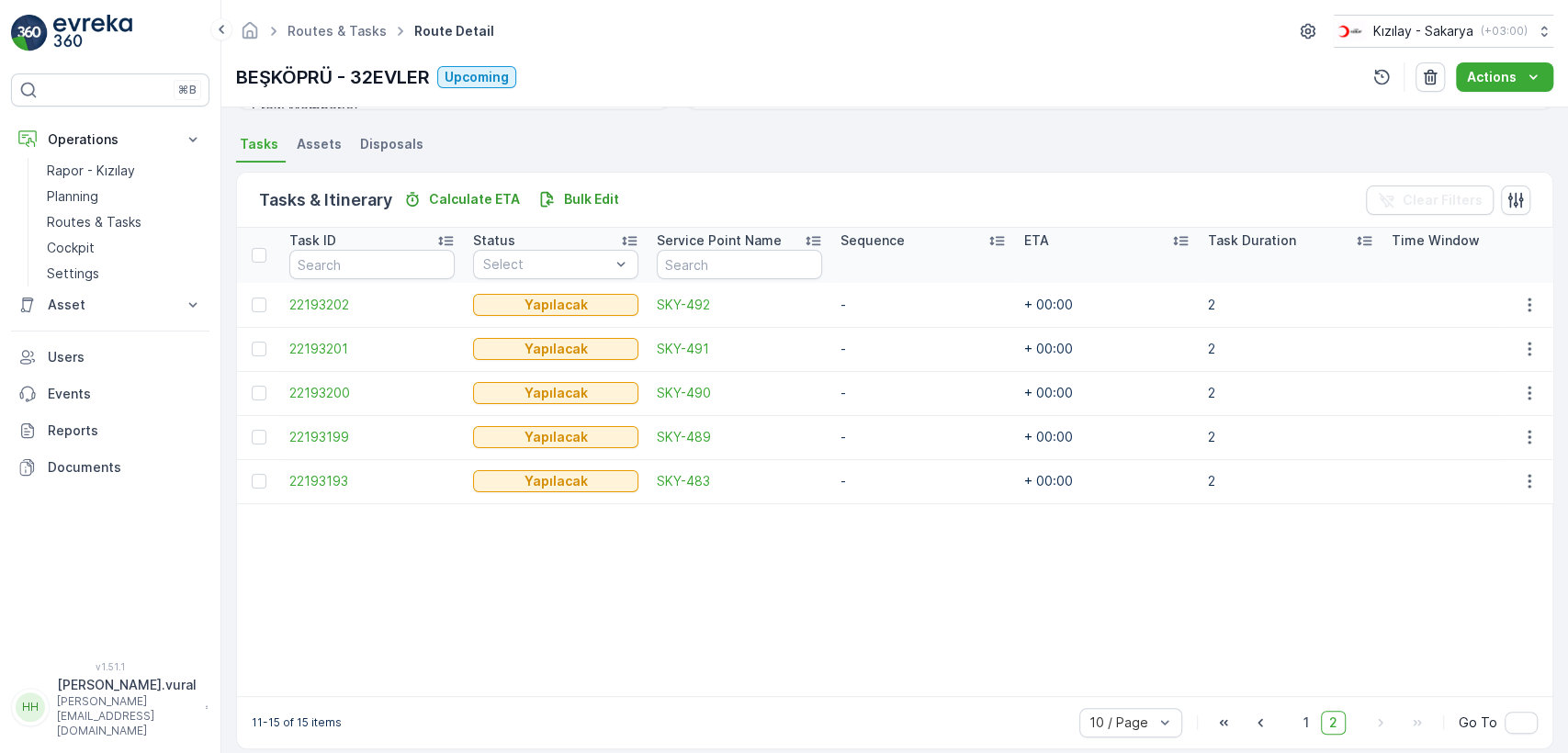
scroll to position [408, 0]
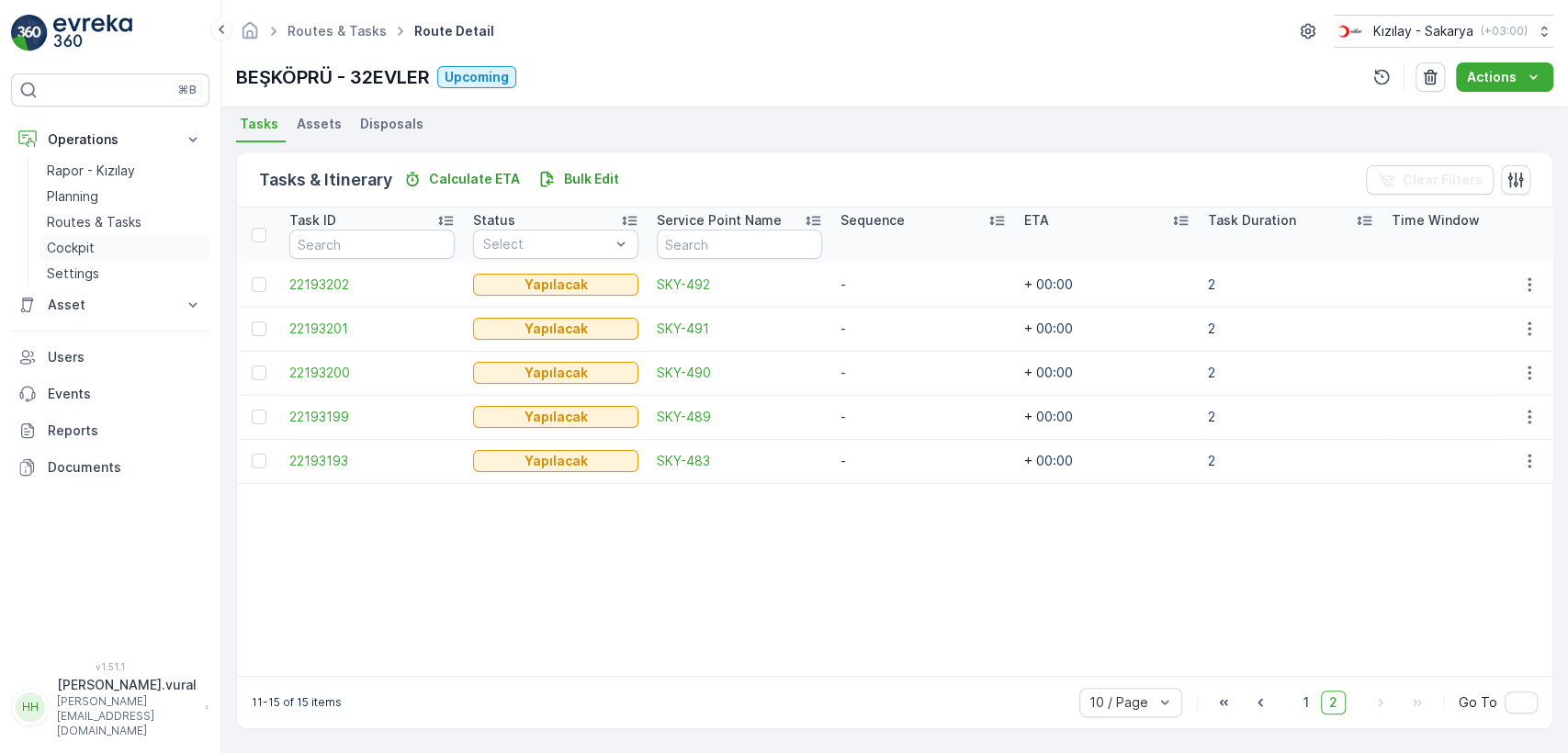
click at [147, 245] on link "Cockpit" at bounding box center [125, 248] width 170 height 26
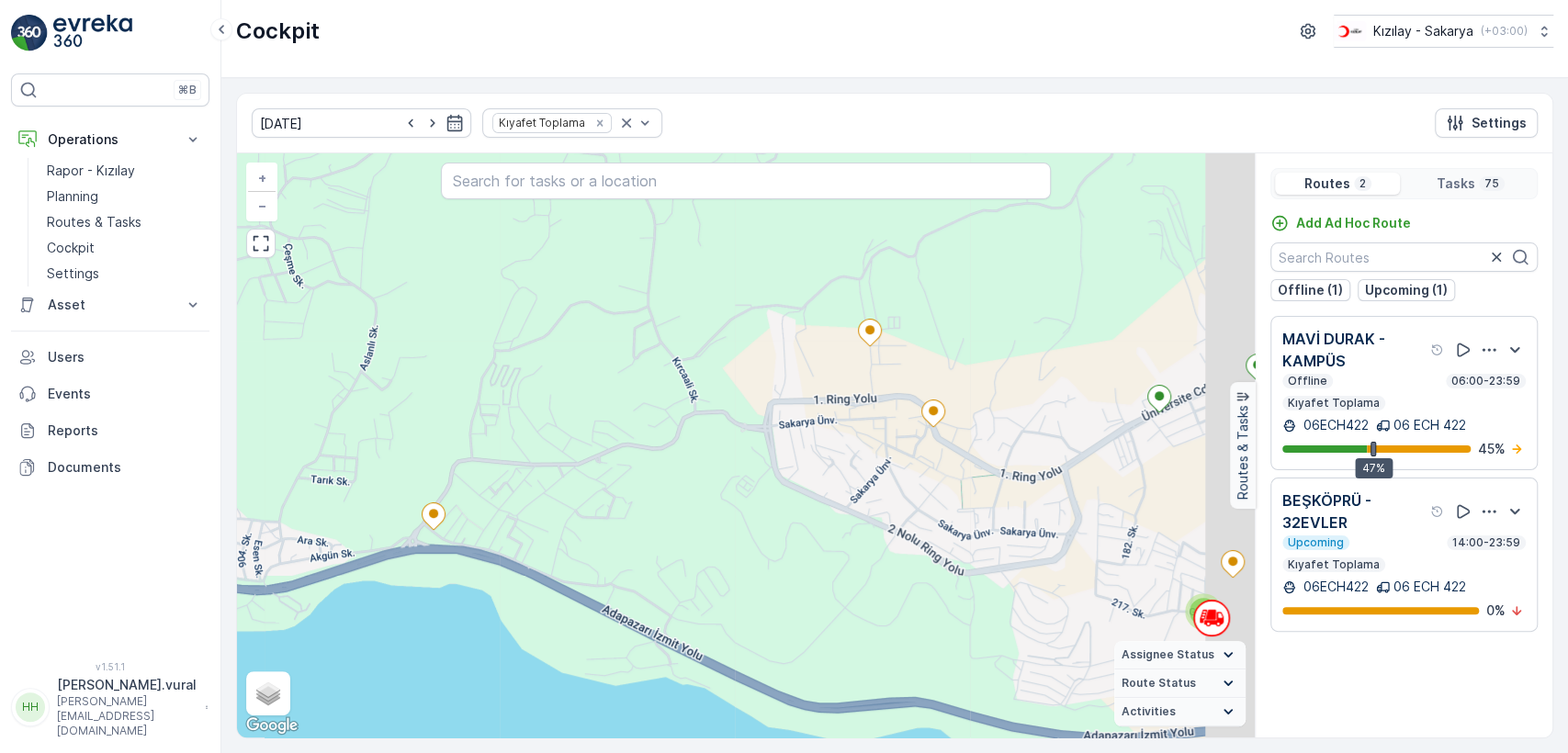
drag, startPoint x: 823, startPoint y: 600, endPoint x: 601, endPoint y: 503, distance: 242.3
click at [604, 509] on div "2 3 2 2 2 2 2 + − Satellite Roadmap Terrain Hybrid Leaflet Keyboard shortcuts M…" at bounding box center [746, 446] width 1018 height 584
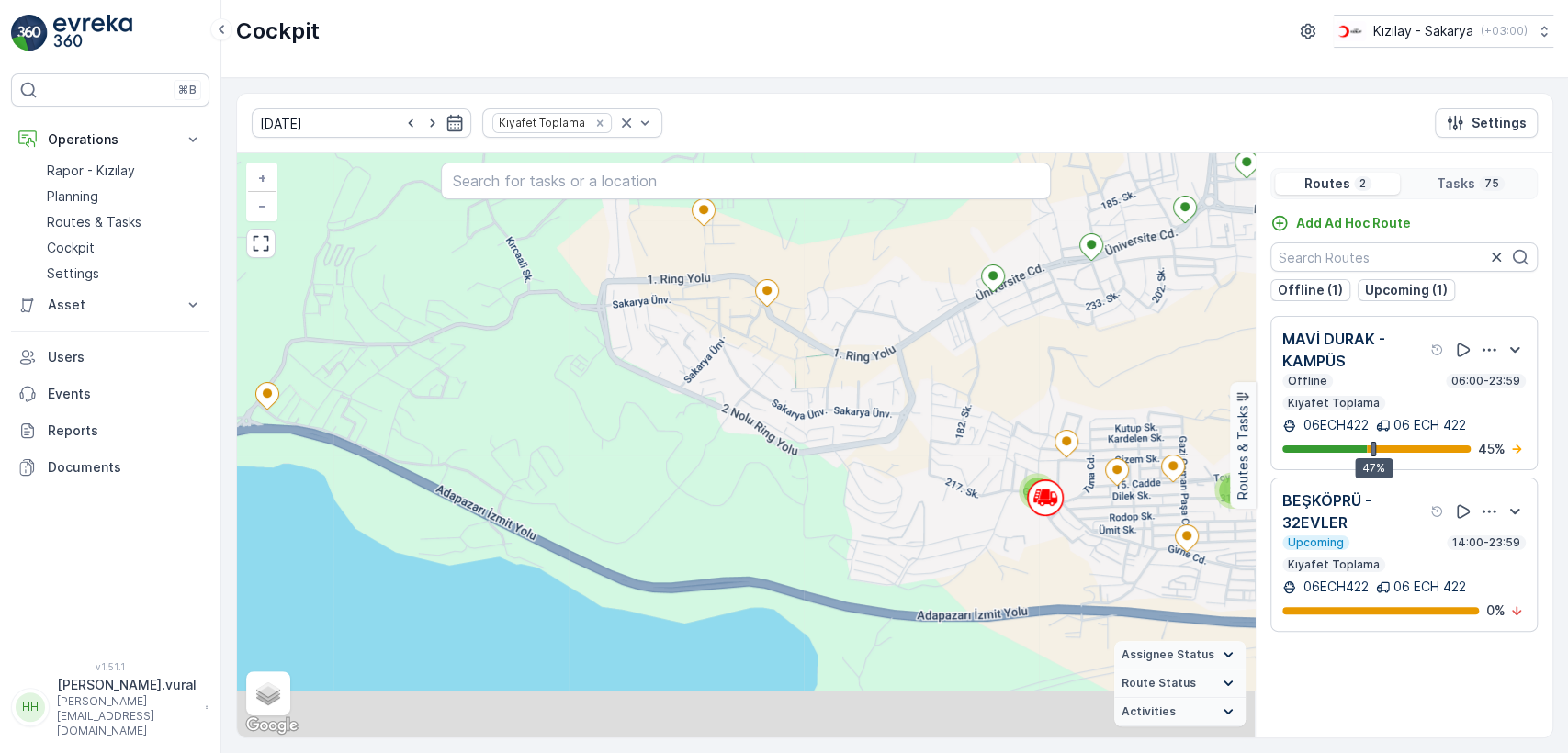
drag, startPoint x: 913, startPoint y: 450, endPoint x: 904, endPoint y: 431, distance: 21.0
click at [889, 430] on div "2 3 2 2 2 2 2 + − Satellite Roadmap Terrain Hybrid Leaflet Keyboard shortcuts M…" at bounding box center [746, 446] width 1018 height 584
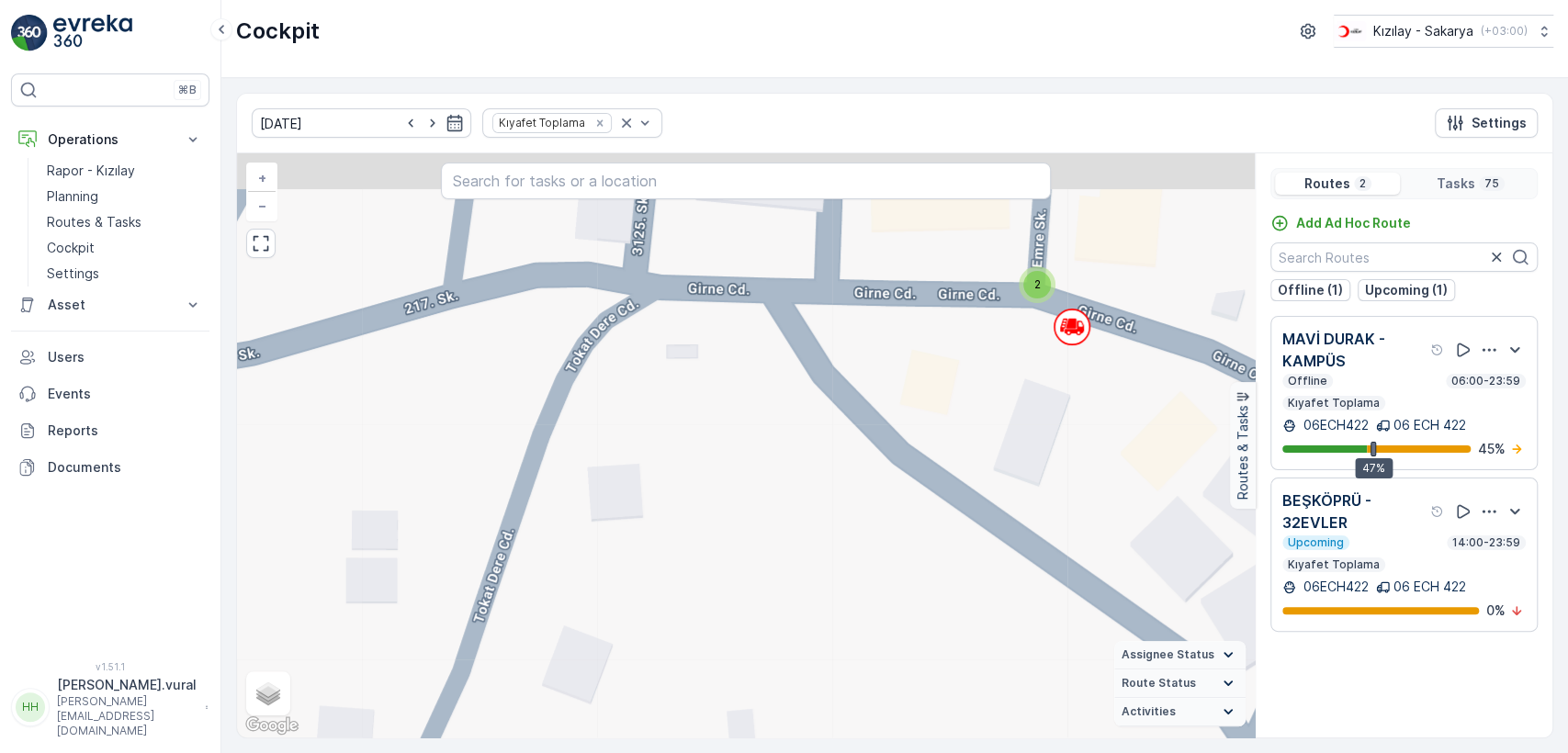
drag, startPoint x: 1098, startPoint y: 263, endPoint x: 1034, endPoint y: 308, distance: 78.2
click at [1034, 308] on div "2 + − Satellite Roadmap Terrain Hybrid Leaflet Keyboard shortcuts Map Data Map …" at bounding box center [746, 446] width 1018 height 584
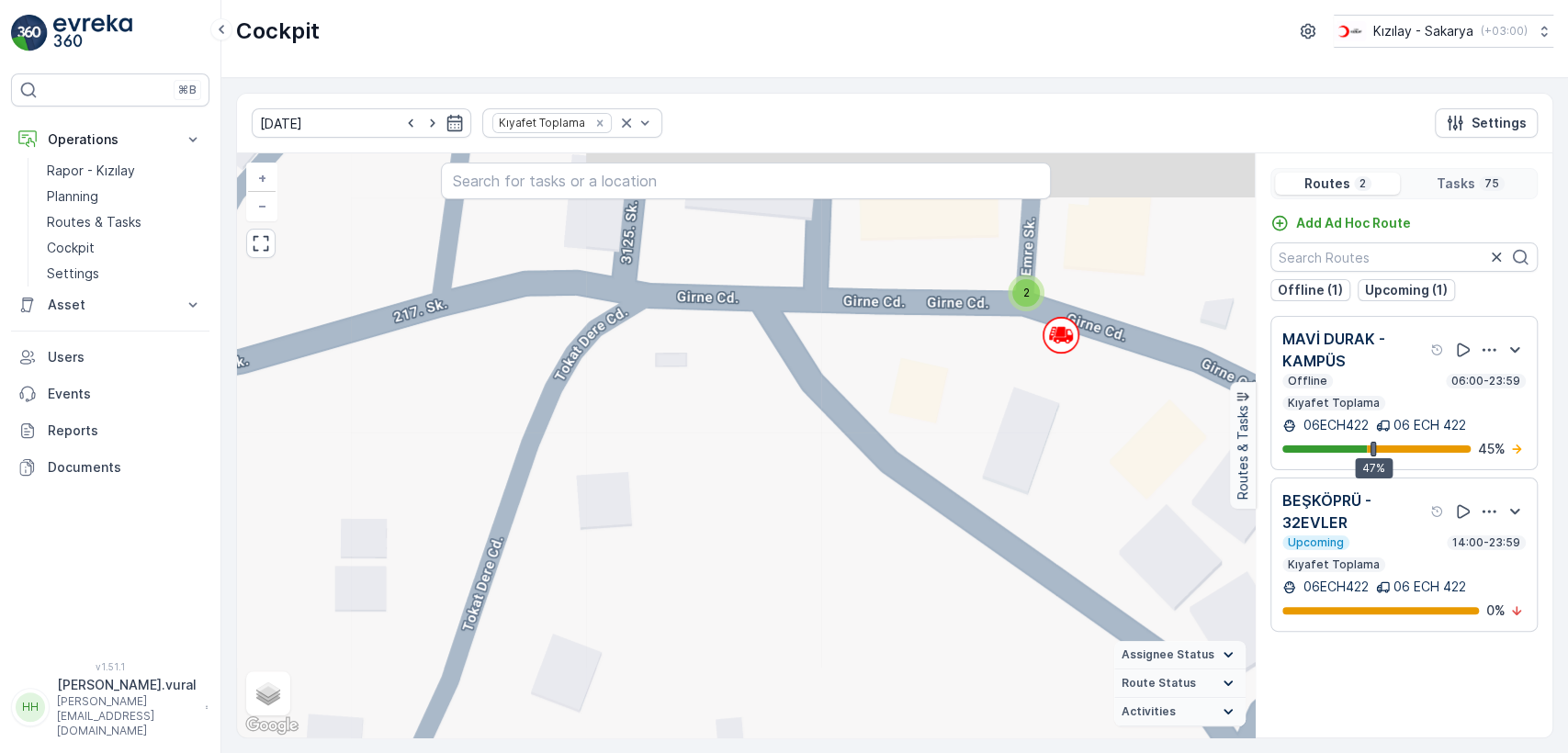
click at [1019, 282] on div "2" at bounding box center [1026, 294] width 28 height 28
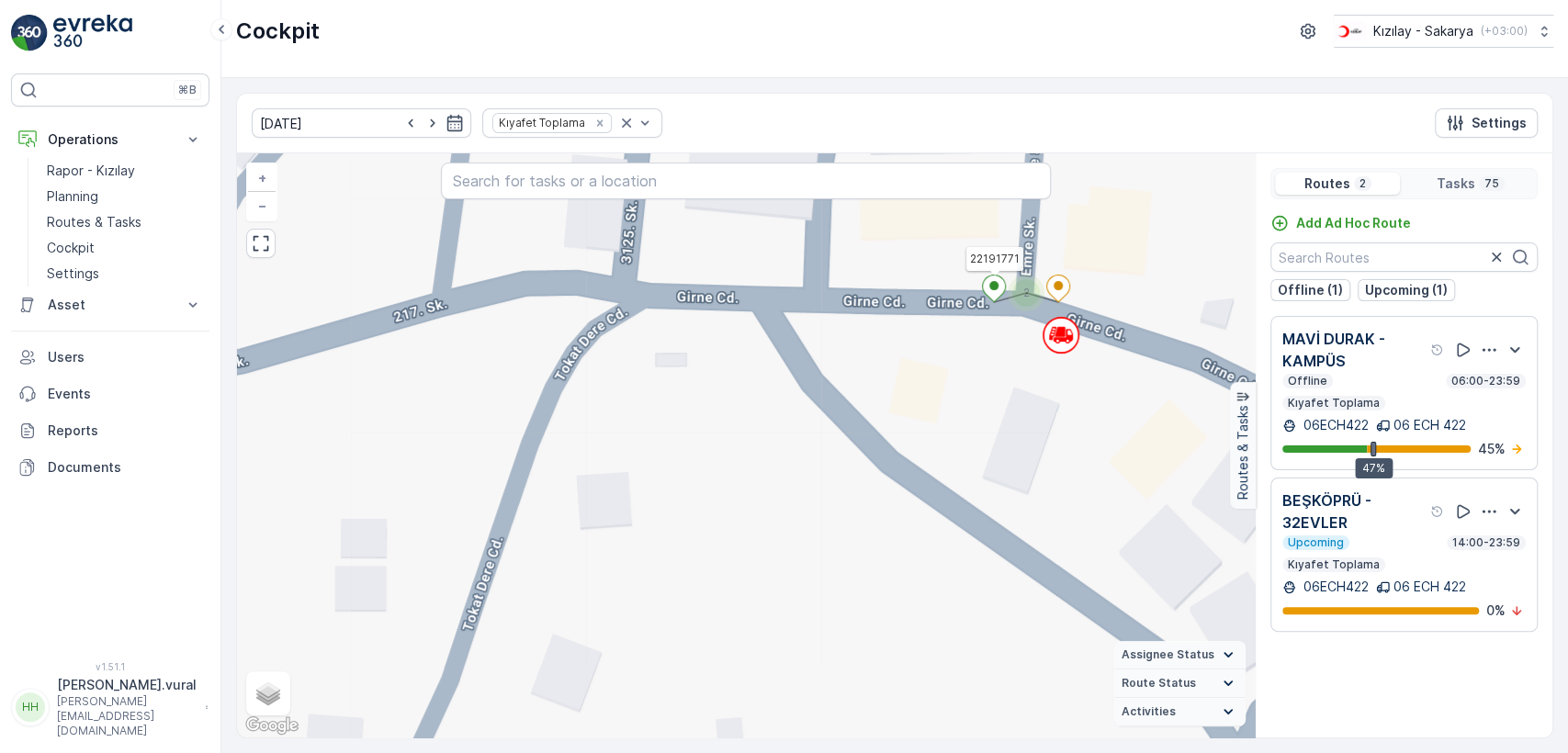
click at [996, 286] on ellipse at bounding box center [994, 286] width 9 height 9
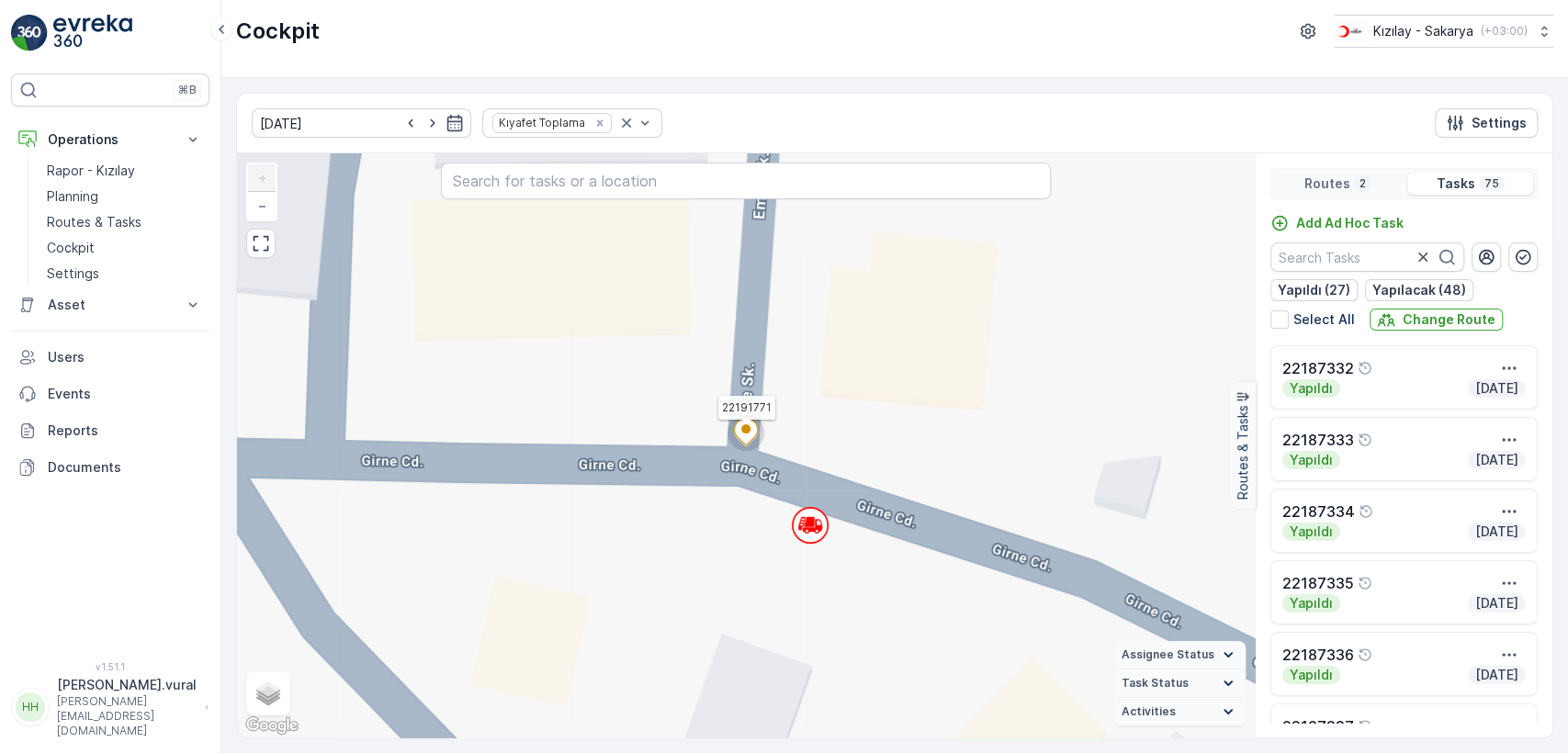
click at [759, 449] on icon at bounding box center [746, 433] width 37 height 37
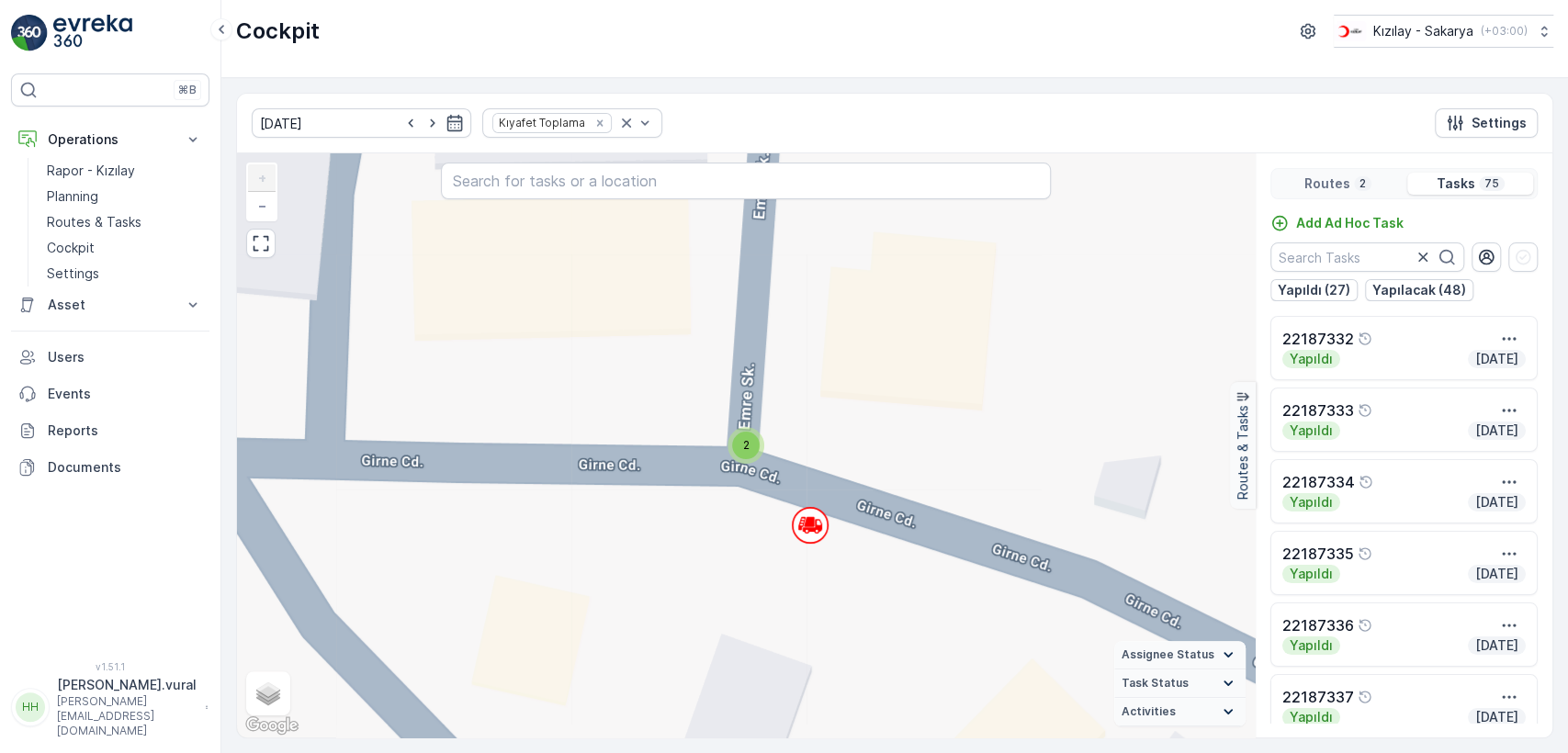
click at [749, 432] on div "2" at bounding box center [746, 446] width 28 height 28
click at [816, 406] on div "2 + − Satellite Roadmap Terrain Hybrid Leaflet Keyboard shortcuts Map Data Map …" at bounding box center [746, 446] width 1018 height 584
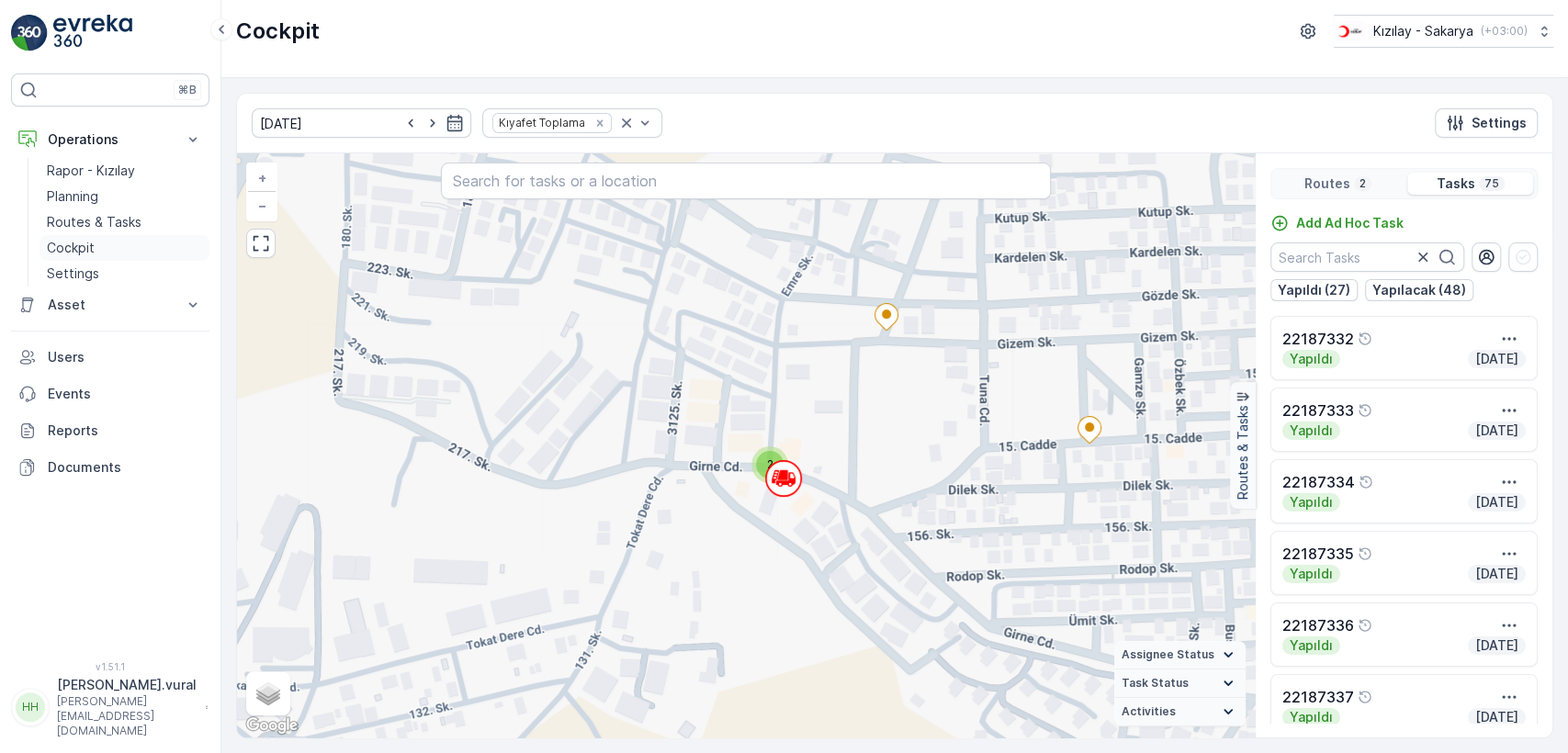
click at [112, 241] on link "Cockpit" at bounding box center [125, 248] width 170 height 26
click at [121, 205] on link "Planning" at bounding box center [125, 196] width 170 height 26
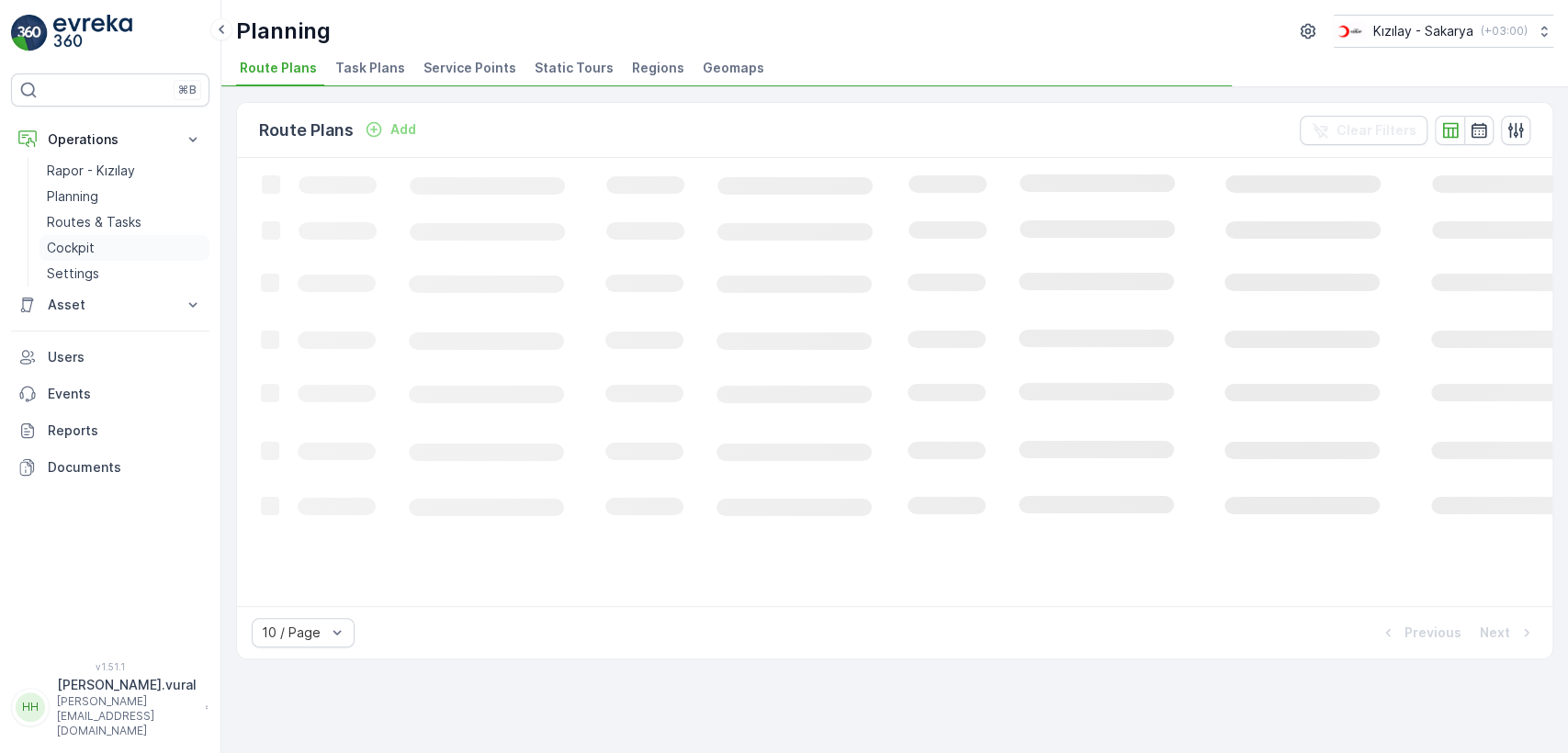
click at [118, 241] on link "Cockpit" at bounding box center [125, 248] width 170 height 26
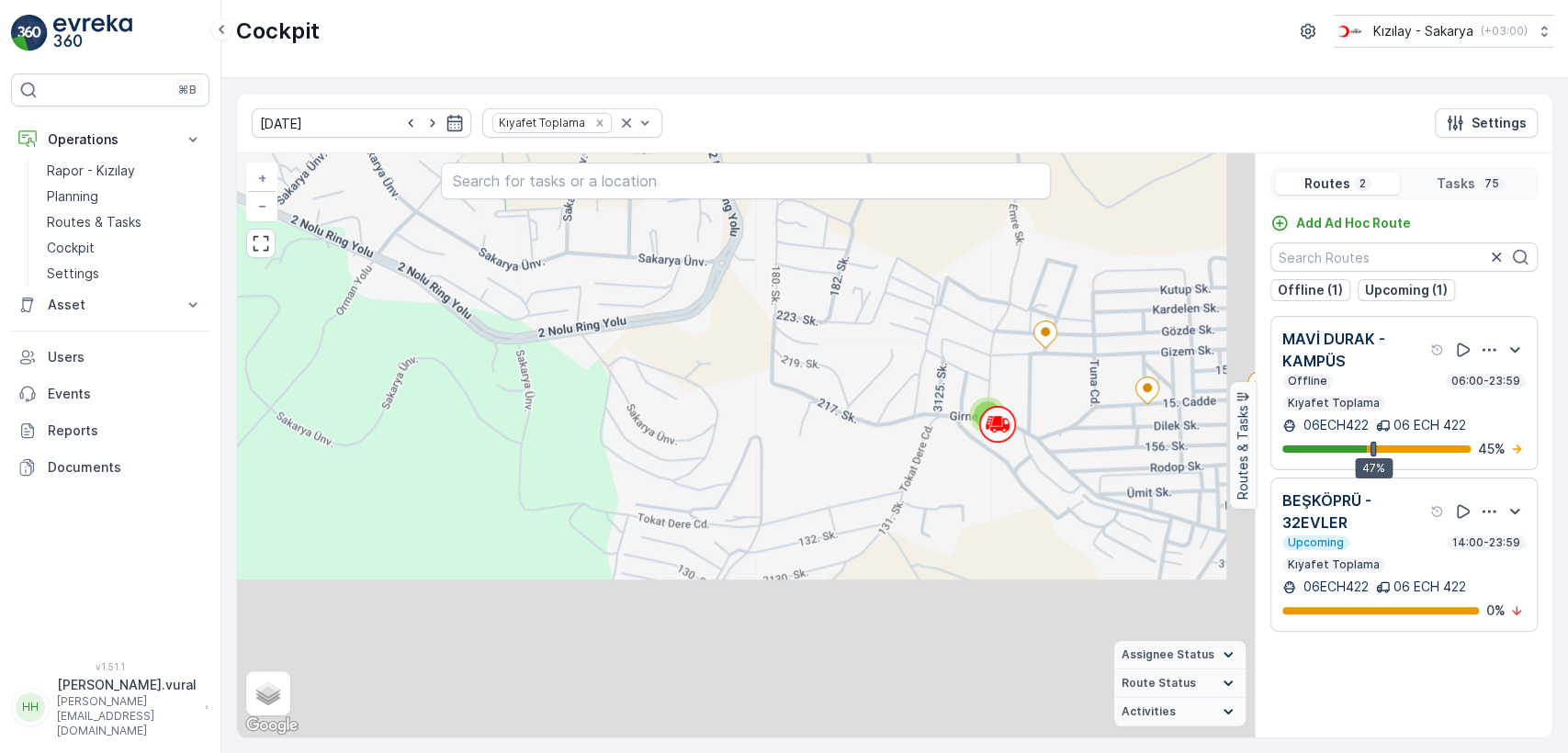
drag, startPoint x: 701, startPoint y: 458, endPoint x: 612, endPoint y: 316, distance: 167.6
click at [612, 320] on div "2 + − Satellite Roadmap Terrain Hybrid Leaflet Keyboard shortcuts Map Data Map …" at bounding box center [746, 446] width 1018 height 584
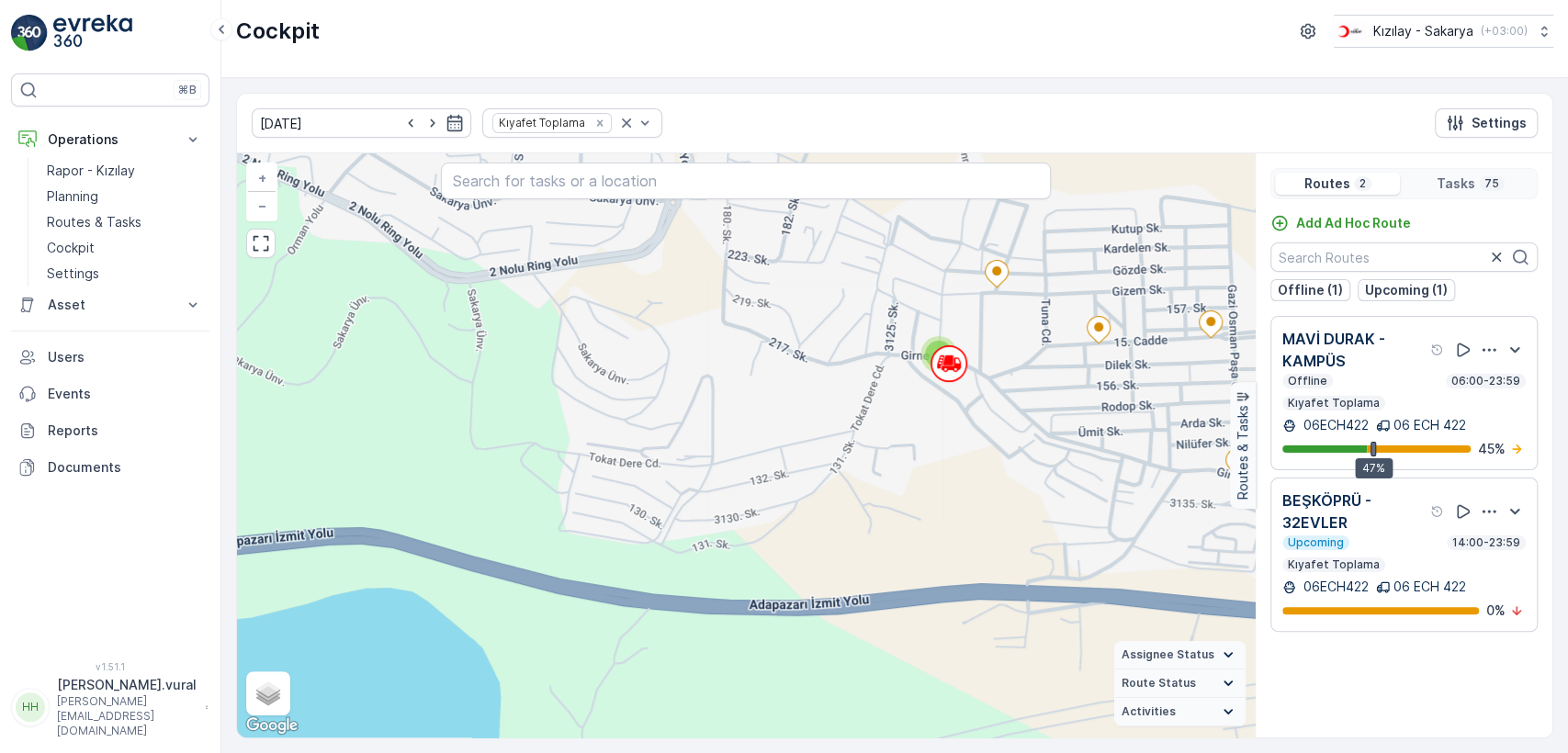
drag, startPoint x: 1054, startPoint y: 377, endPoint x: 941, endPoint y: 387, distance: 113.4
click at [972, 390] on div "2 22193204 + − Satellite Roadmap Terrain Hybrid Leaflet Keyboard shortcuts Map …" at bounding box center [746, 446] width 1018 height 584
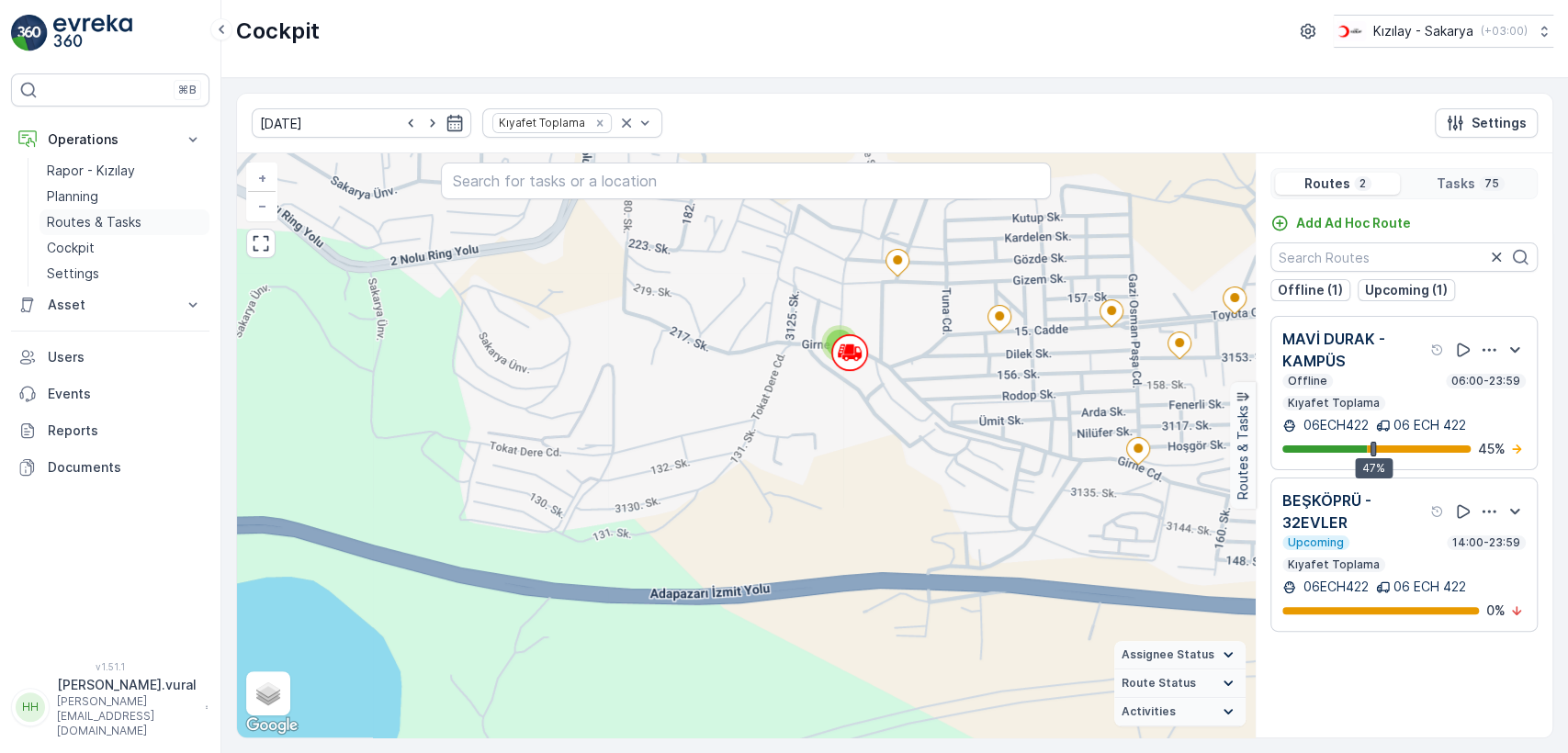
click at [154, 213] on link "Routes & Tasks" at bounding box center [125, 222] width 170 height 26
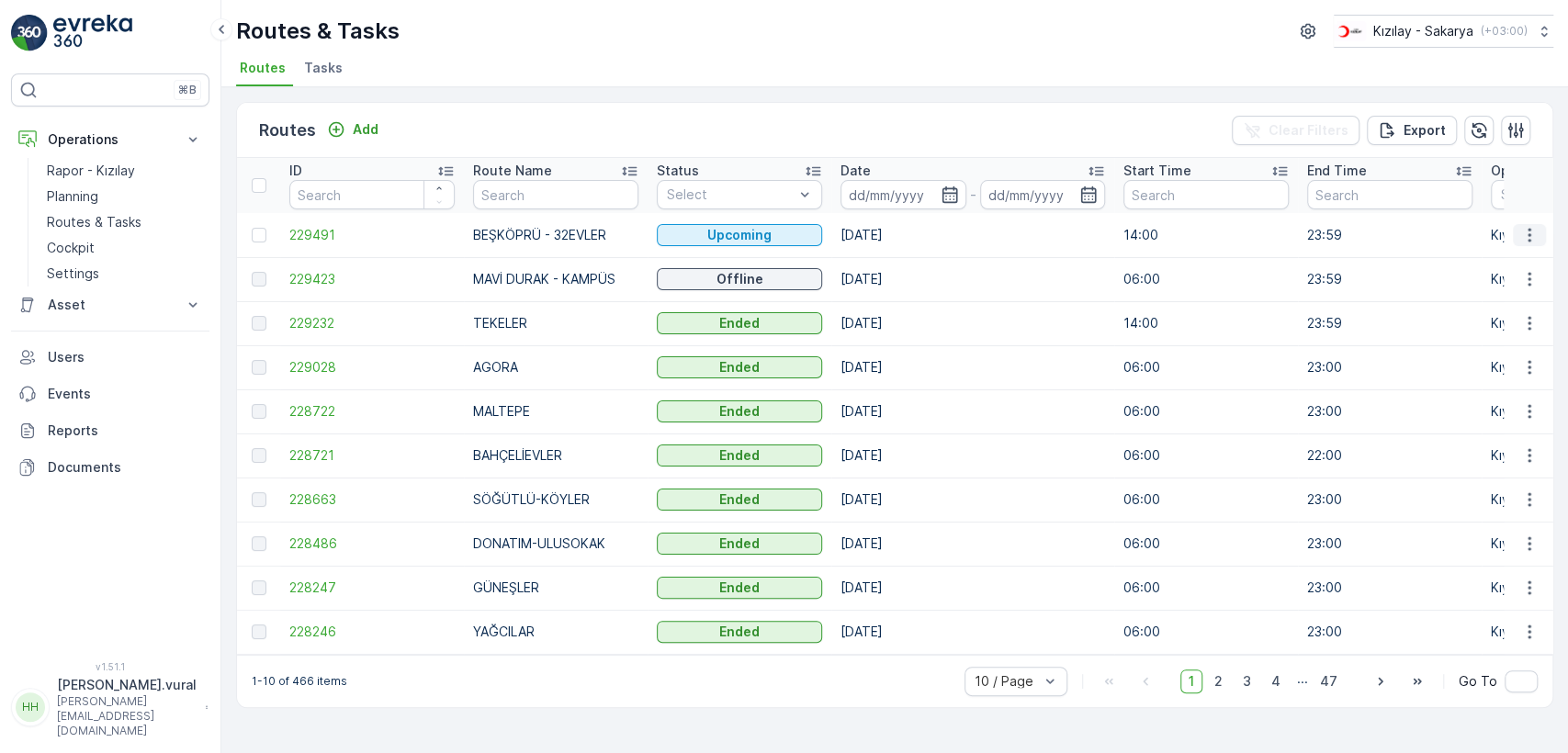
drag, startPoint x: 1530, startPoint y: 228, endPoint x: 1517, endPoint y: 243, distance: 19.8
click at [1529, 230] on icon "button" at bounding box center [1529, 234] width 3 height 14
click at [1507, 262] on span "See More Details" at bounding box center [1486, 263] width 107 height 19
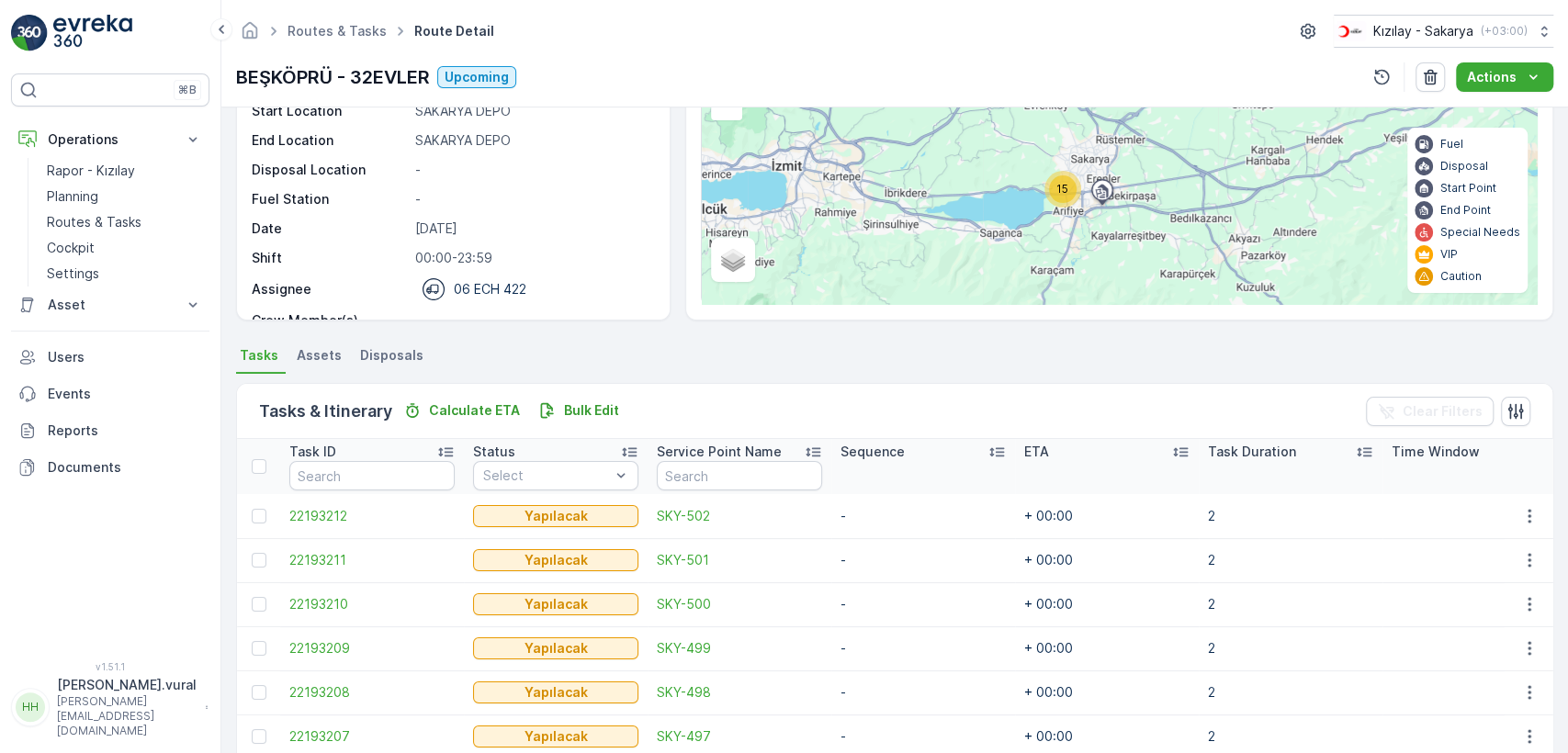
scroll to position [408, 0]
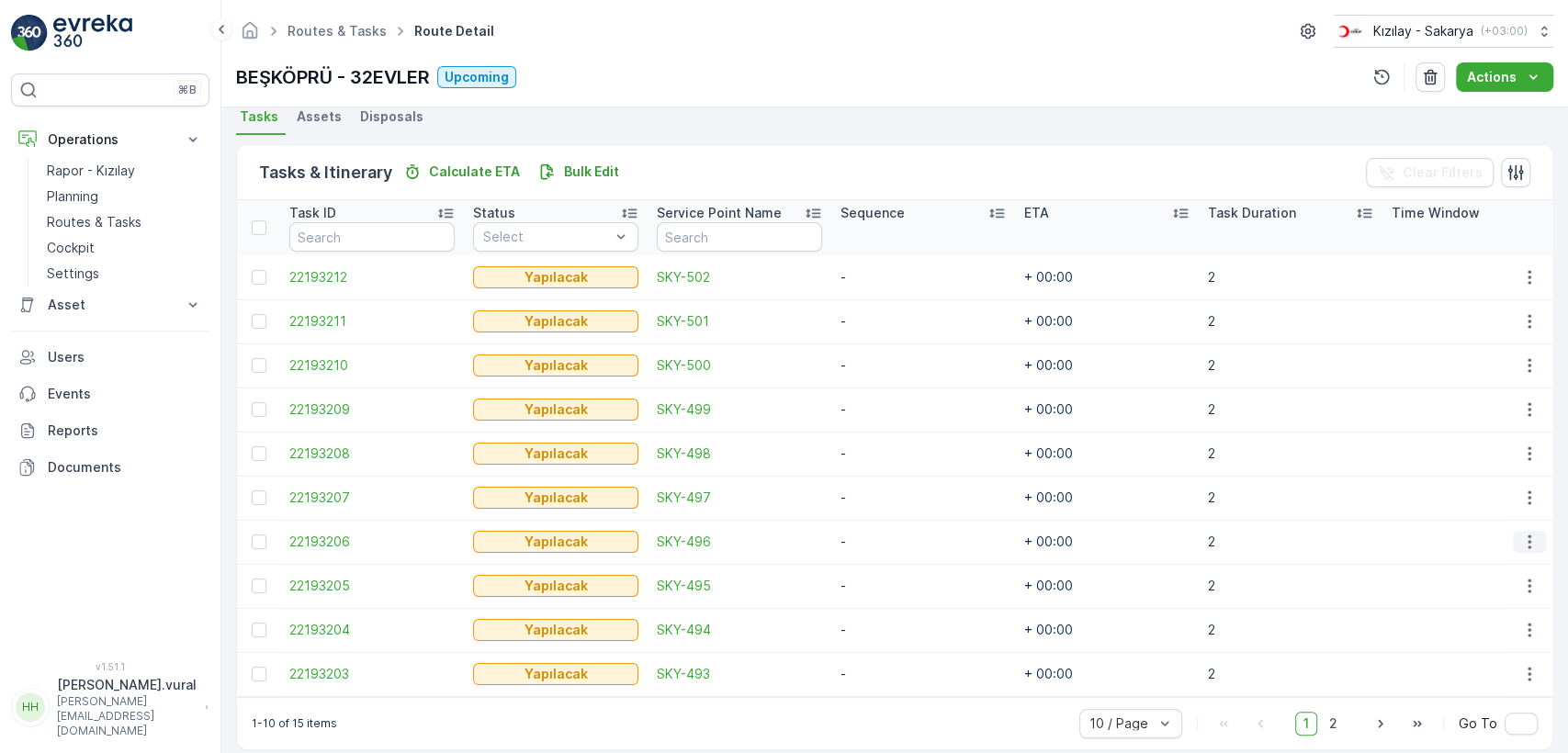
click at [1526, 541] on icon "button" at bounding box center [1530, 542] width 19 height 19
click at [1471, 675] on span "Delete" at bounding box center [1459, 680] width 43 height 19
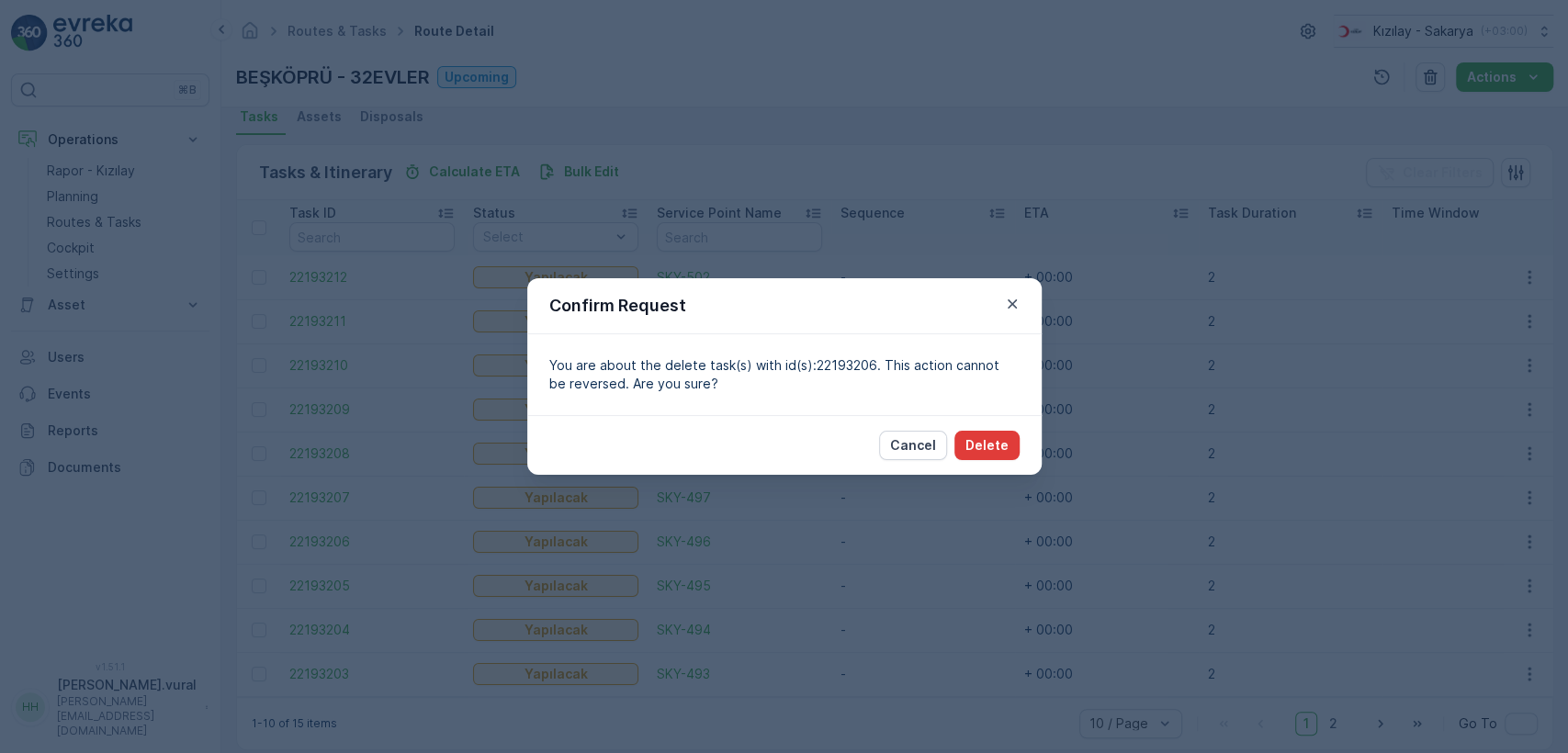
click at [991, 452] on p "Delete" at bounding box center [987, 446] width 44 height 19
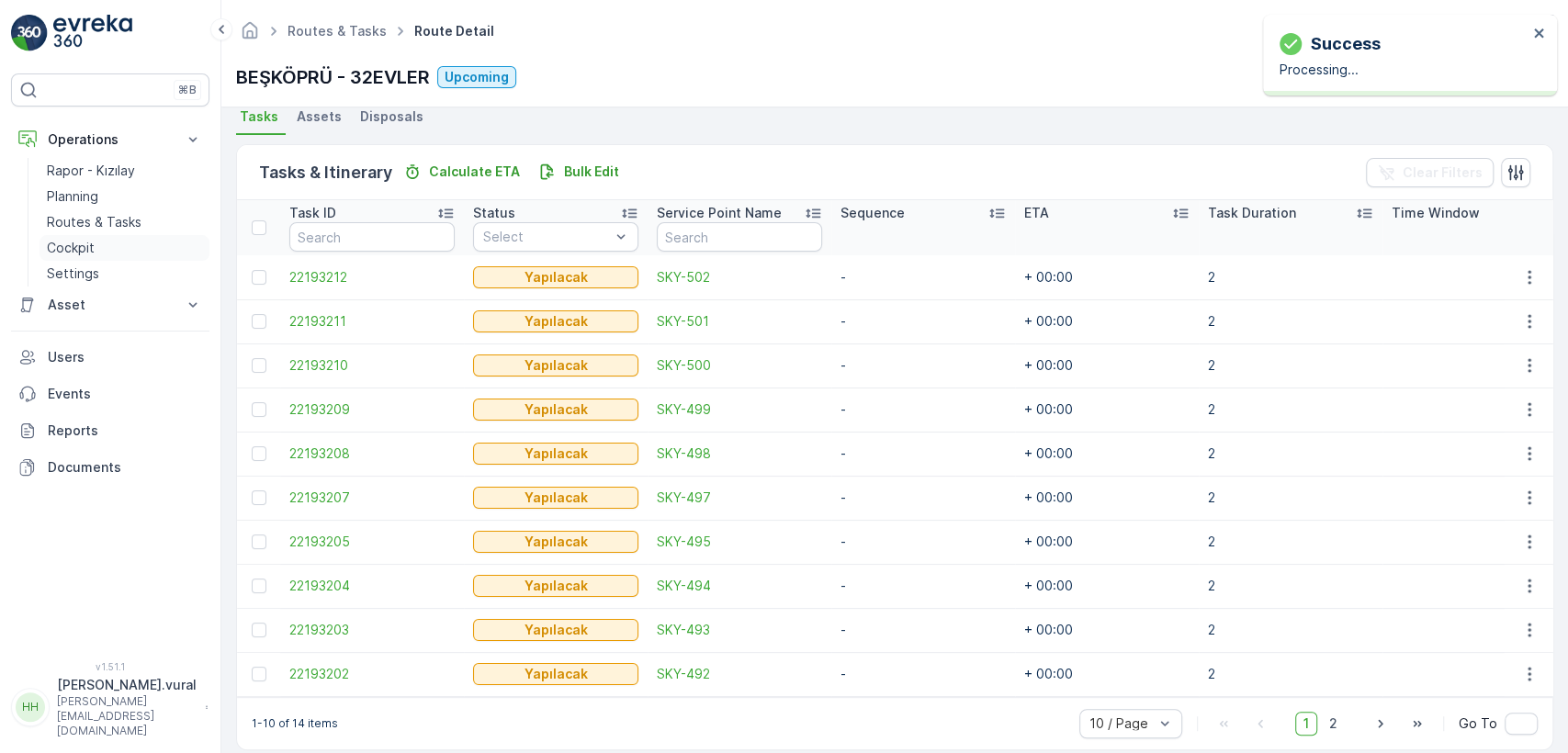
click at [123, 241] on link "Cockpit" at bounding box center [125, 248] width 170 height 26
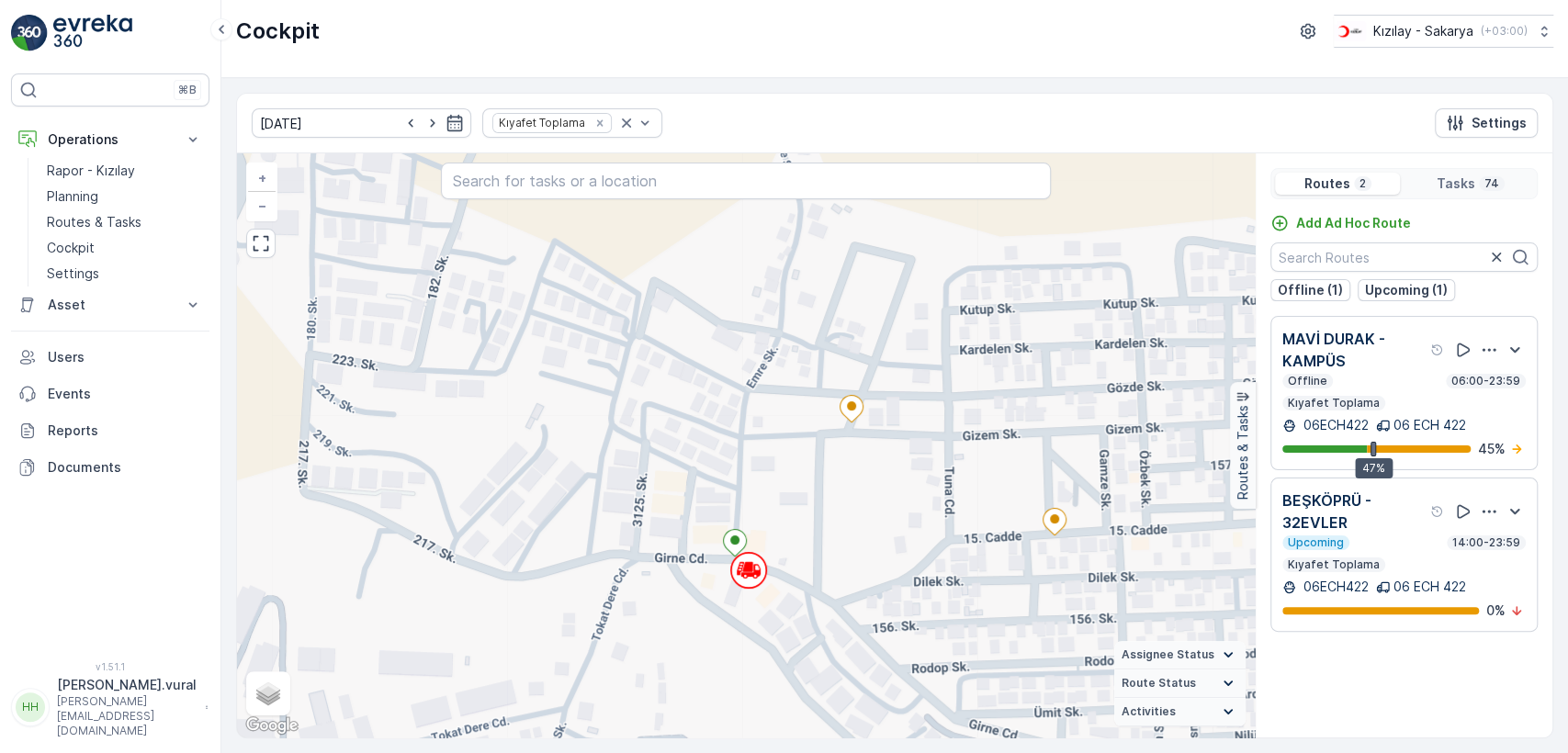
drag, startPoint x: 824, startPoint y: 596, endPoint x: 638, endPoint y: 468, distance: 225.8
click at [638, 468] on div "+ − Satellite Roadmap Terrain Hybrid Leaflet Keyboard shortcuts Map Data Map da…" at bounding box center [746, 446] width 1018 height 584
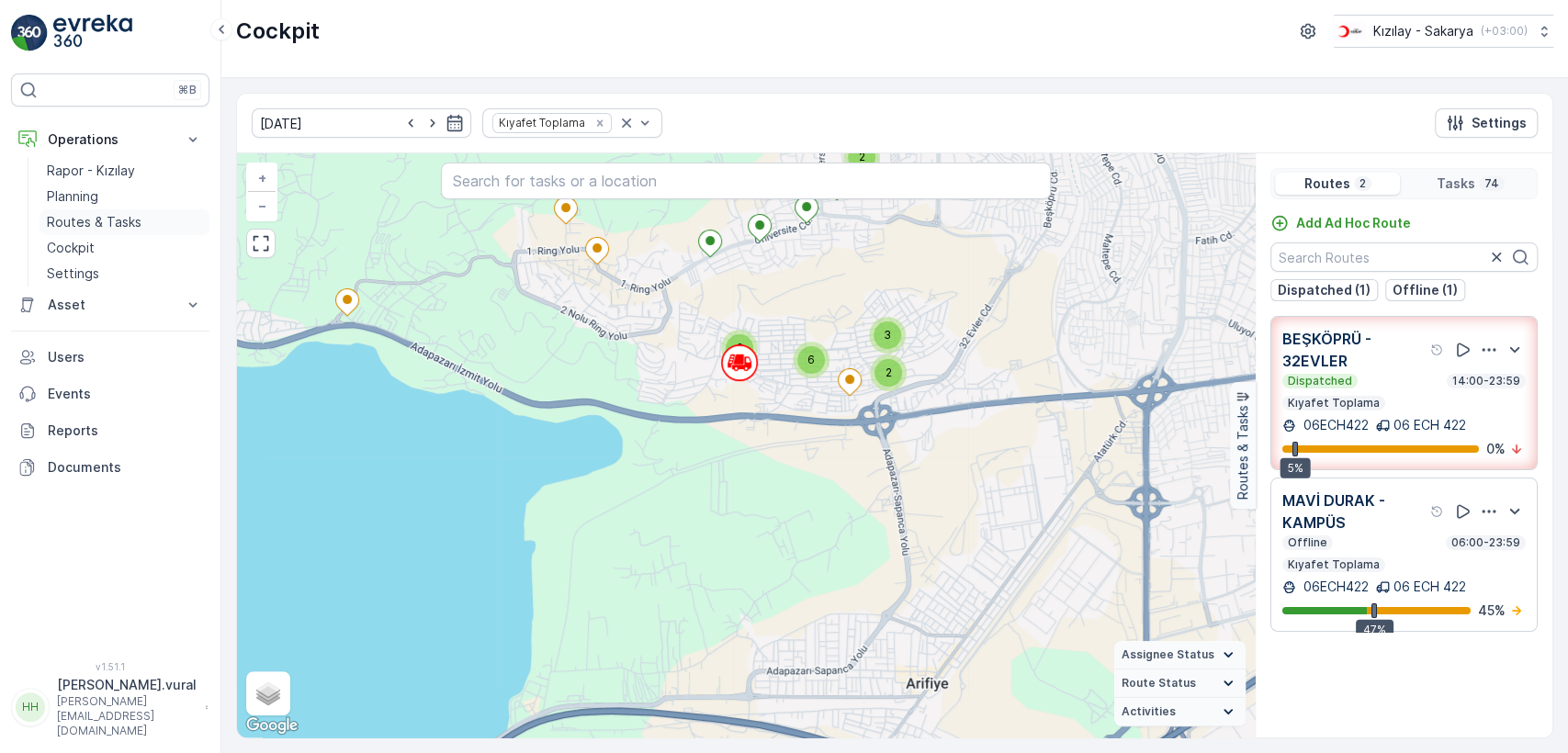
click at [121, 220] on p "Routes & Tasks" at bounding box center [94, 222] width 94 height 19
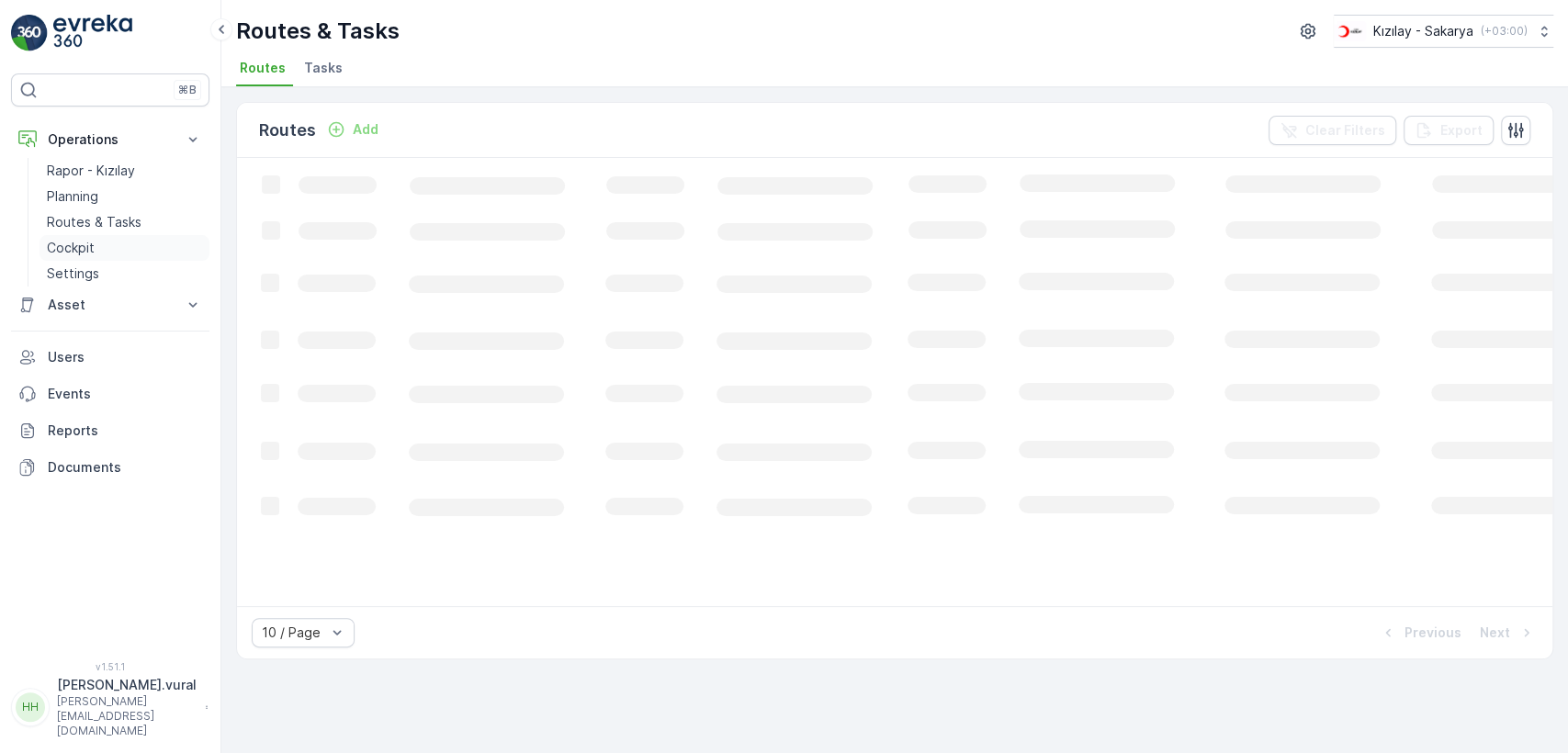
click at [125, 235] on link "Cockpit" at bounding box center [125, 248] width 170 height 26
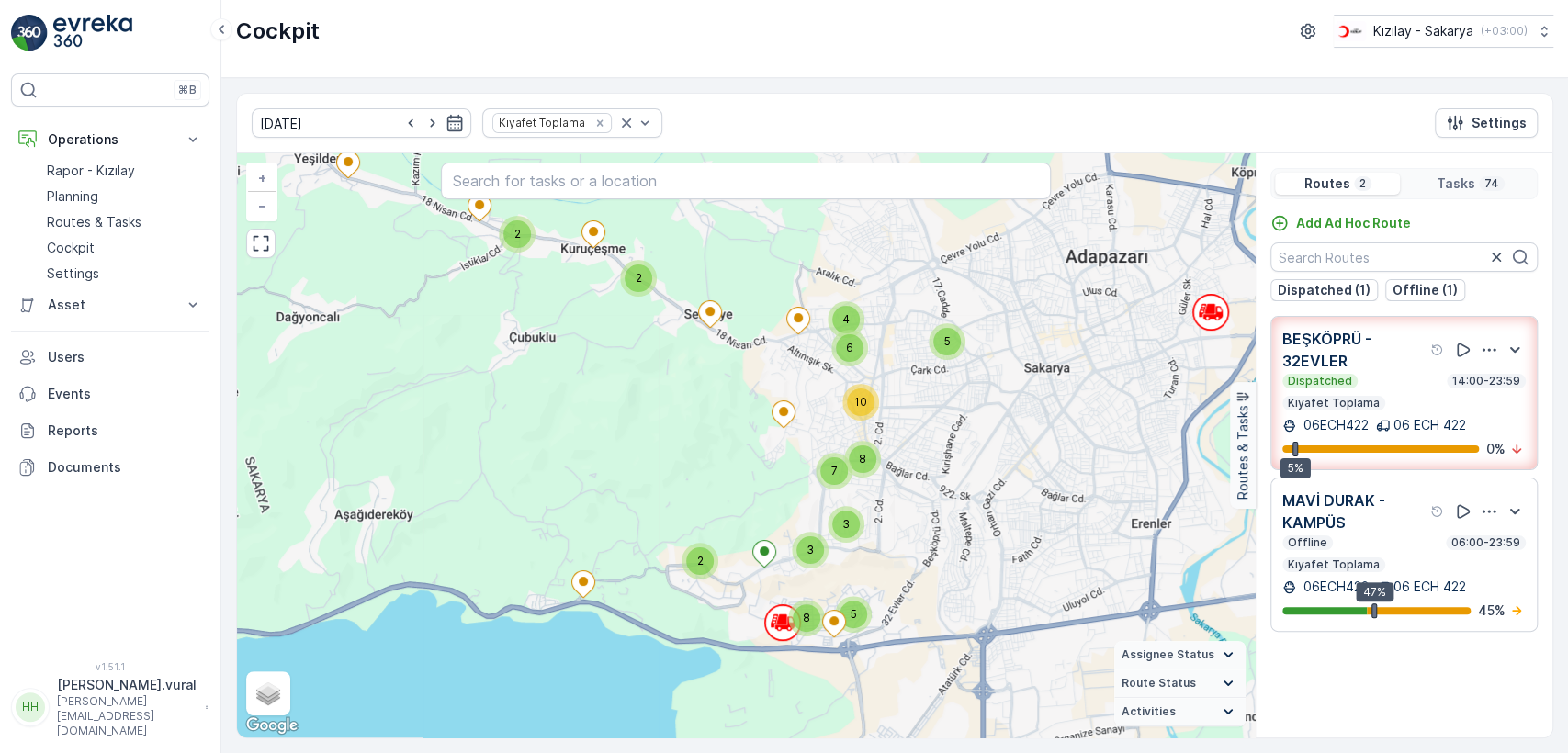
drag, startPoint x: 1104, startPoint y: 479, endPoint x: 935, endPoint y: 446, distance: 172.2
click at [935, 446] on div "4 2 2 8 2 5 3 3 5 7 6 8 10 + − Satellite Roadmap Terrain Hybrid Leaflet Keyboar…" at bounding box center [746, 446] width 1018 height 584
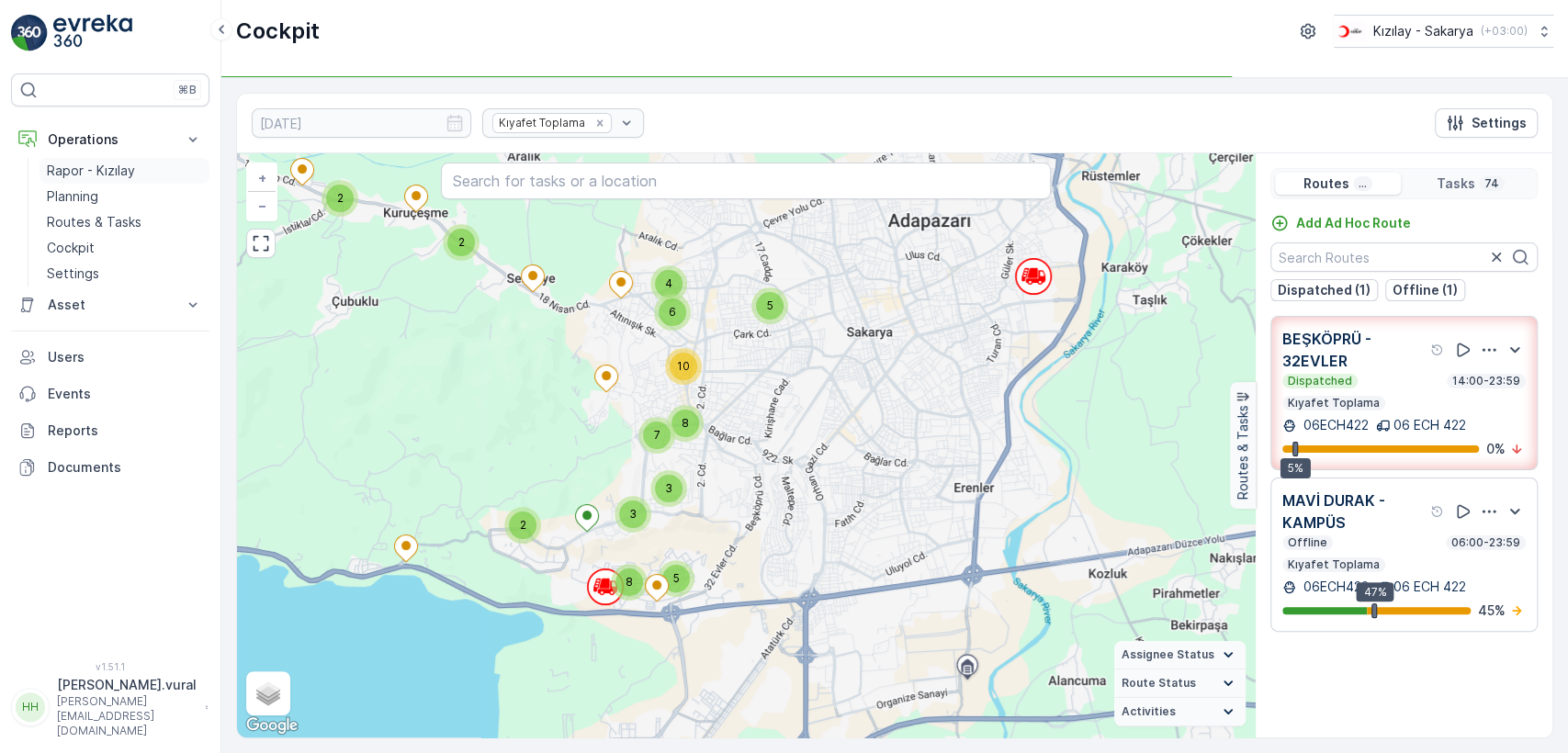
click at [115, 168] on p "Rapor - Kızılay" at bounding box center [91, 171] width 88 height 19
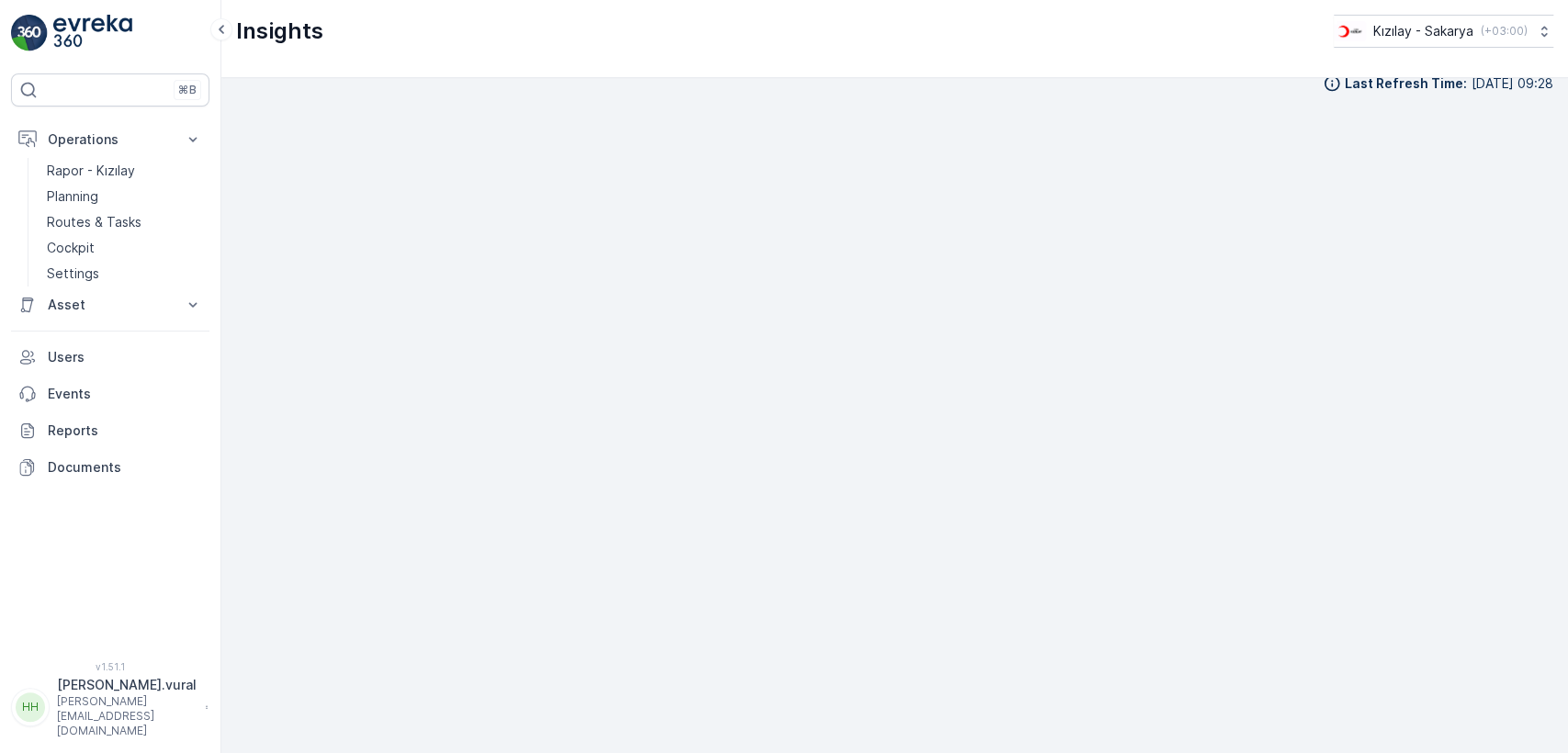
scroll to position [20, 0]
click at [119, 226] on p "Routes & Tasks" at bounding box center [94, 222] width 94 height 19
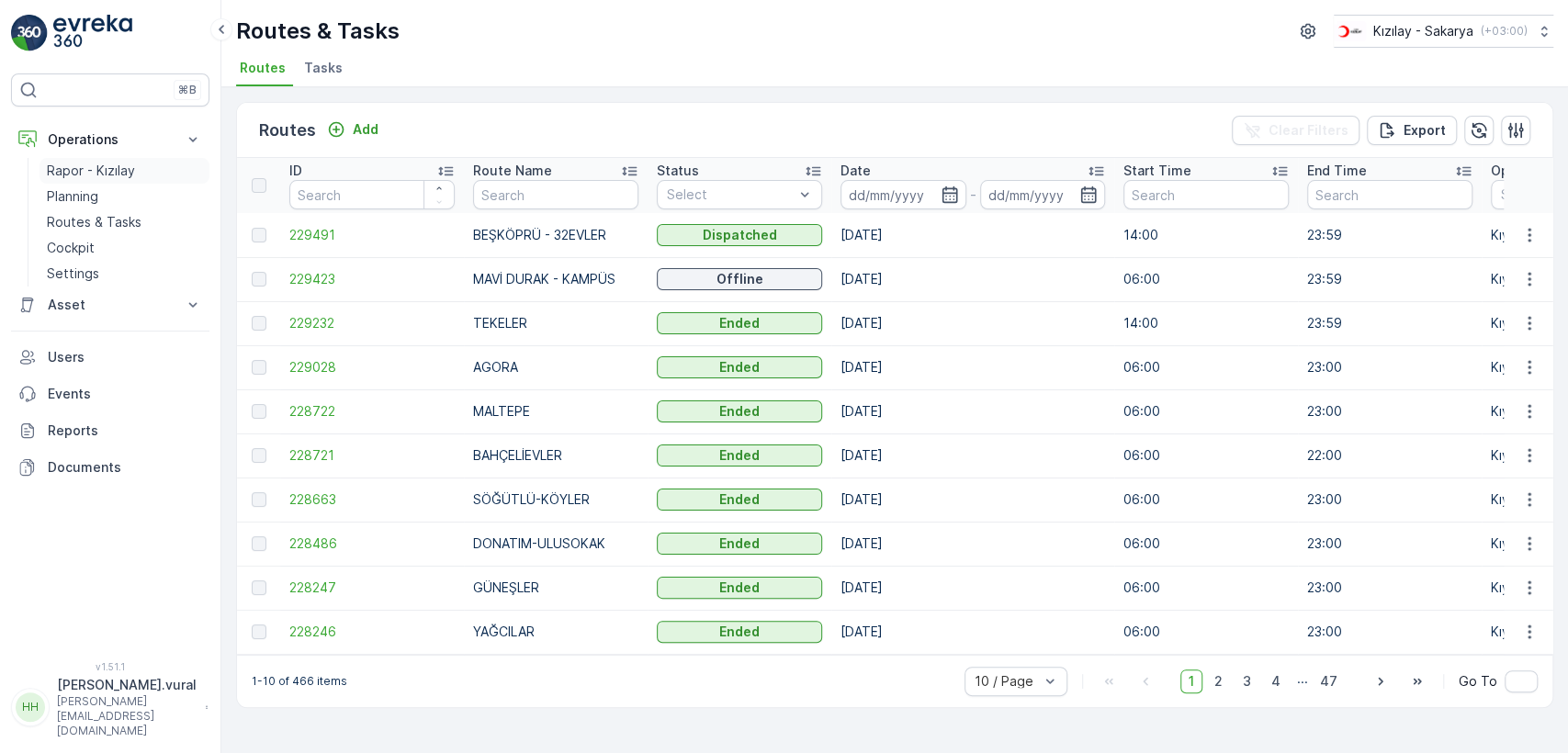
drag, startPoint x: 119, startPoint y: 153, endPoint x: 118, endPoint y: 163, distance: 10.0
click at [118, 157] on button "Operations" at bounding box center [110, 140] width 198 height 37
click at [118, 163] on button "Asset" at bounding box center [110, 177] width 198 height 37
click at [118, 131] on p "Operations" at bounding box center [110, 140] width 125 height 19
click at [122, 163] on p "Rapor - Kızılay" at bounding box center [91, 171] width 88 height 19
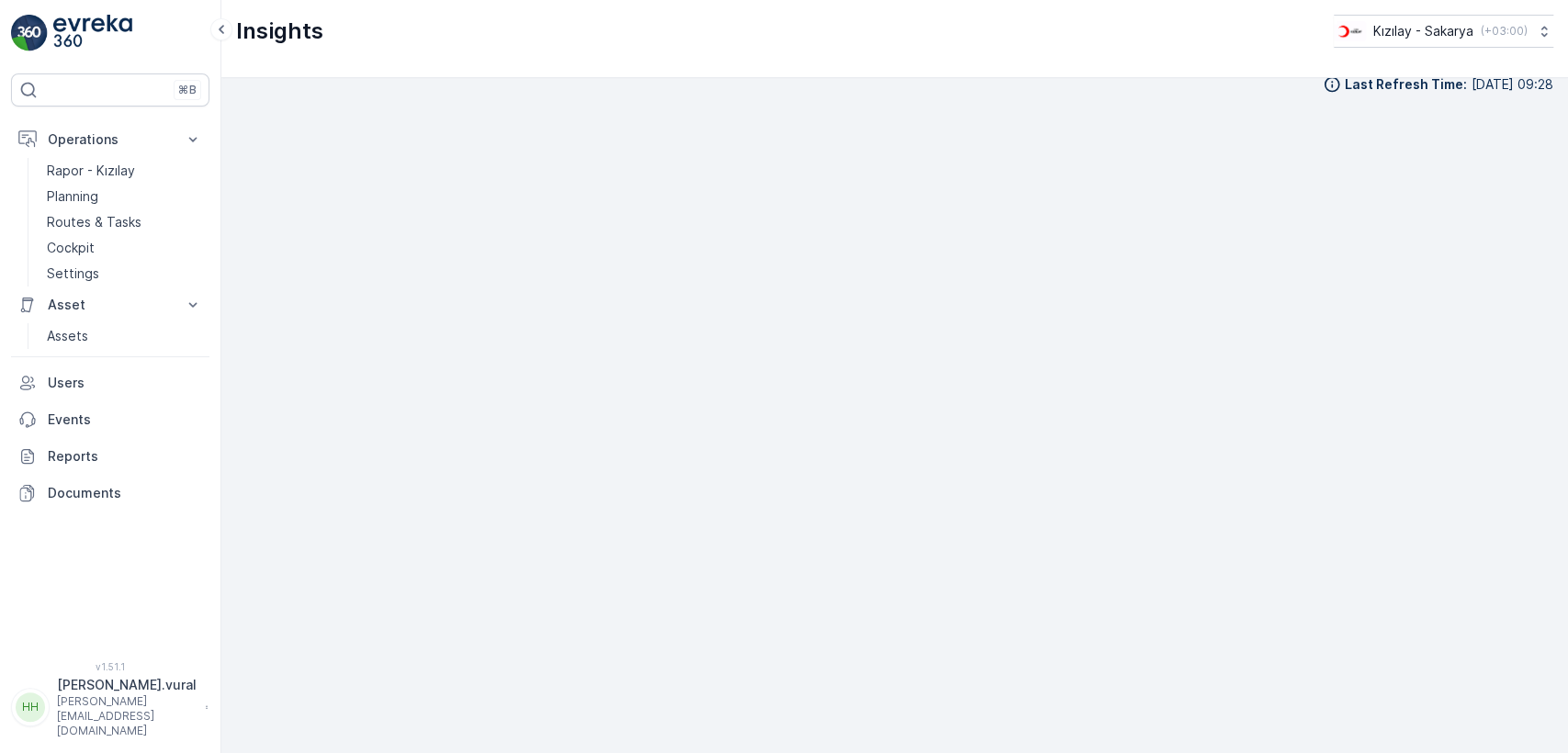
scroll to position [20, 0]
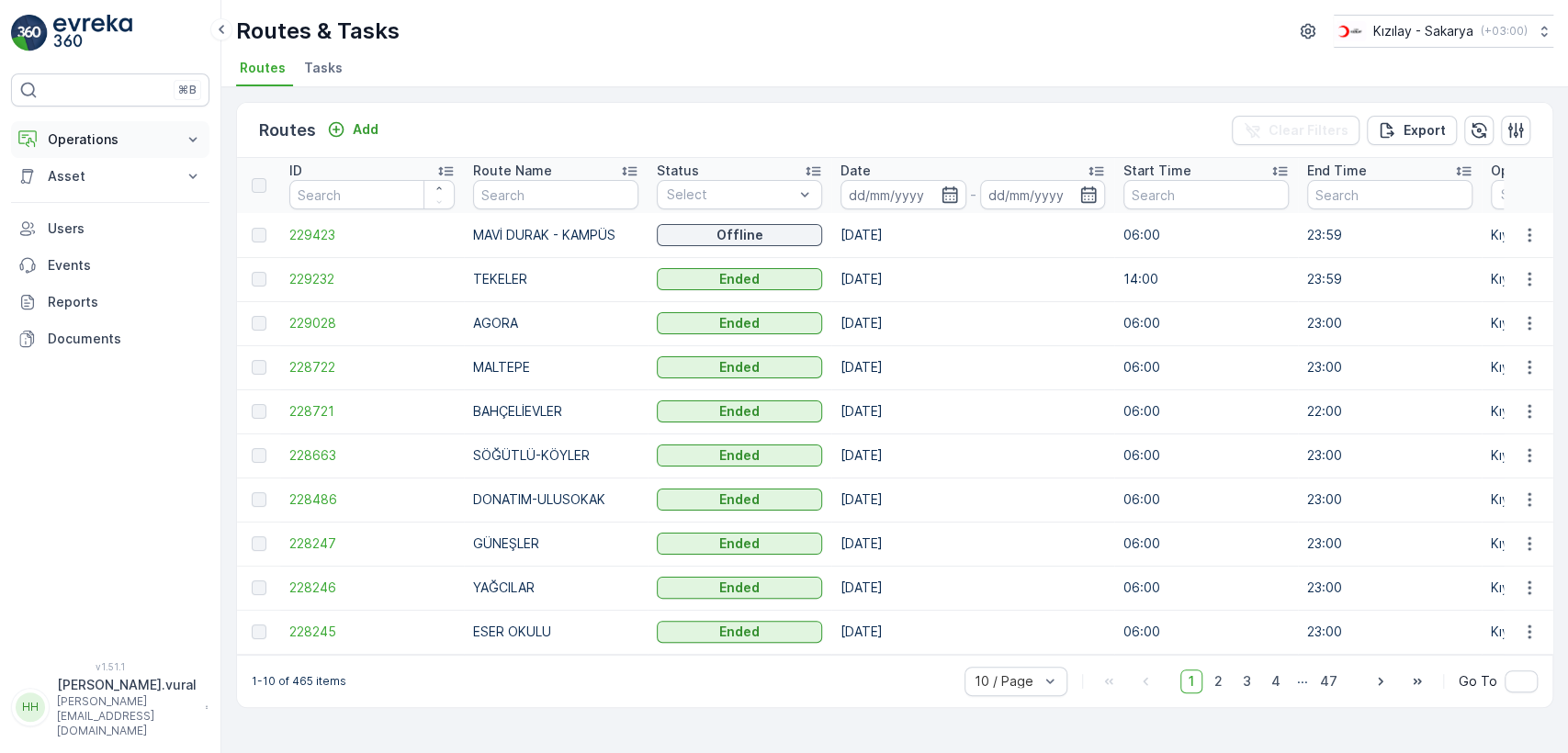
click at [114, 133] on p "Operations" at bounding box center [110, 140] width 125 height 19
click at [103, 237] on link "Cockpit" at bounding box center [125, 248] width 170 height 26
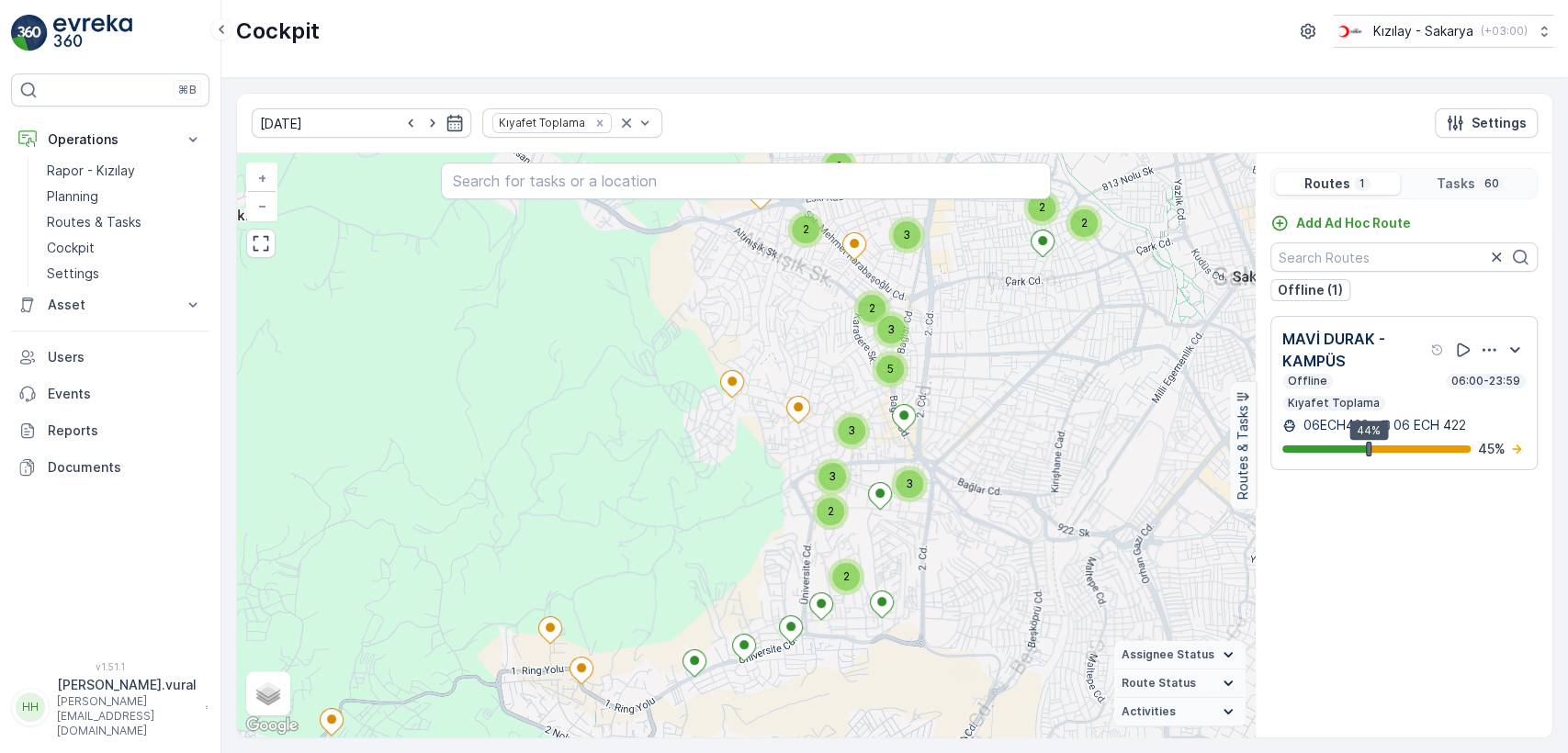
drag, startPoint x: 798, startPoint y: 511, endPoint x: 713, endPoint y: 404, distance: 136.7
click at [713, 404] on div "2 2 2 2 2 3 2 3 3 3 2 3 5 + − Satellite Roadmap Terrain Hybrid Leaflet Keyboard…" at bounding box center [746, 446] width 1018 height 584
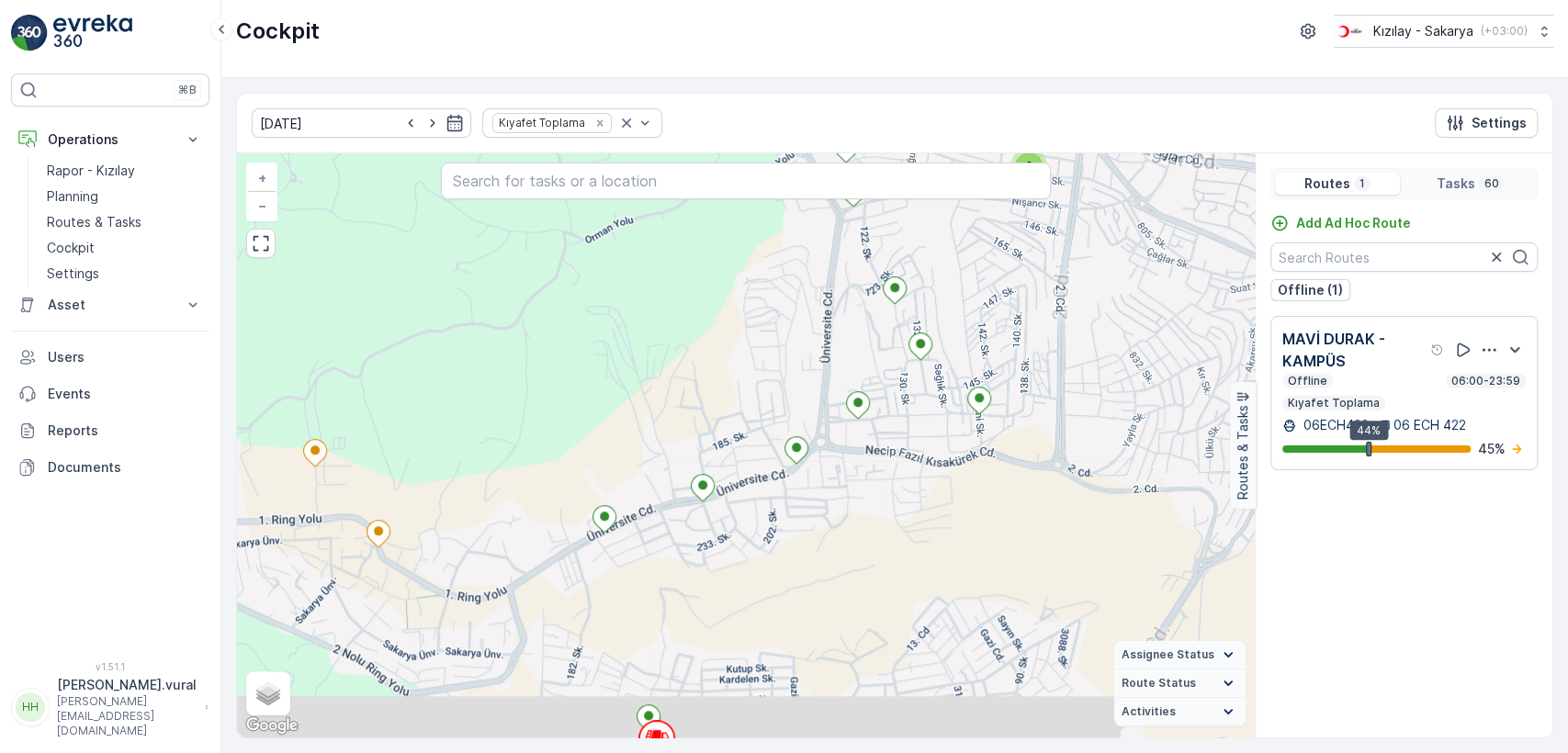
drag, startPoint x: 691, startPoint y: 390, endPoint x: 780, endPoint y: 224, distance: 188.4
click at [780, 224] on div "2 2 2 2 2 + − Satellite Roadmap Terrain Hybrid Leaflet Keyboard shortcuts Map D…" at bounding box center [746, 446] width 1018 height 584
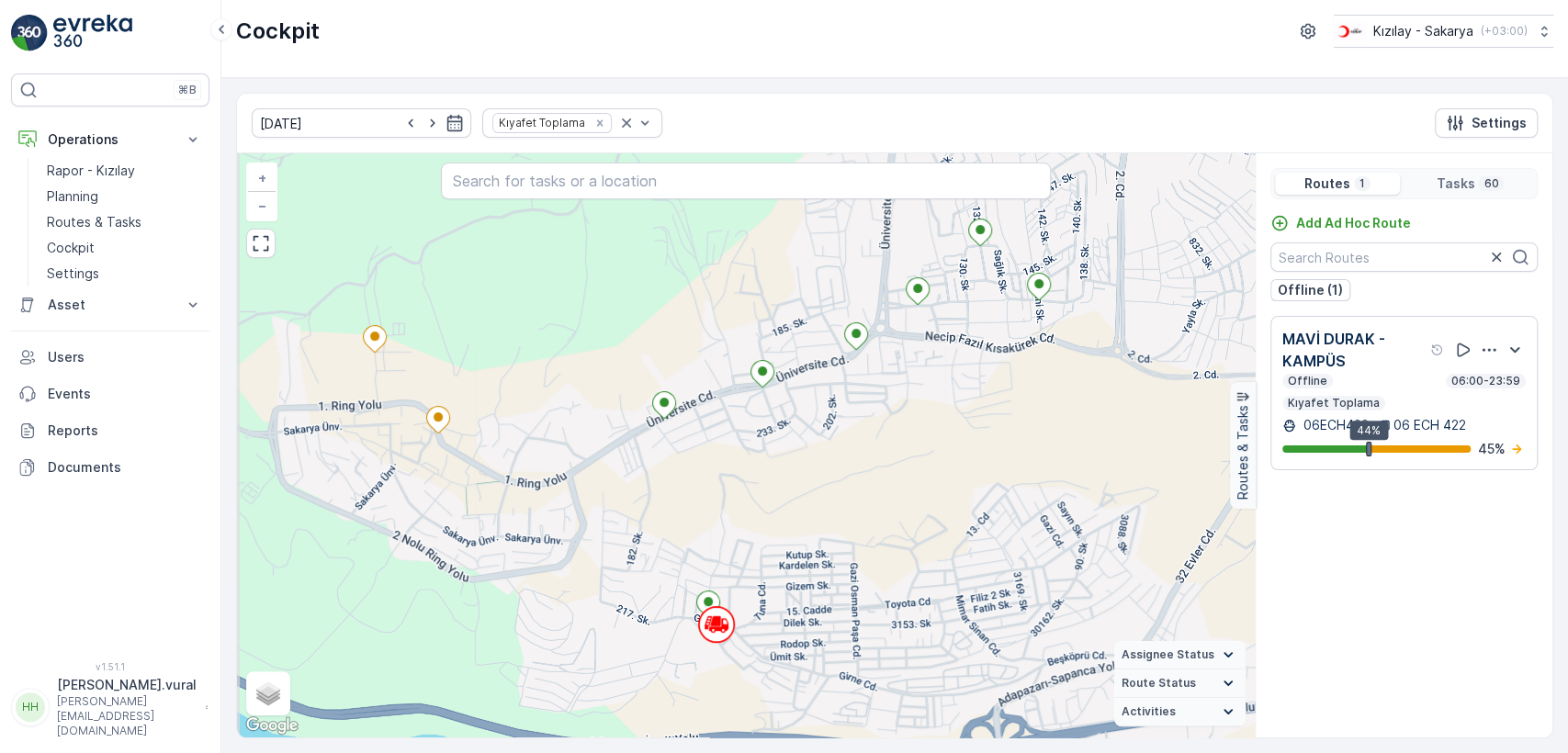
drag, startPoint x: 643, startPoint y: 408, endPoint x: 713, endPoint y: 374, distance: 77.8
click at [713, 374] on div "2 2 2 2 2 22187352 + − Satellite Roadmap Terrain Hybrid Leaflet Keyboard shortc…" at bounding box center [746, 446] width 1018 height 584
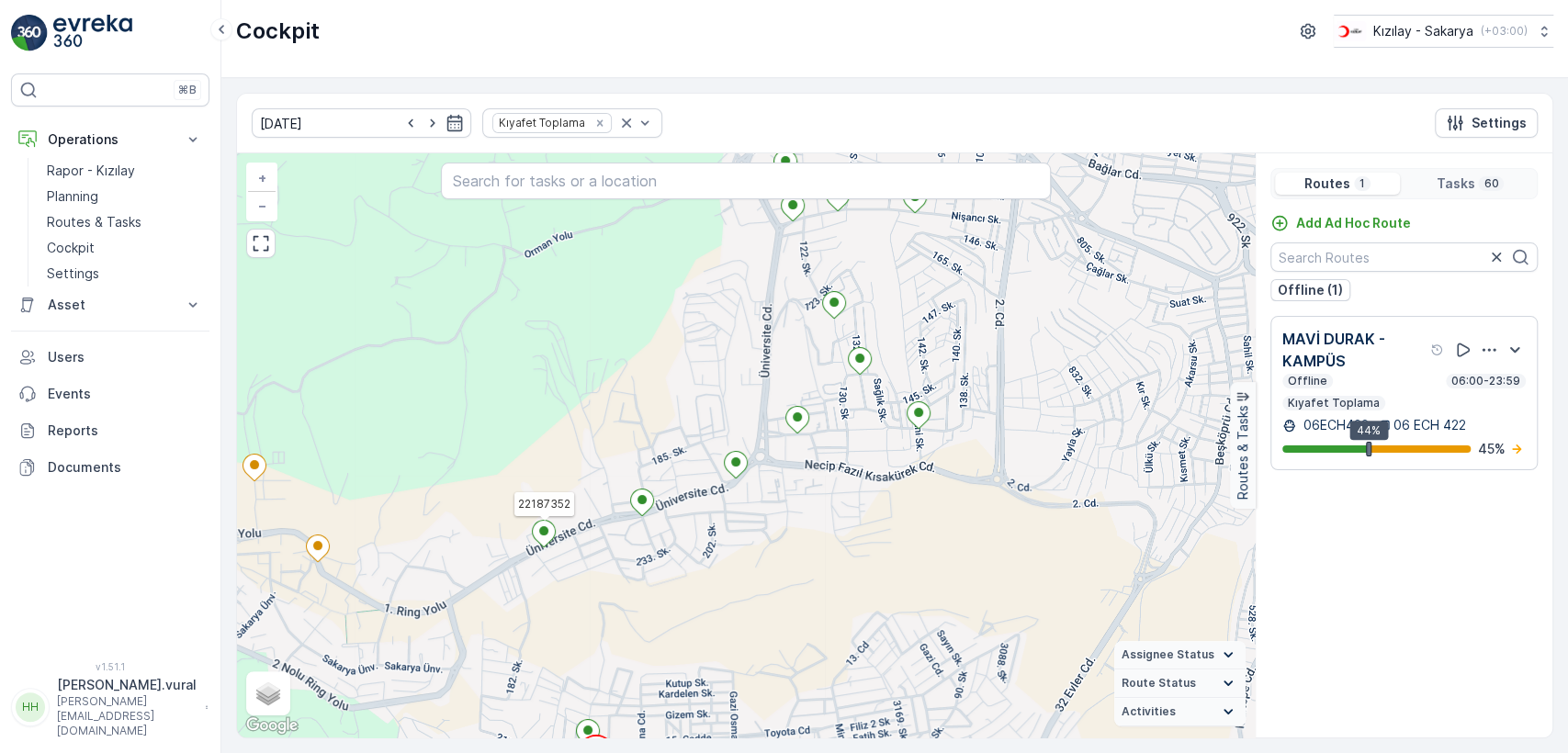
drag, startPoint x: 895, startPoint y: 432, endPoint x: 669, endPoint y: 621, distance: 294.6
click at [669, 621] on div "2 2 2 2 2 22187352 + − Satellite Roadmap Terrain Hybrid Leaflet Keyboard shortc…" at bounding box center [746, 446] width 1018 height 584
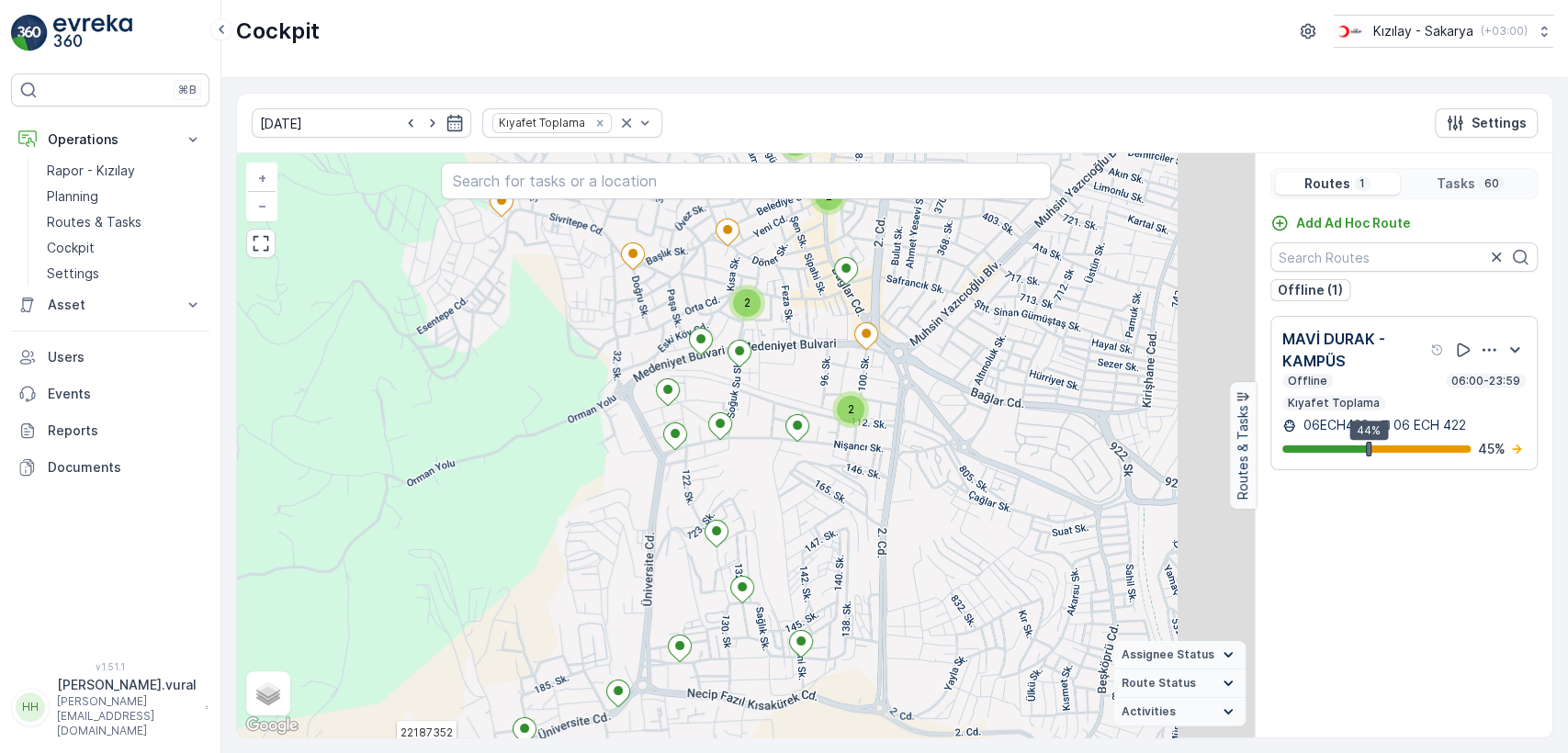
drag, startPoint x: 746, startPoint y: 498, endPoint x: 707, endPoint y: 590, distance: 99.9
click at [707, 590] on div "2 2 2 2 2 22187352 + − Satellite Roadmap Terrain Hybrid Leaflet Keyboard shortc…" at bounding box center [746, 446] width 1018 height 584
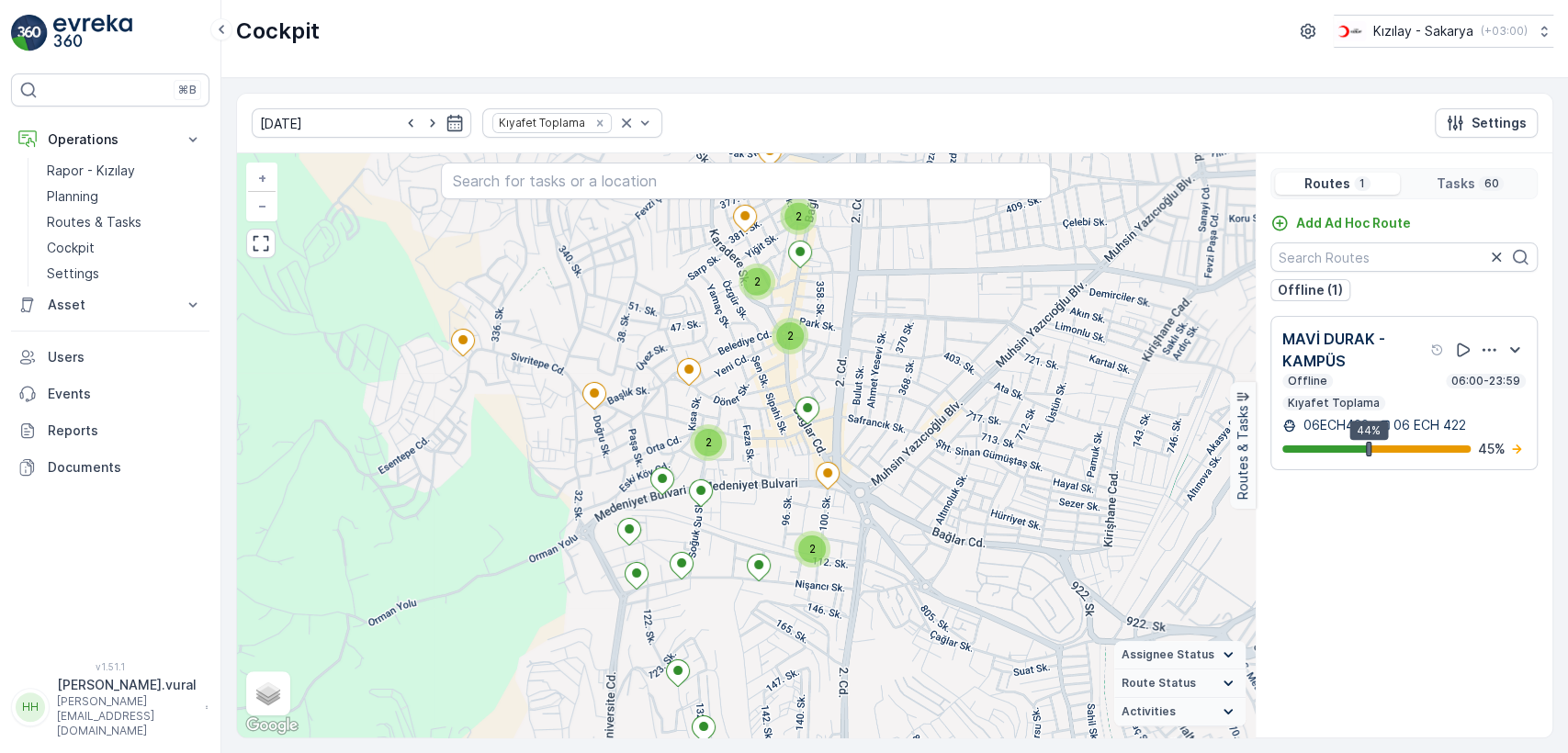
drag, startPoint x: 764, startPoint y: 462, endPoint x: 757, endPoint y: 531, distance: 69.4
click at [734, 573] on div "2 2 2 2 2 22187352 + − Satellite Roadmap Terrain Hybrid Leaflet Keyboard shortc…" at bounding box center [746, 446] width 1018 height 584
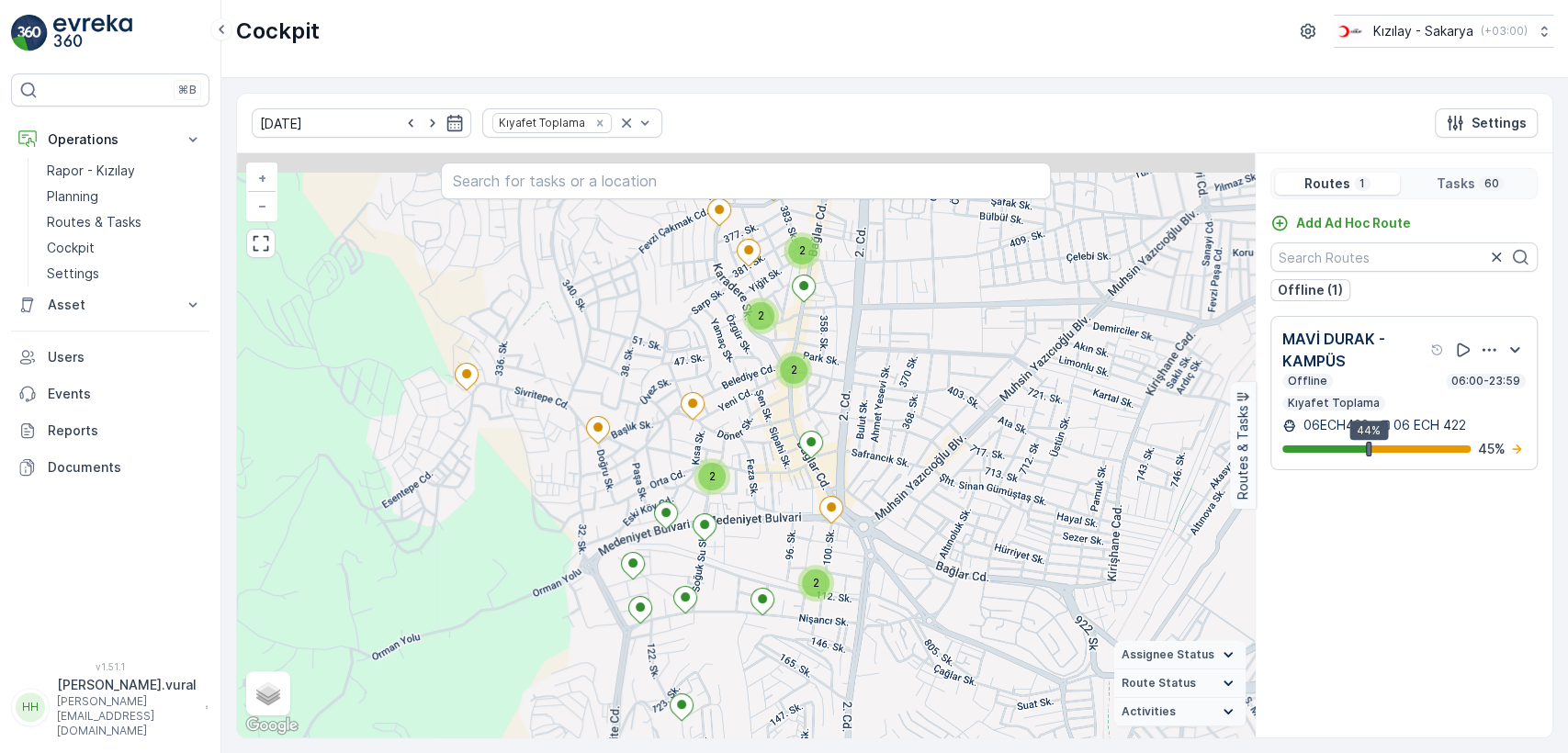
drag, startPoint x: 796, startPoint y: 465, endPoint x: 790, endPoint y: 531, distance: 66.3
click at [790, 544] on div "2 2 2 2 2 22187352 + − Satellite Roadmap Terrain Hybrid Leaflet Keyboard shortc…" at bounding box center [746, 446] width 1018 height 584
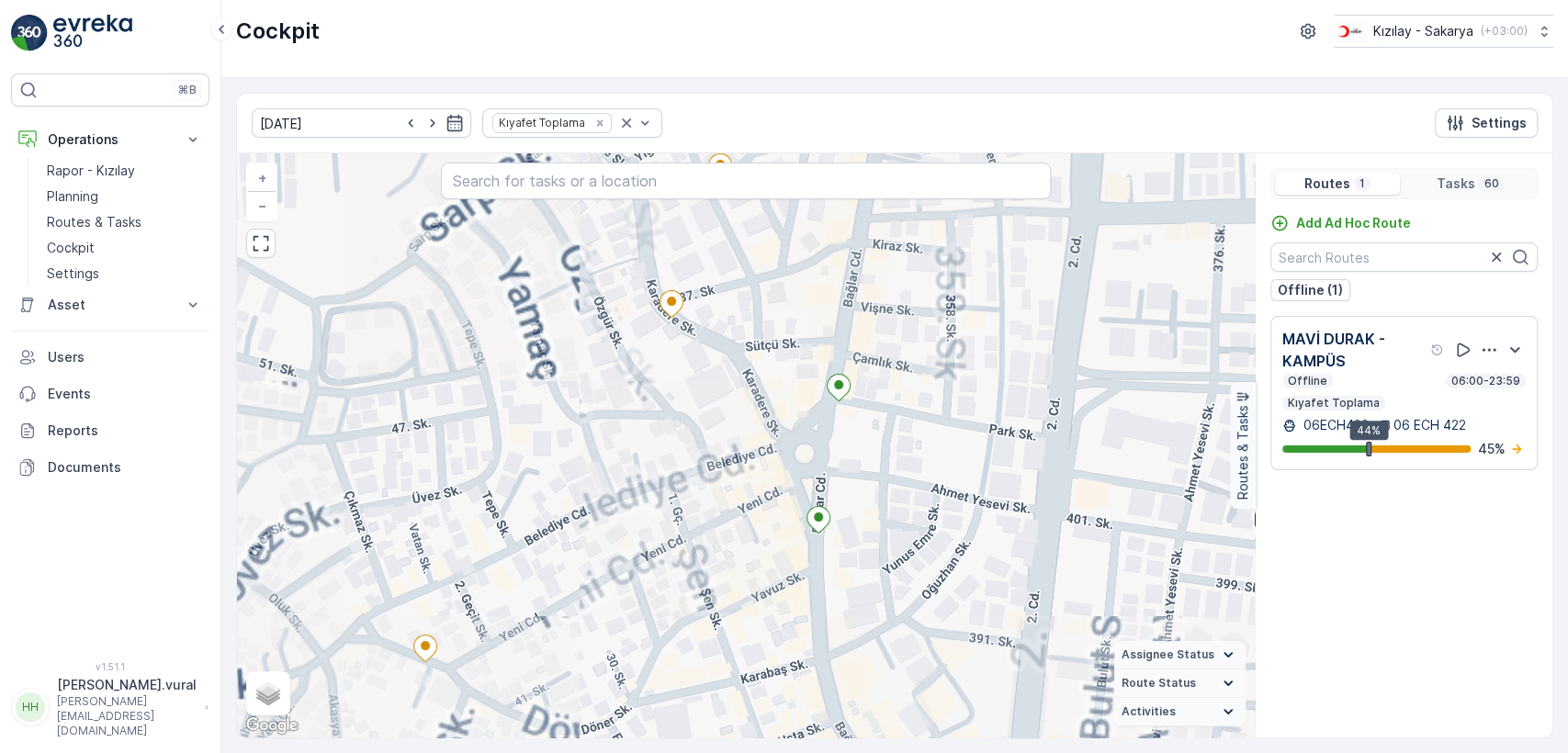
click at [759, 677] on div "22187352 + − Satellite Roadmap Terrain Hybrid Leaflet Keyboard shortcuts Map Da…" at bounding box center [746, 446] width 1018 height 584
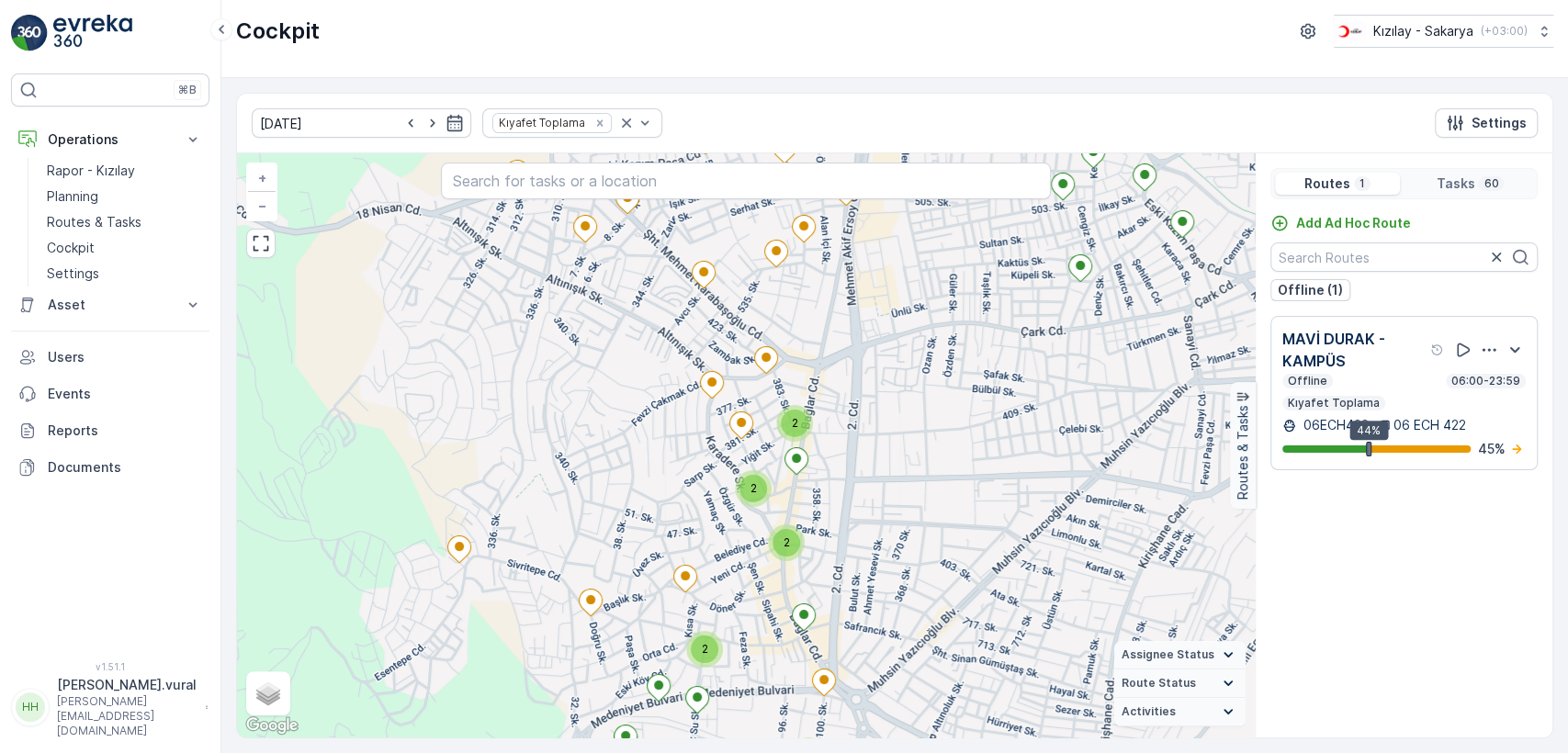
drag, startPoint x: 749, startPoint y: 567, endPoint x: 756, endPoint y: 480, distance: 87.3
click at [756, 480] on div "2 2 2 2 2 22187352 + − Satellite Roadmap Terrain Hybrid Leaflet Keyboard shortc…" at bounding box center [746, 446] width 1018 height 584
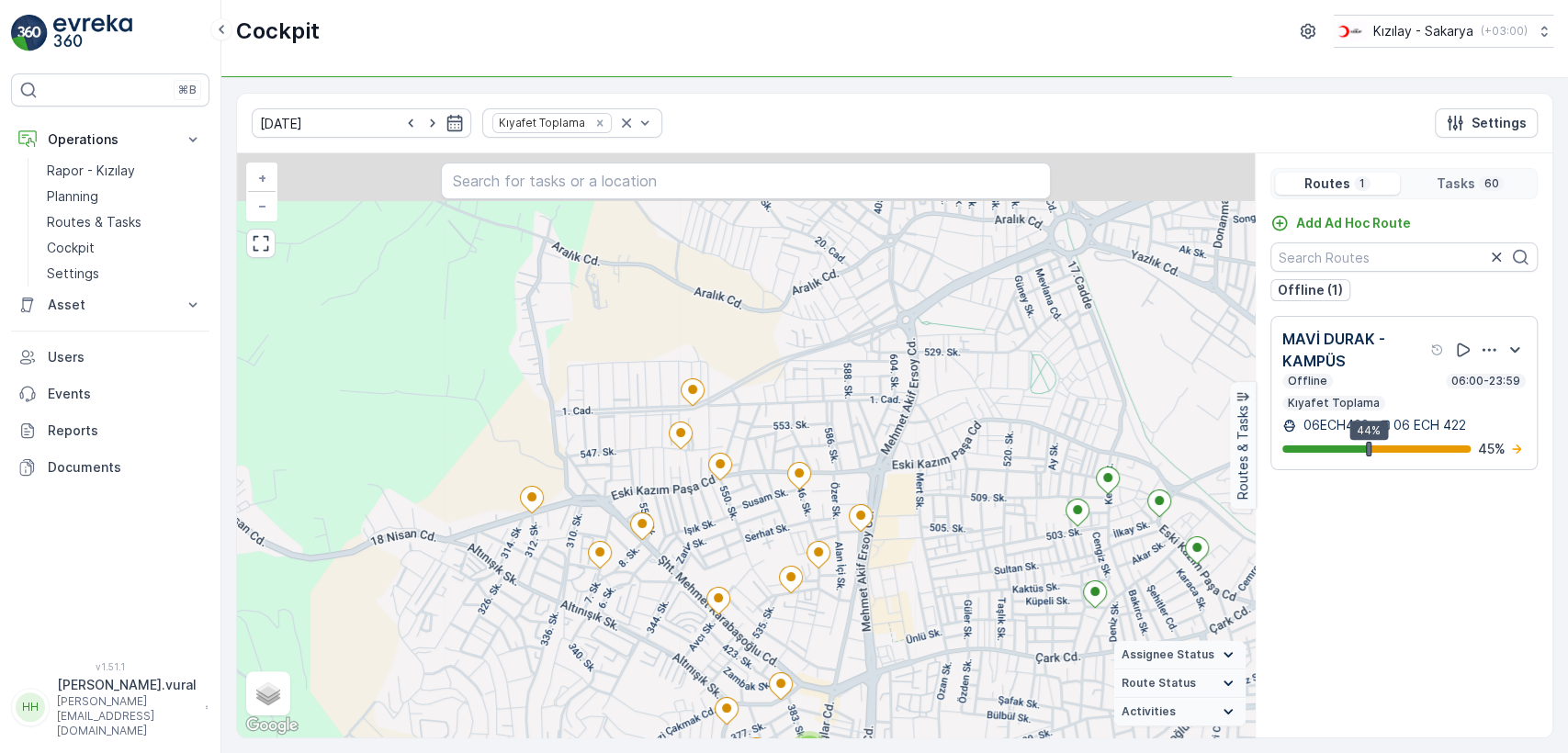
drag, startPoint x: 744, startPoint y: 359, endPoint x: 746, endPoint y: 553, distance: 194.0
click at [746, 553] on div "2 2 2 2 2 22187352 + − Satellite Roadmap Terrain Hybrid Leaflet Keyboard shortc…" at bounding box center [746, 446] width 1018 height 584
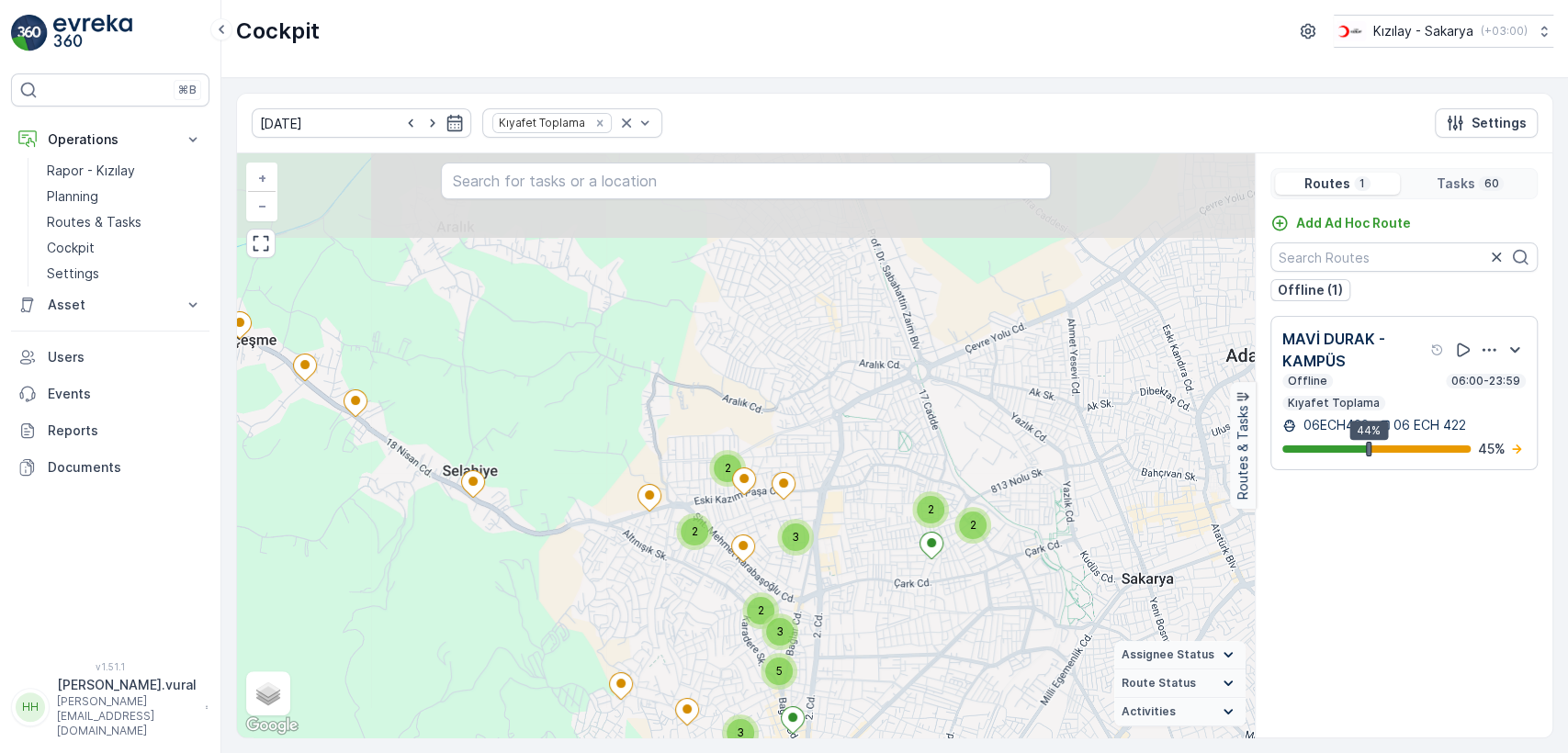
drag, startPoint x: 739, startPoint y: 618, endPoint x: 779, endPoint y: 392, distance: 229.5
click at [774, 597] on div "2" at bounding box center [761, 611] width 28 height 28
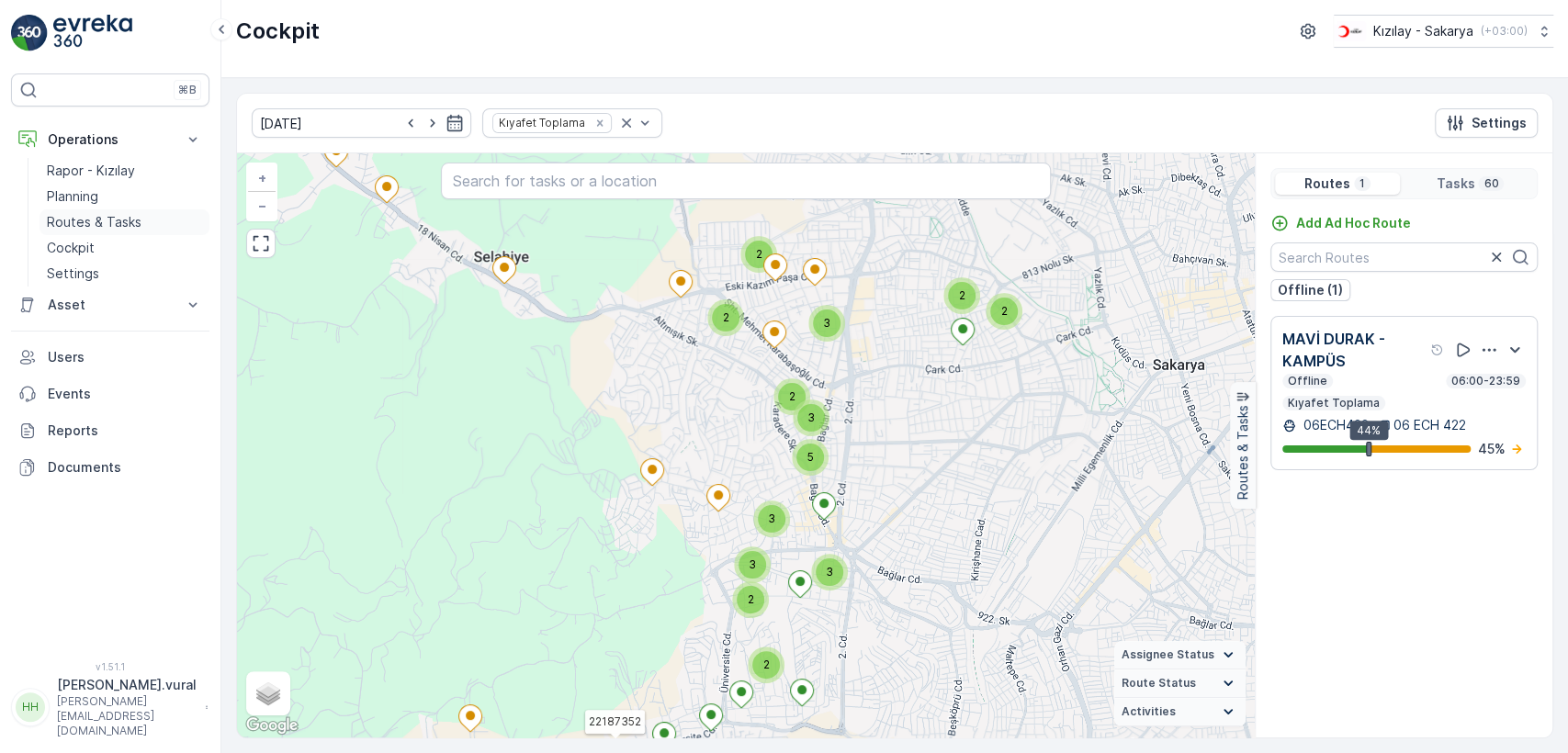
click at [105, 219] on p "Routes & Tasks" at bounding box center [94, 222] width 94 height 19
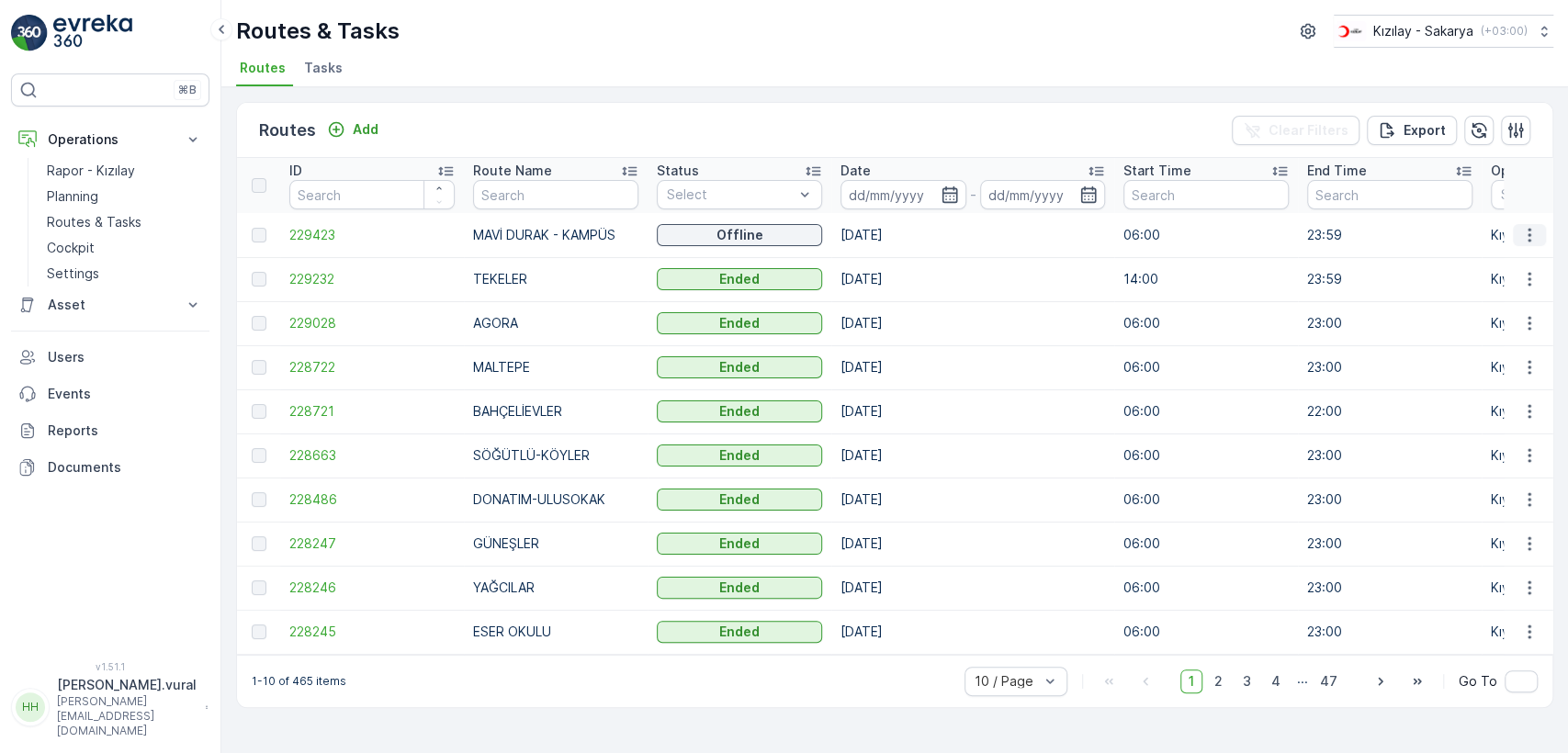
click at [1544, 234] on button "button" at bounding box center [1530, 235] width 33 height 22
click at [1514, 257] on span "See More Details" at bounding box center [1486, 263] width 107 height 19
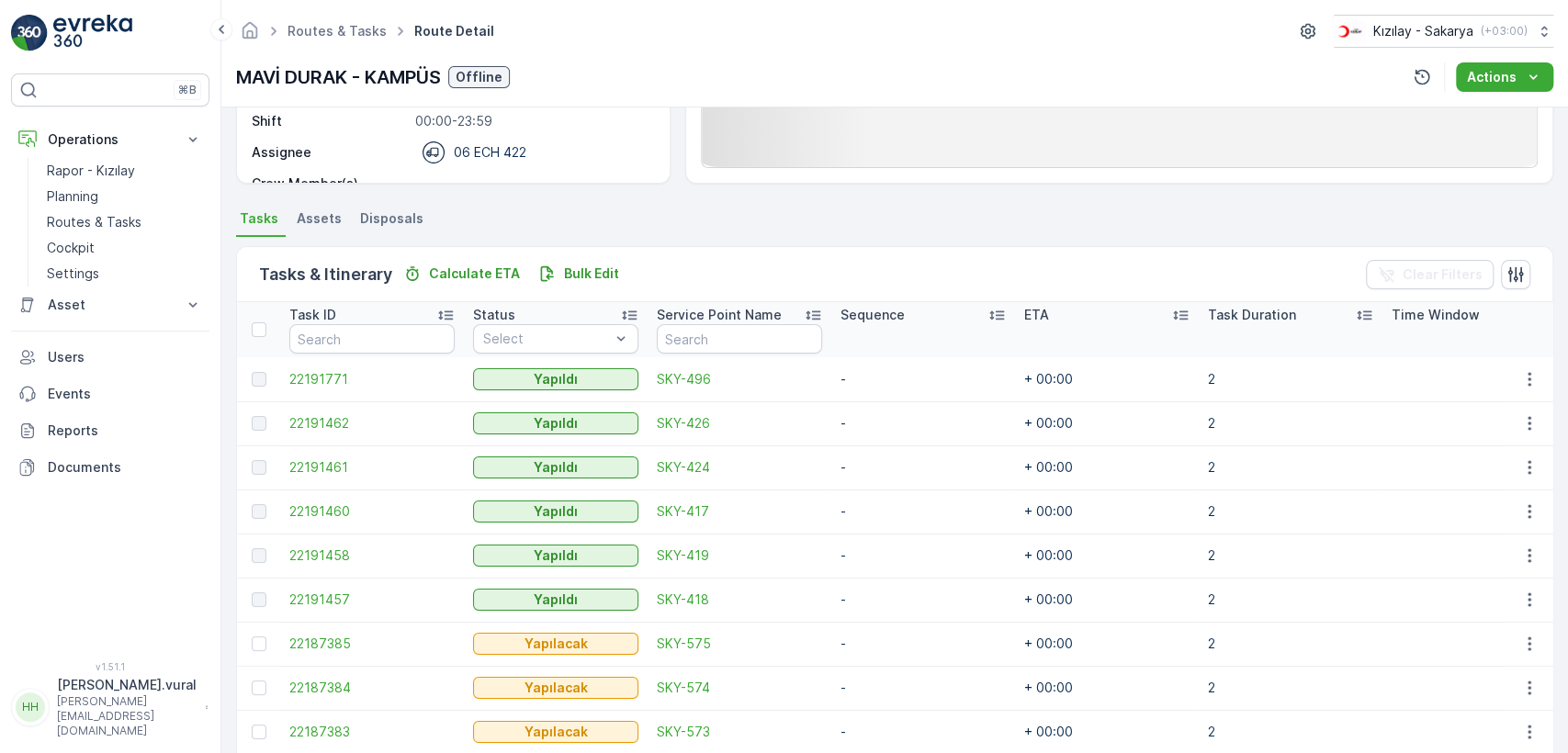
scroll to position [436, 0]
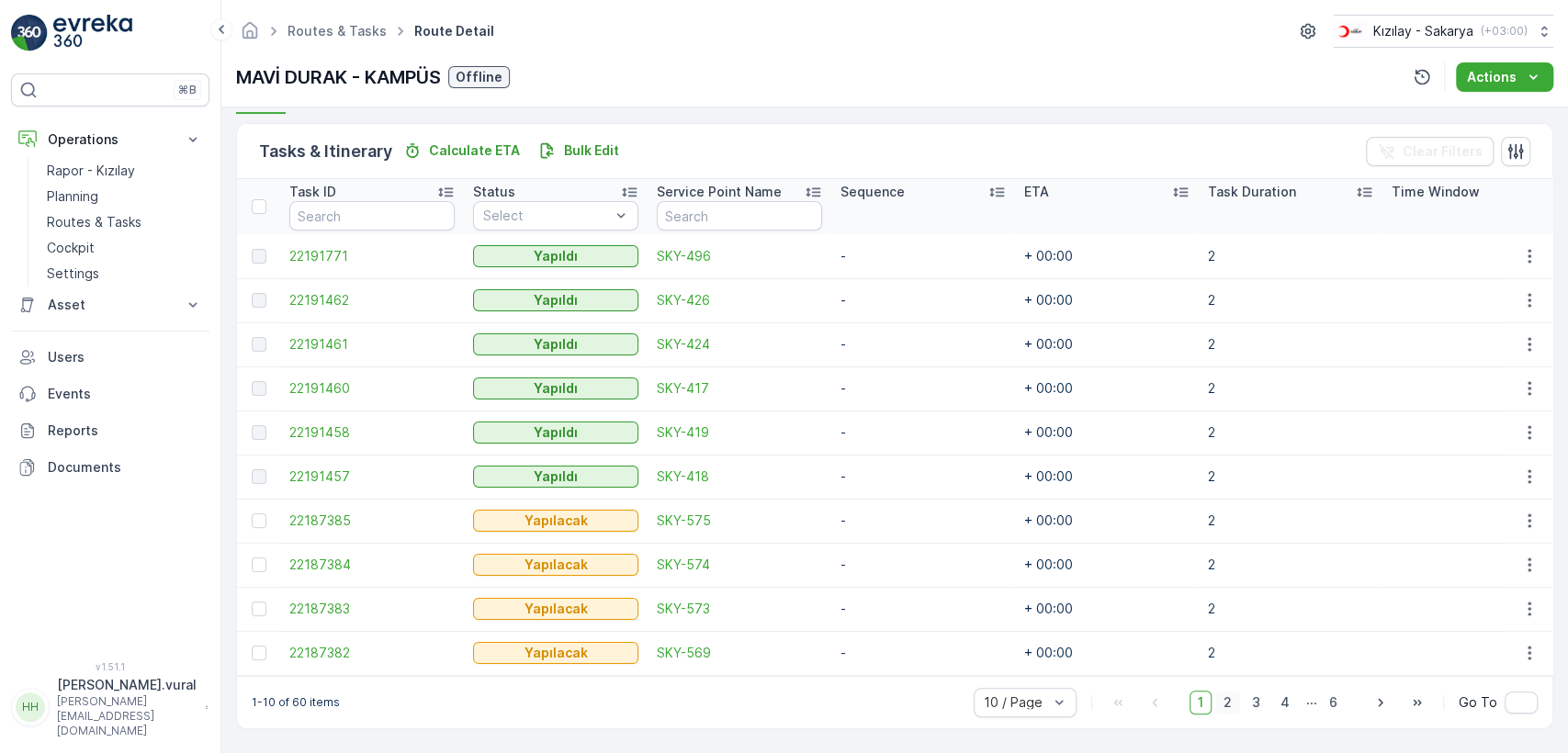
click at [1217, 706] on span "2" at bounding box center [1227, 703] width 25 height 24
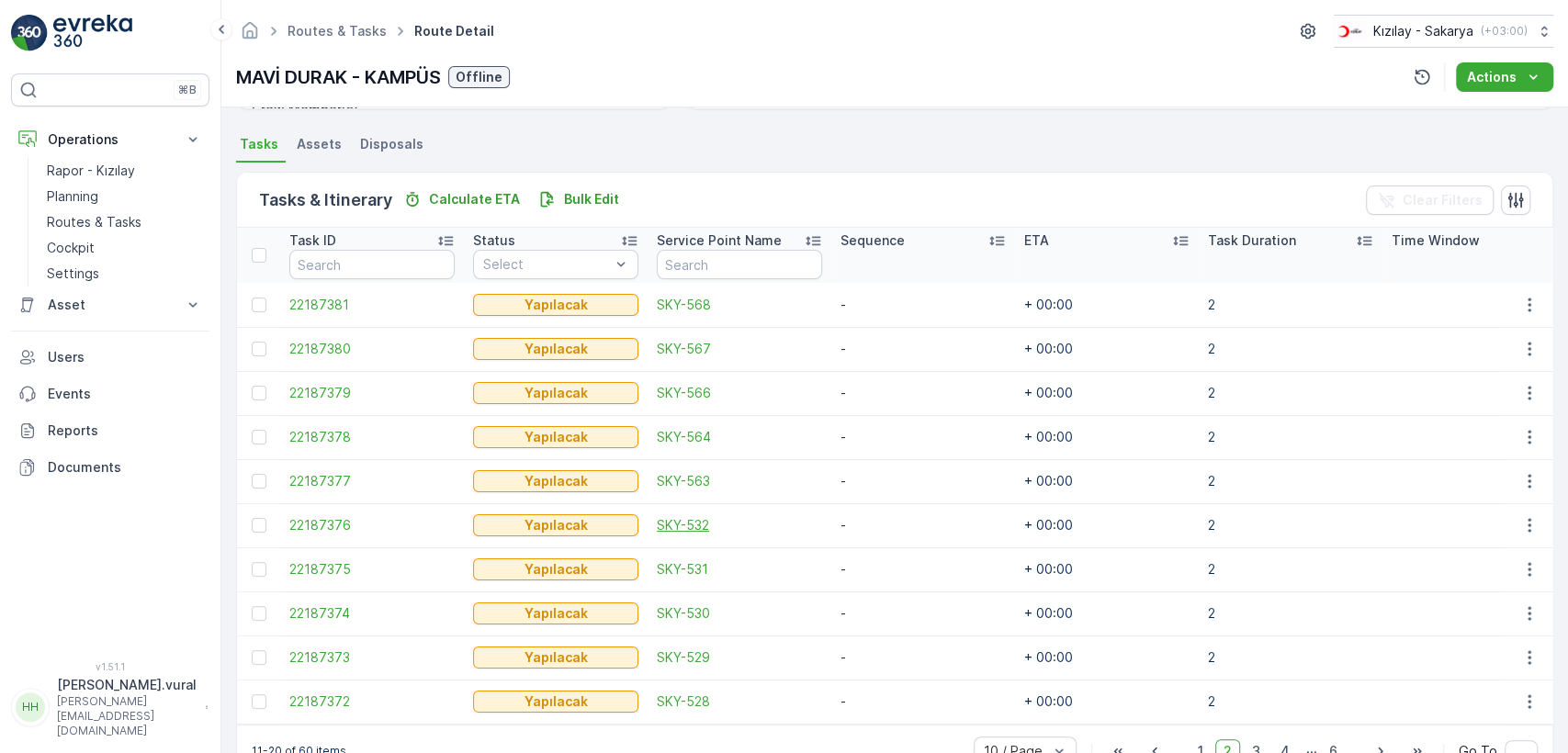
scroll to position [436, 0]
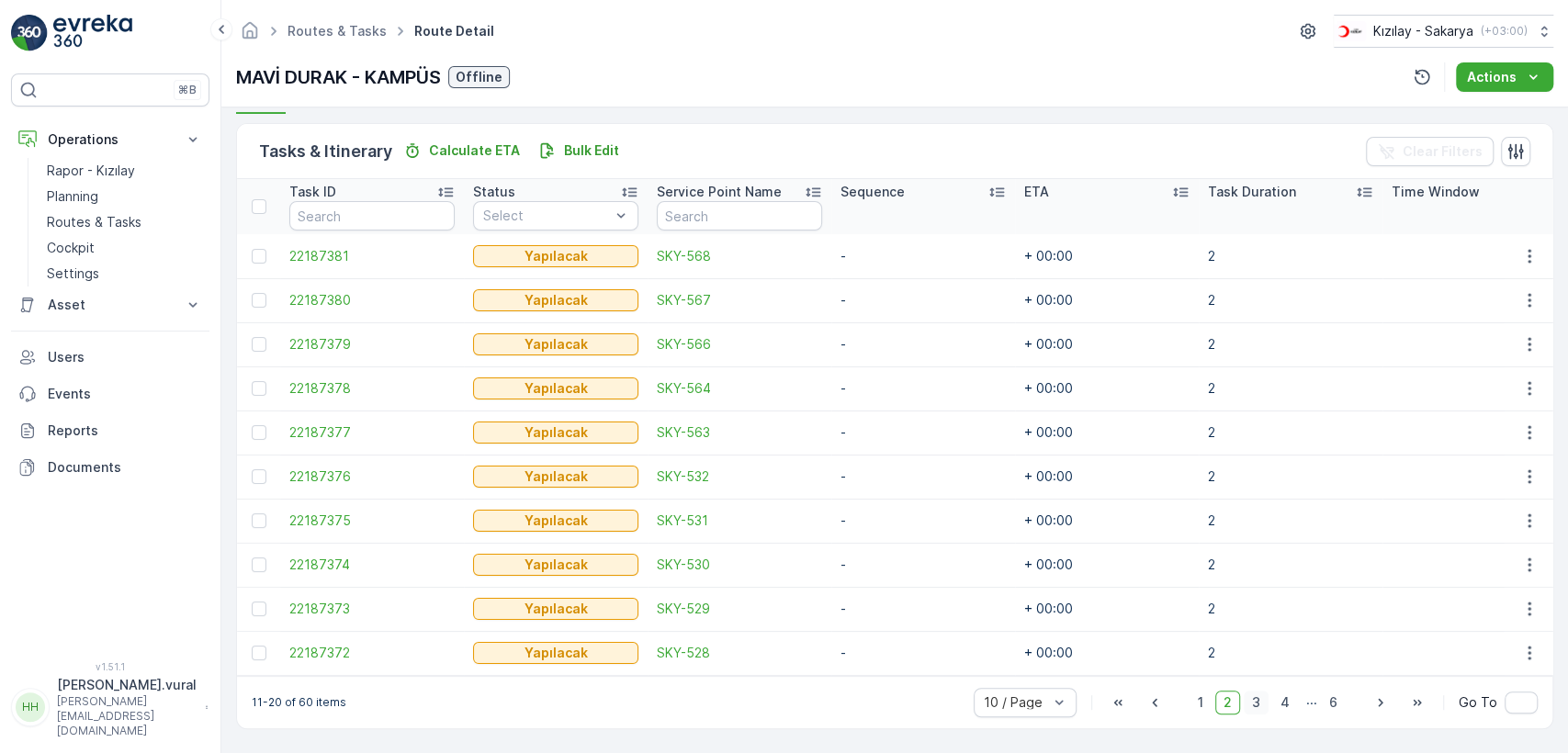
click at [1248, 704] on span "3" at bounding box center [1256, 703] width 25 height 24
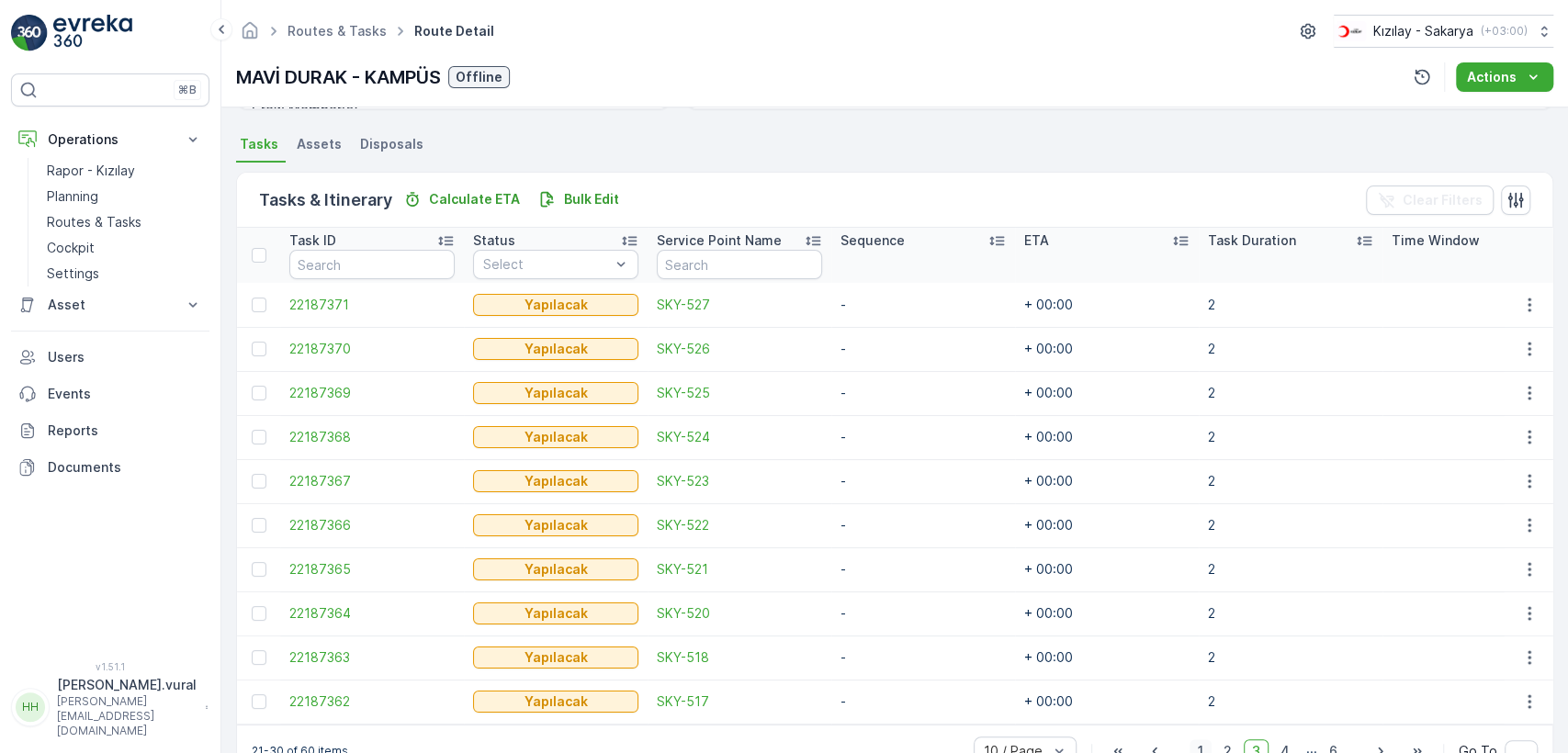
scroll to position [436, 0]
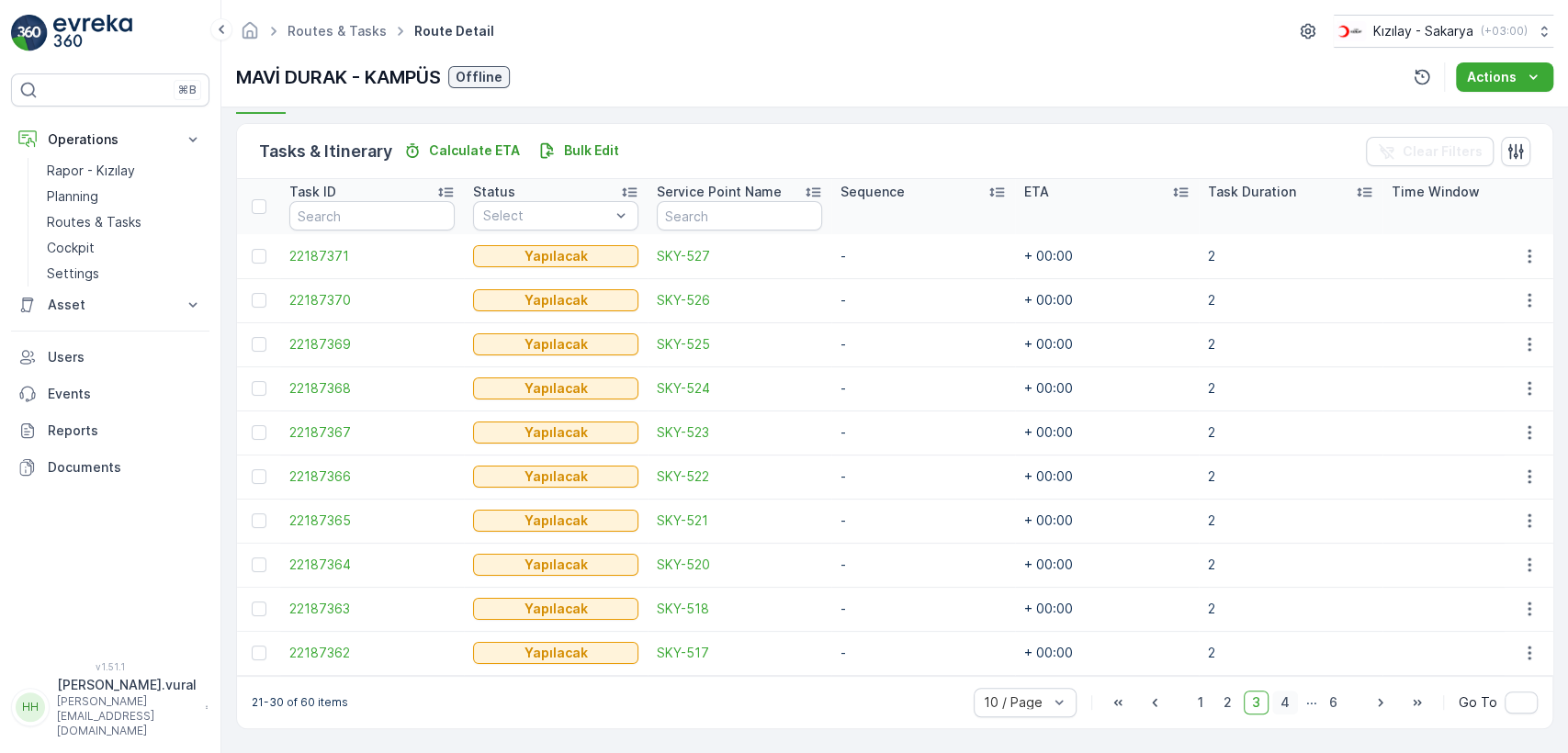
click at [1294, 707] on span "4" at bounding box center [1286, 703] width 26 height 24
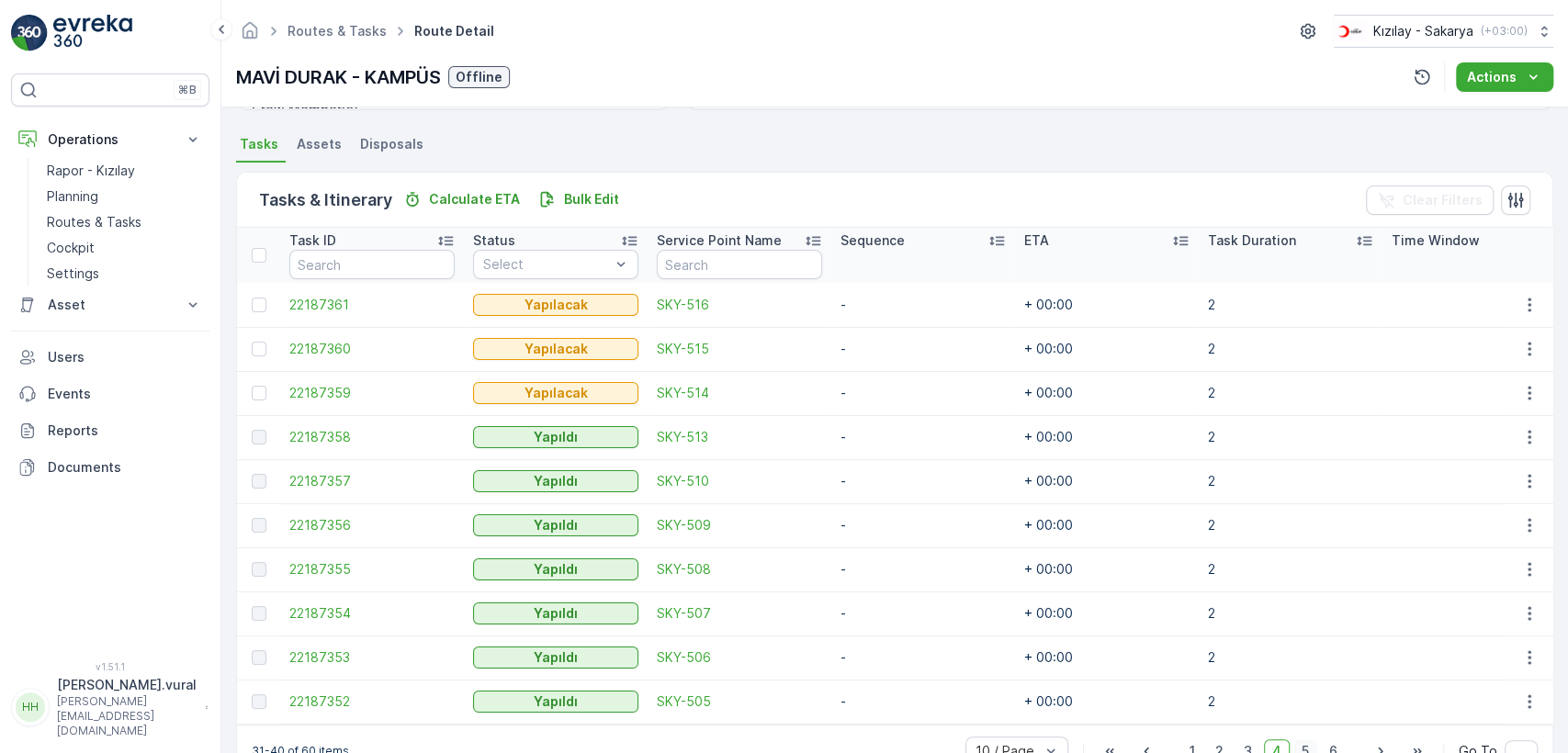
scroll to position [436, 0]
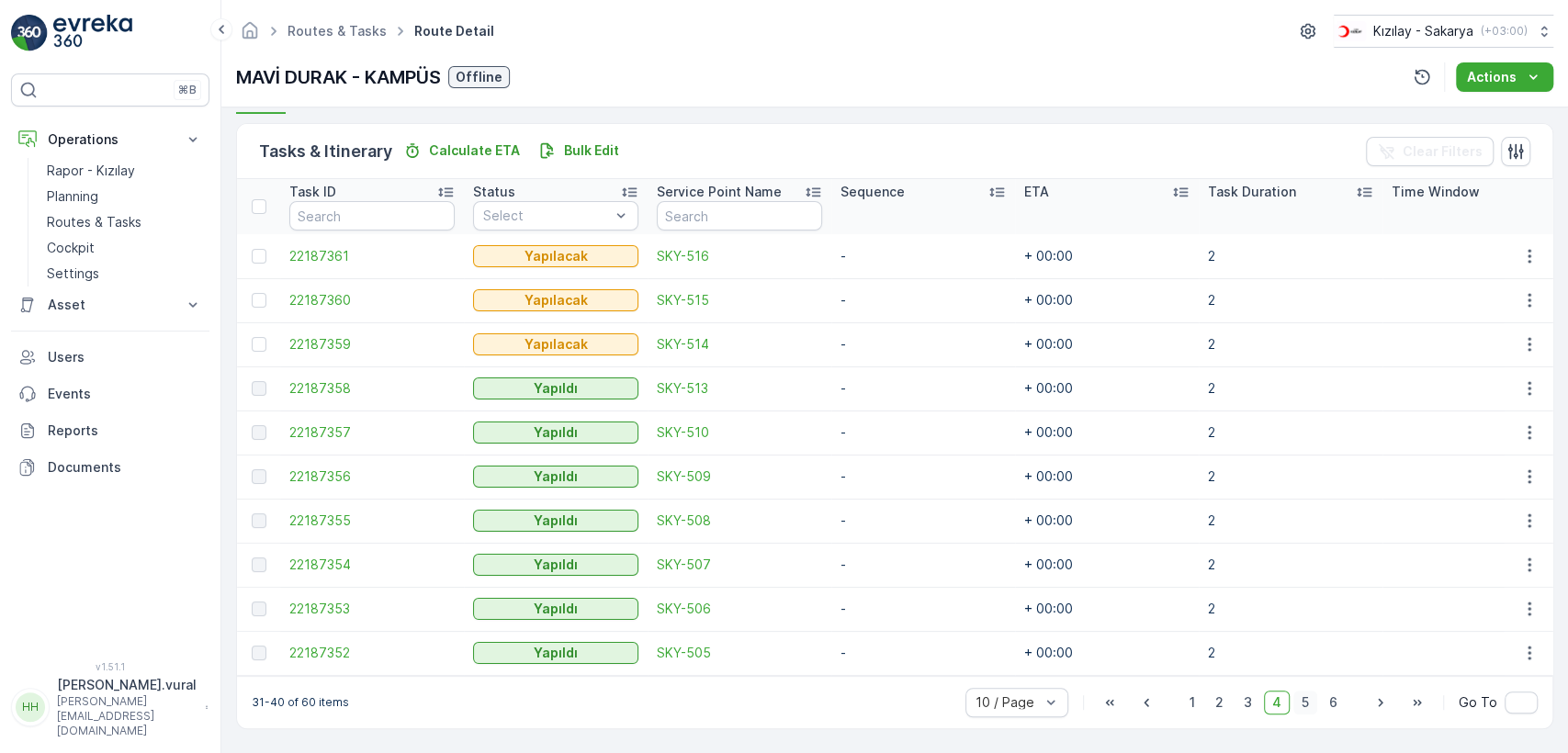
click at [1308, 699] on span "5" at bounding box center [1306, 703] width 24 height 24
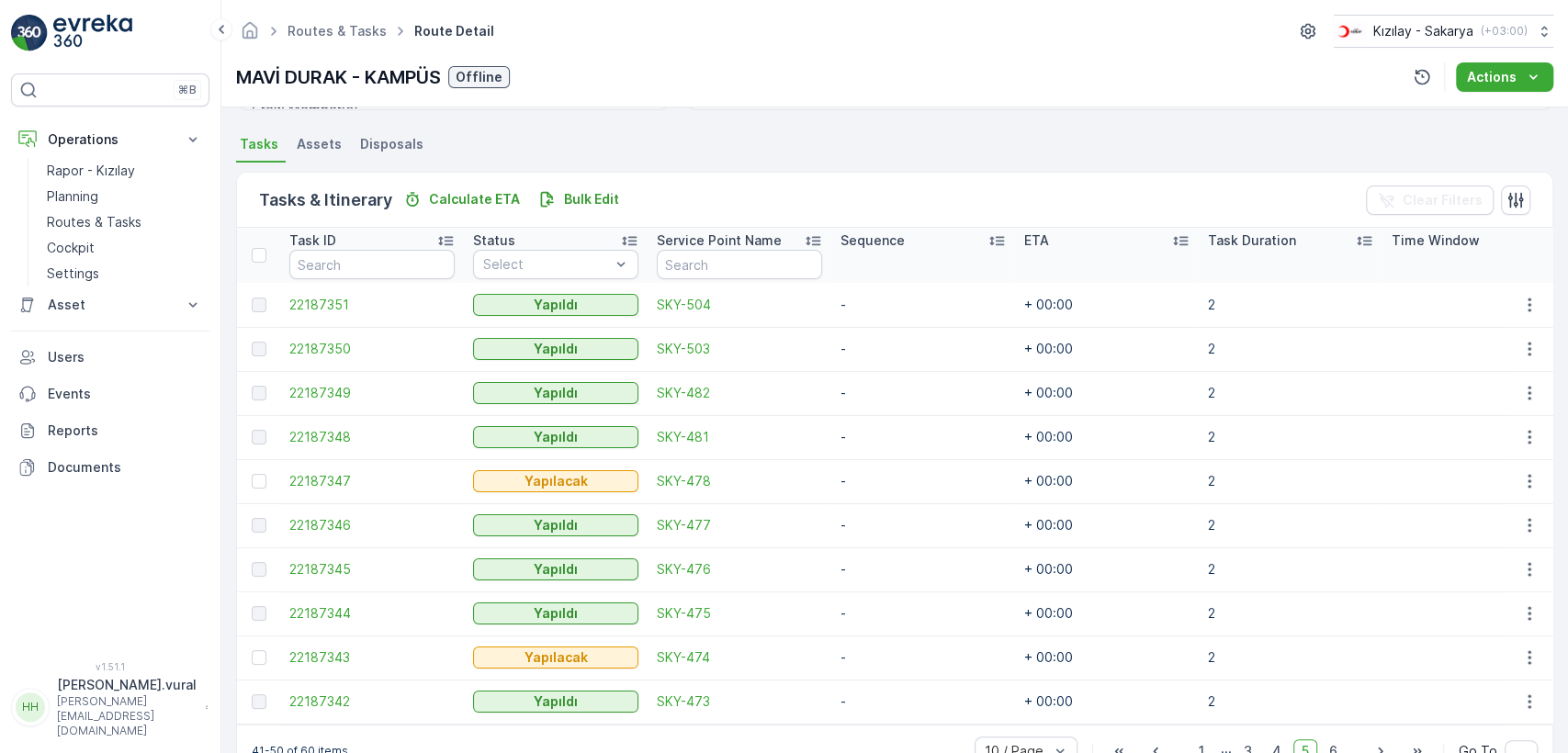
scroll to position [436, 0]
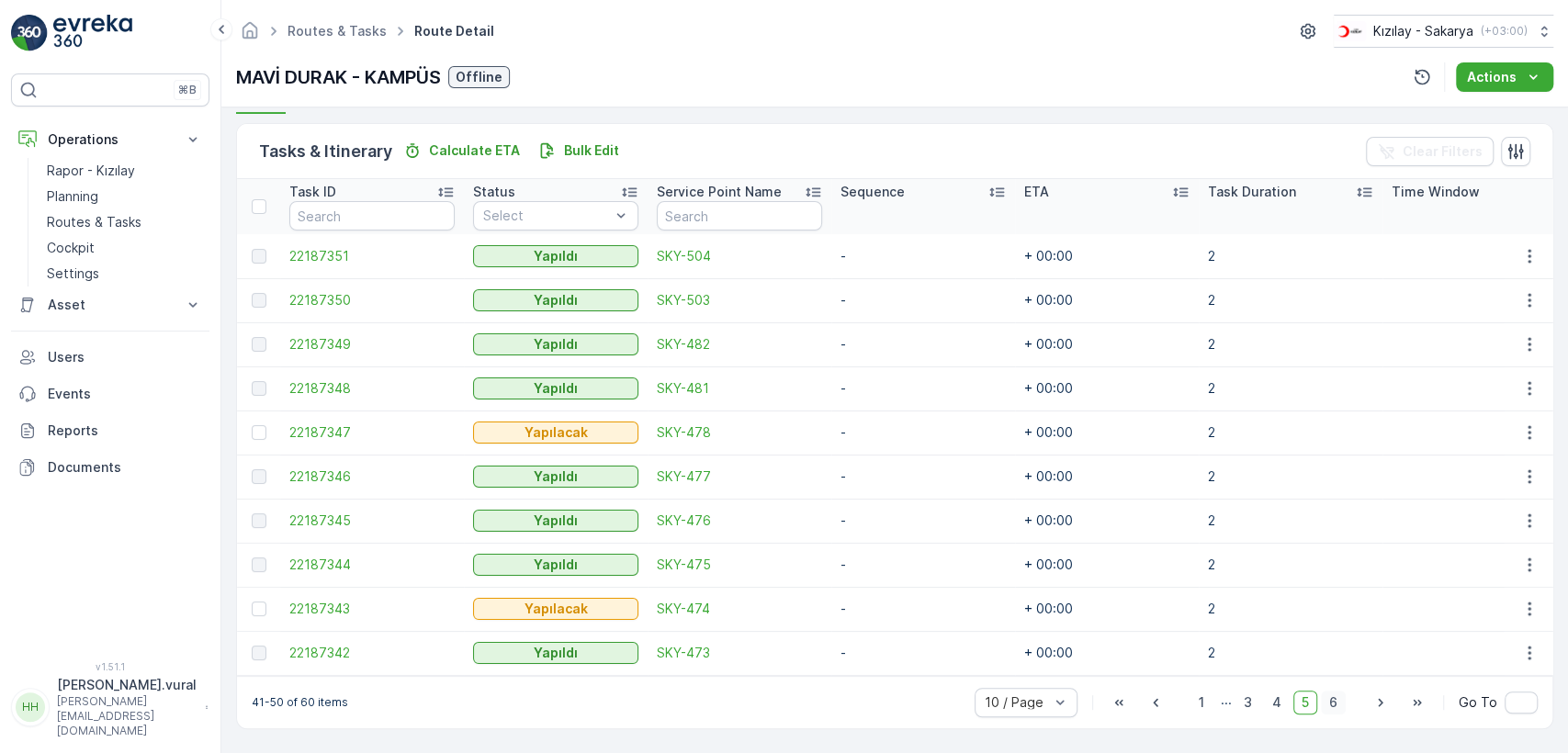
click at [1335, 697] on span "6" at bounding box center [1334, 703] width 25 height 24
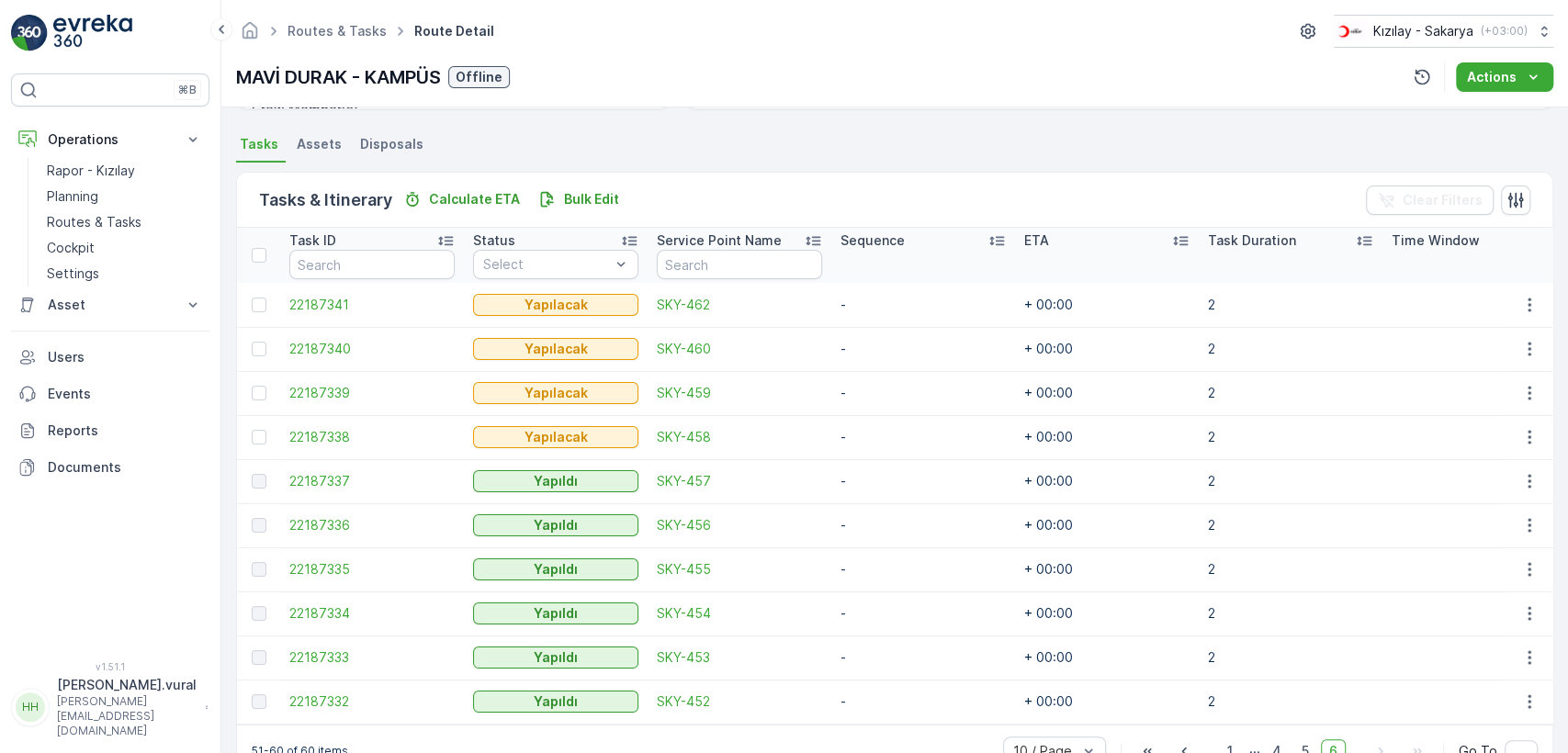
scroll to position [436, 0]
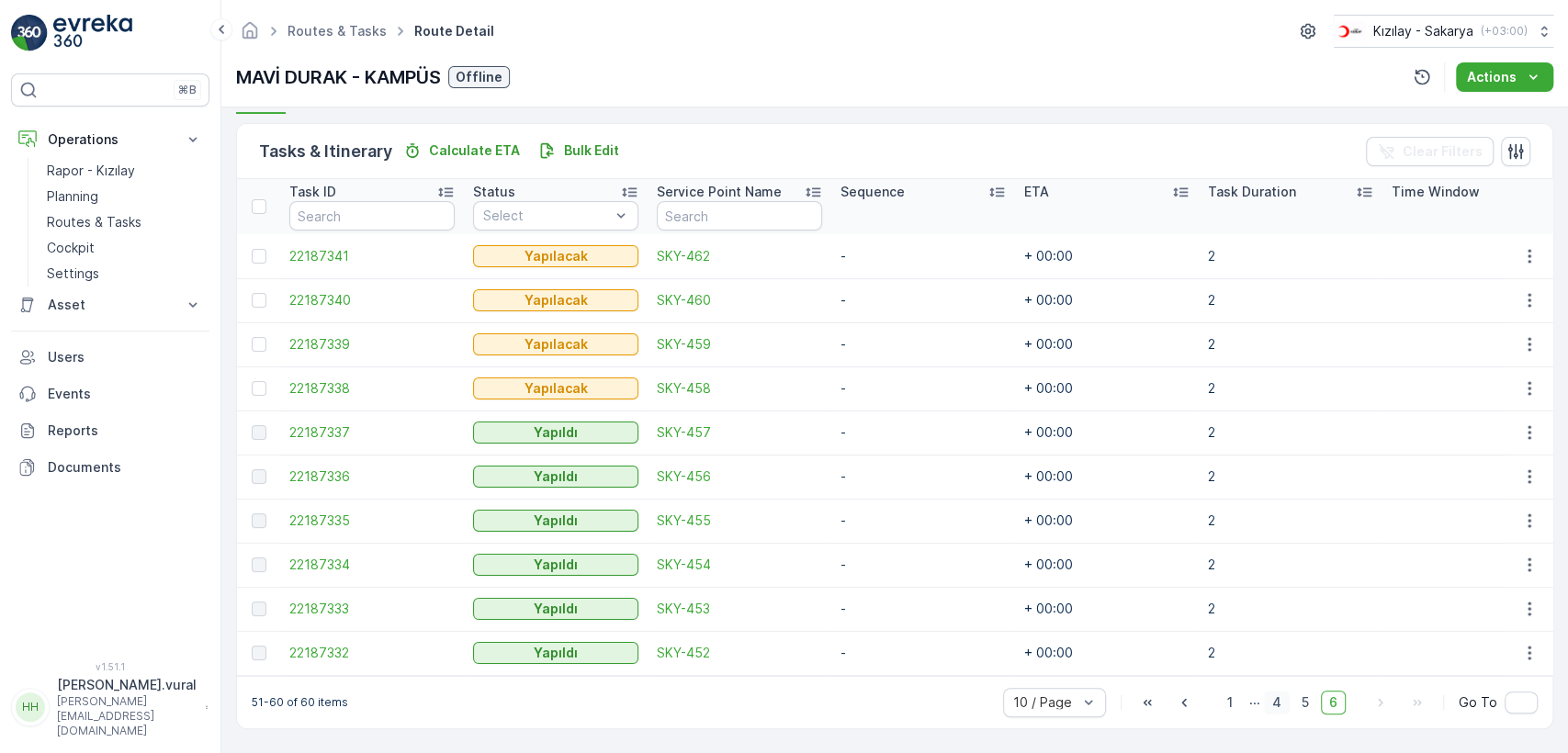
click at [1271, 705] on span "4" at bounding box center [1277, 703] width 26 height 24
click at [1202, 692] on span "1" at bounding box center [1193, 703] width 22 height 24
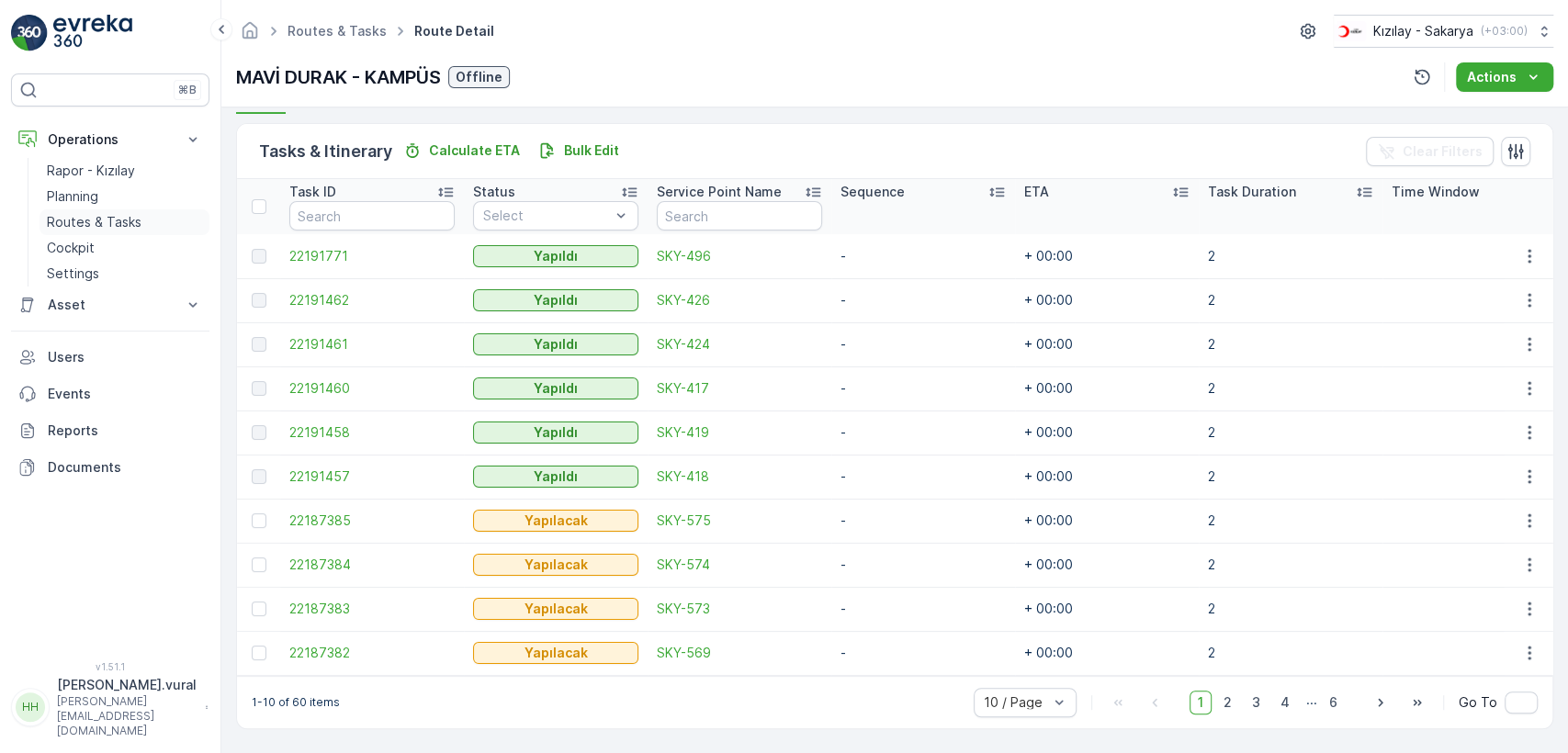
click at [141, 213] on link "Routes & Tasks" at bounding box center [125, 222] width 170 height 26
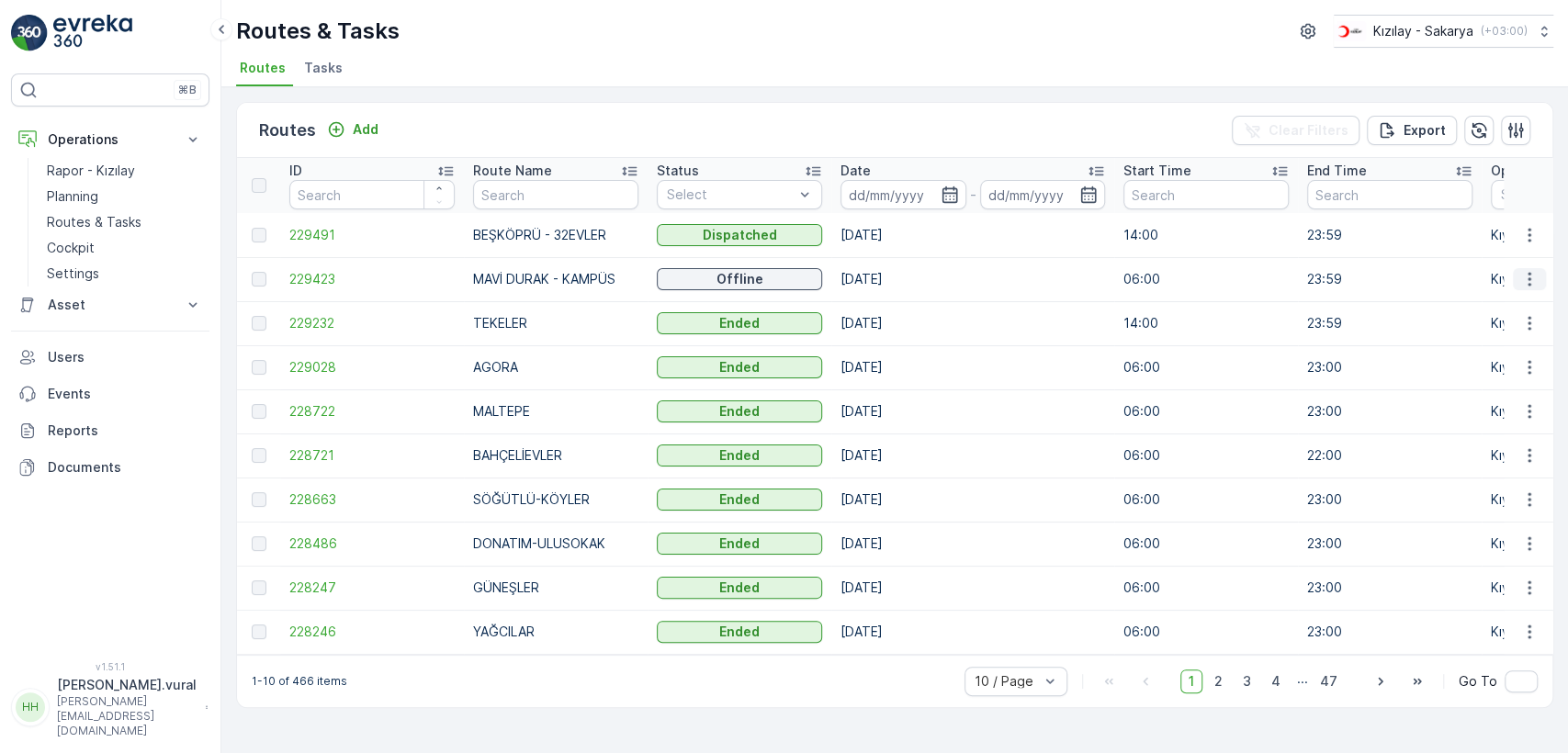
click at [1537, 280] on icon "button" at bounding box center [1530, 280] width 19 height 19
click at [1517, 300] on span "See More Details" at bounding box center [1486, 307] width 107 height 19
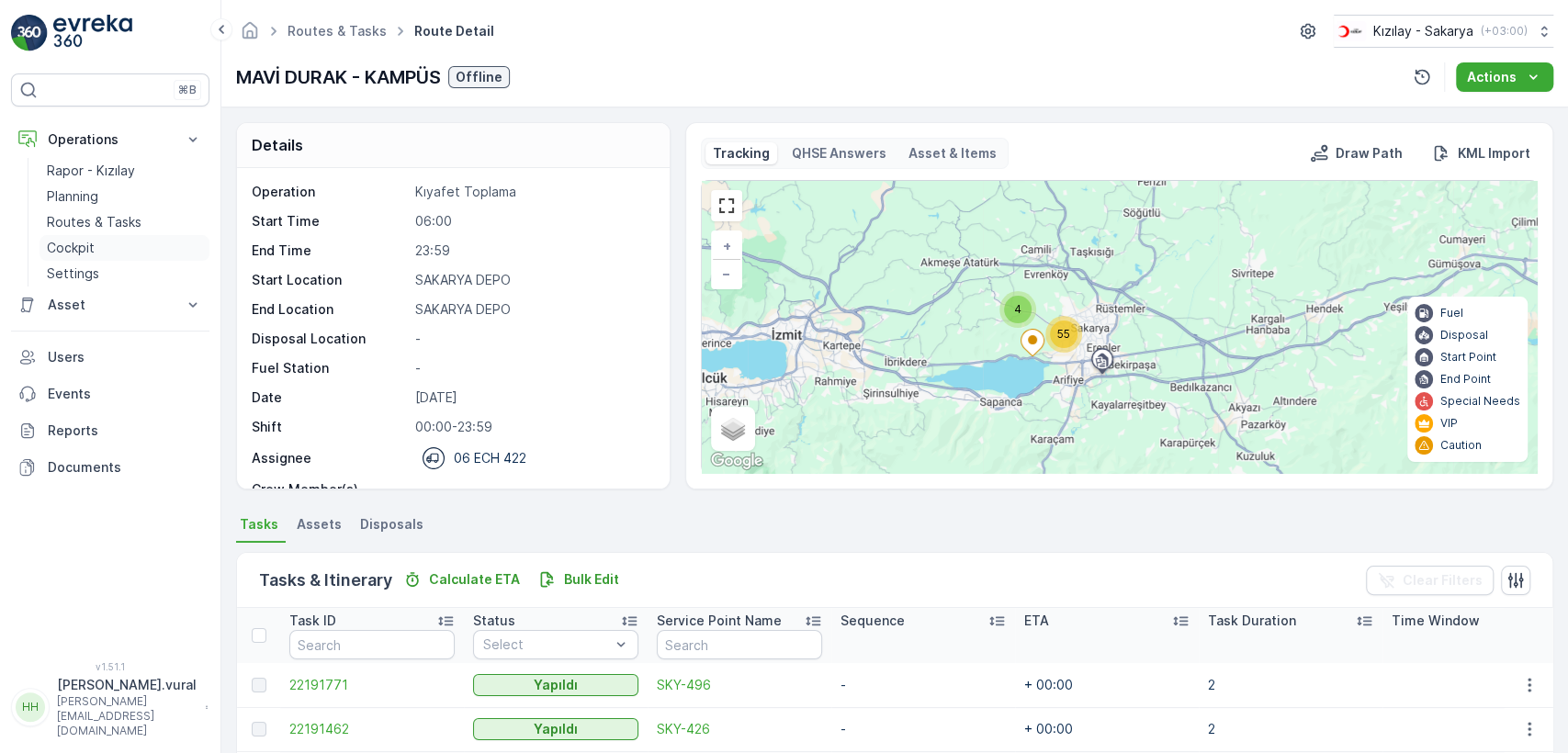
click at [57, 239] on p "Cockpit" at bounding box center [71, 248] width 48 height 19
